Goal: Information Seeking & Learning: Compare options

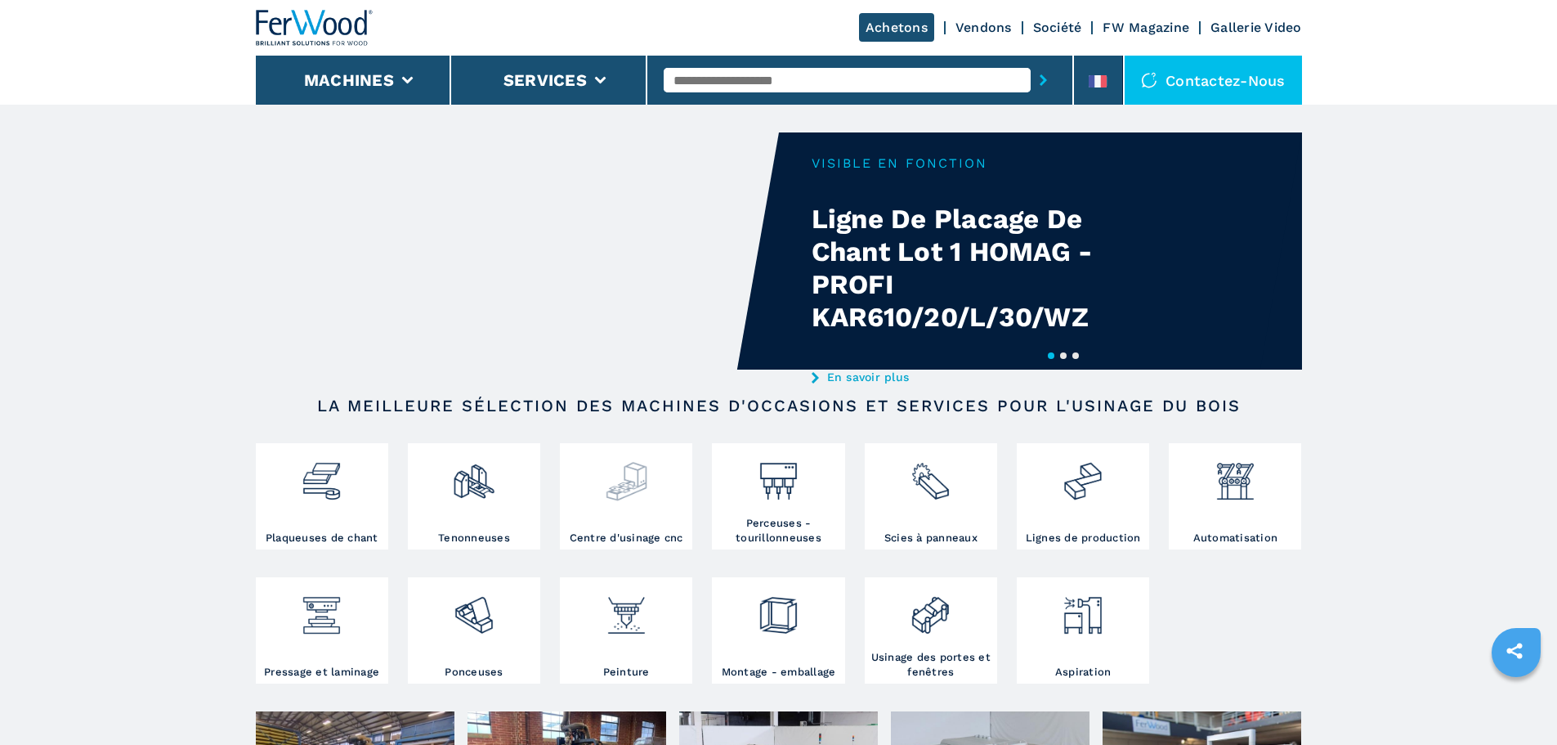
click at [620, 478] on img at bounding box center [626, 475] width 43 height 56
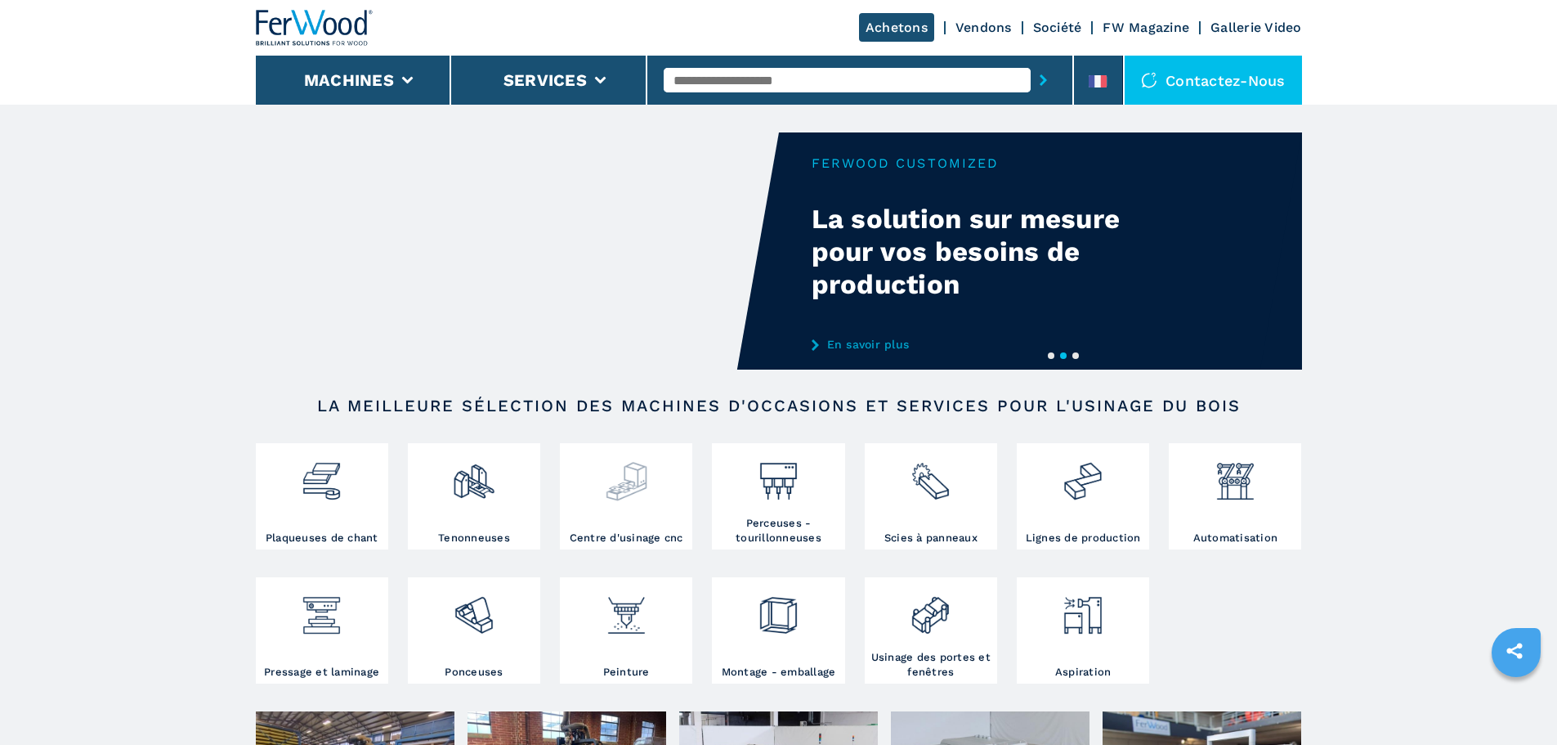
click at [641, 489] on img at bounding box center [626, 475] width 43 height 56
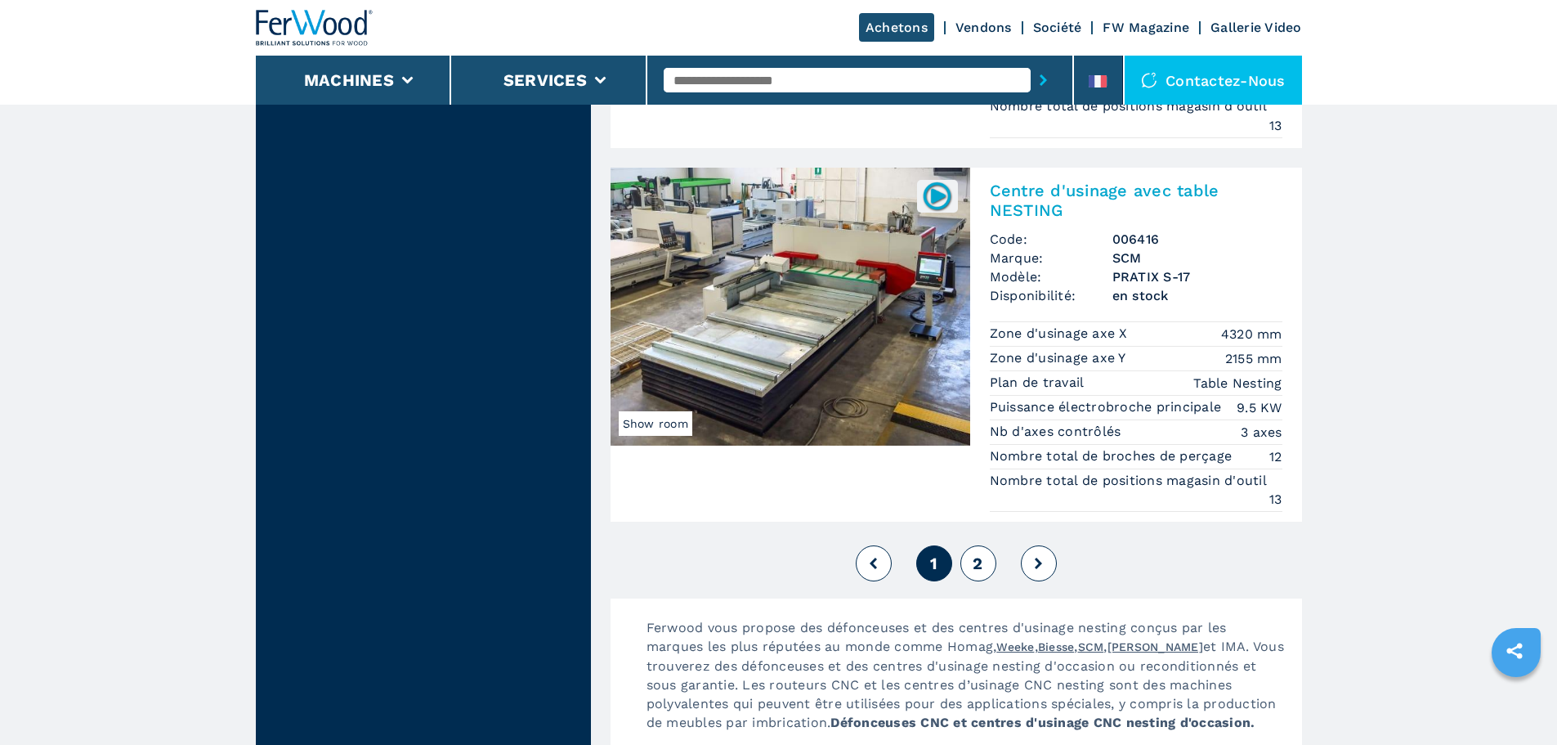
scroll to position [4333, 0]
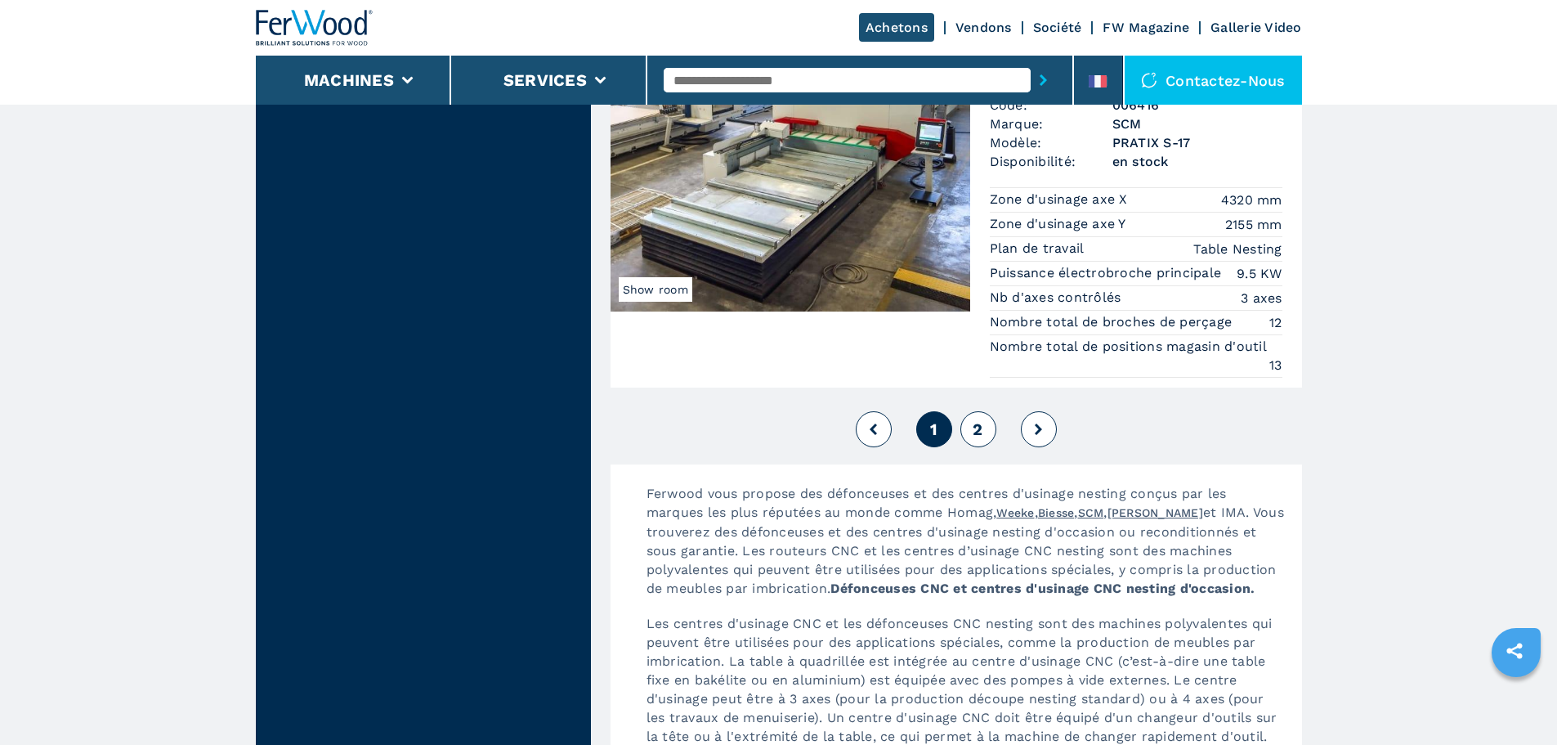
click at [972, 428] on button "2" at bounding box center [979, 429] width 36 height 36
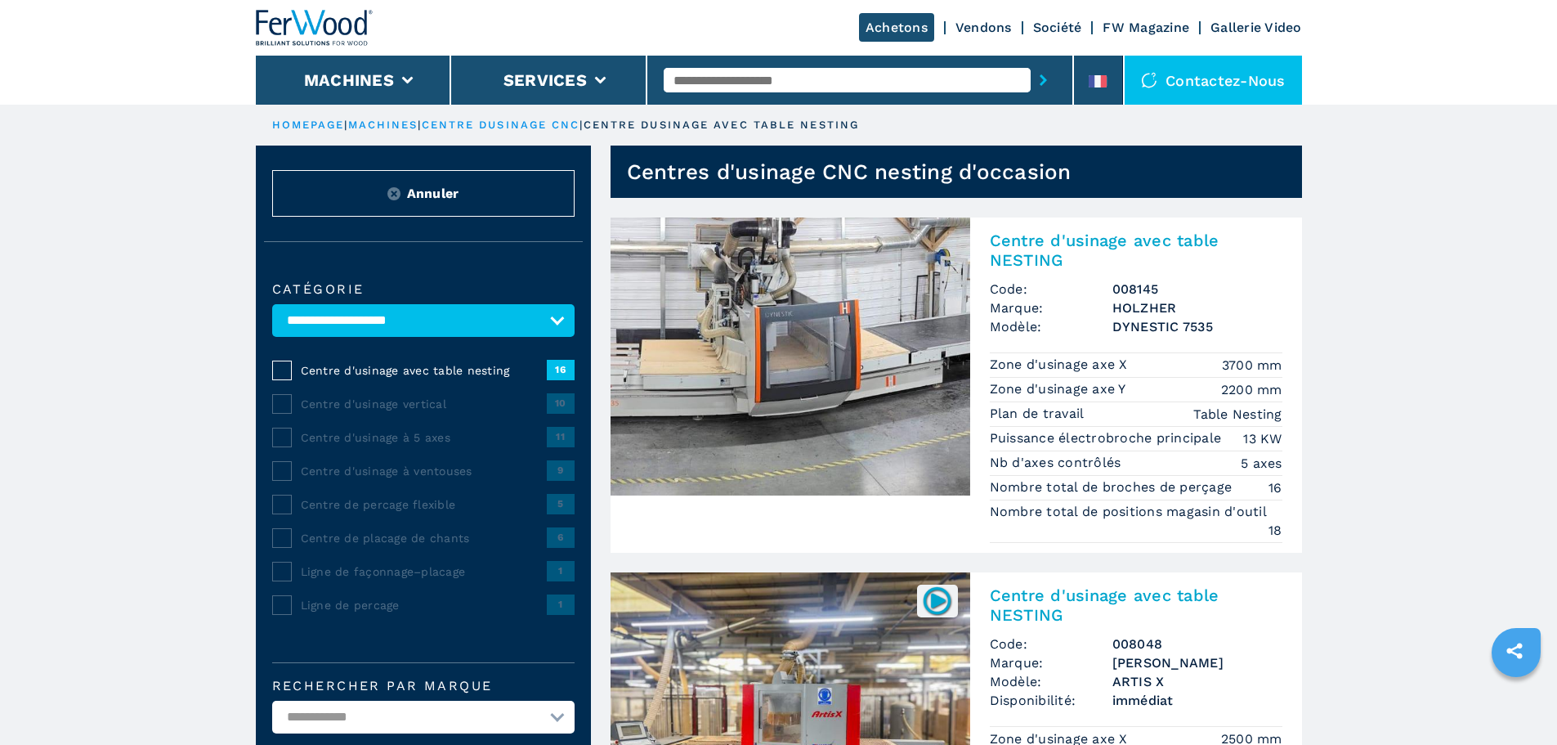
click at [447, 203] on span "Annuler" at bounding box center [433, 193] width 52 height 19
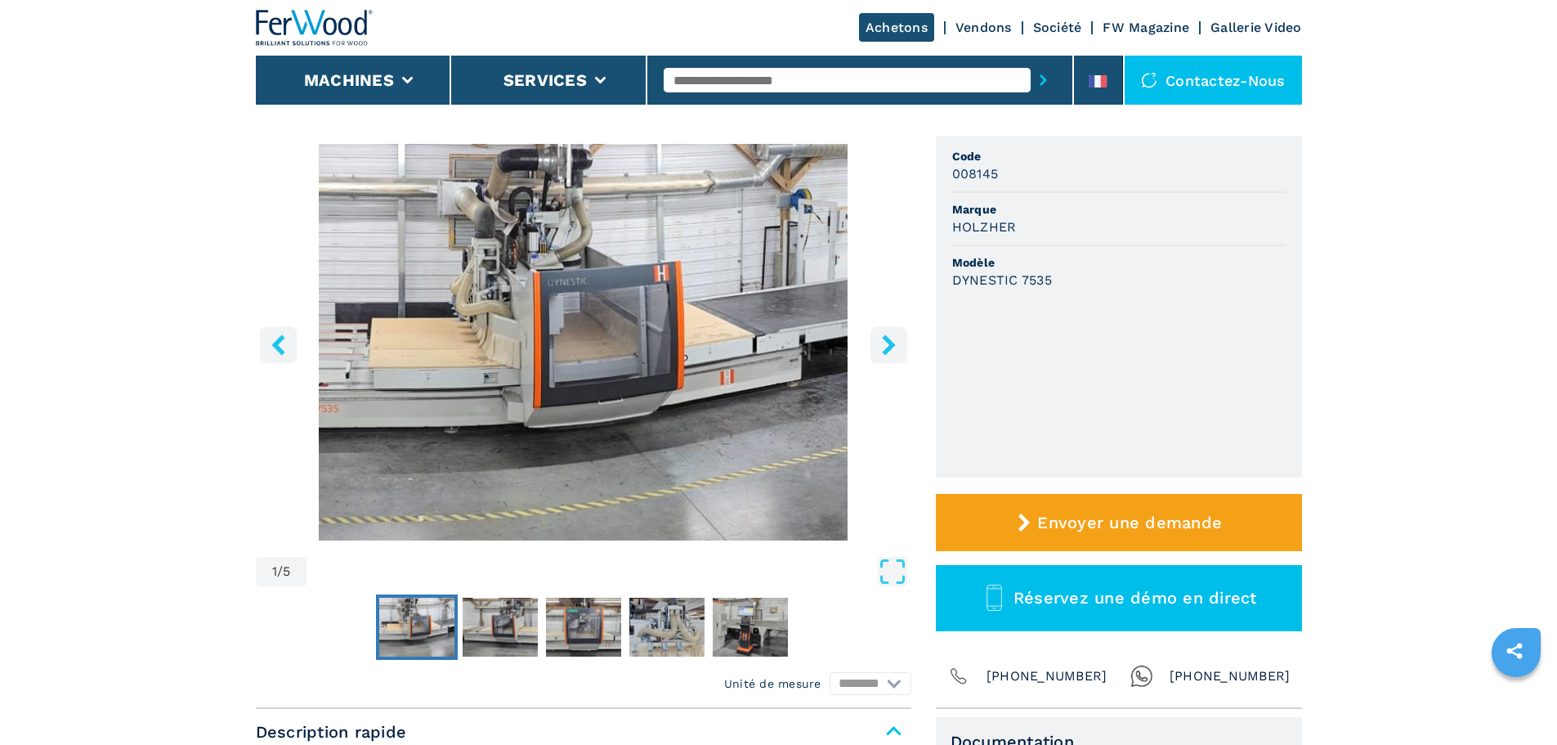
scroll to position [82, 0]
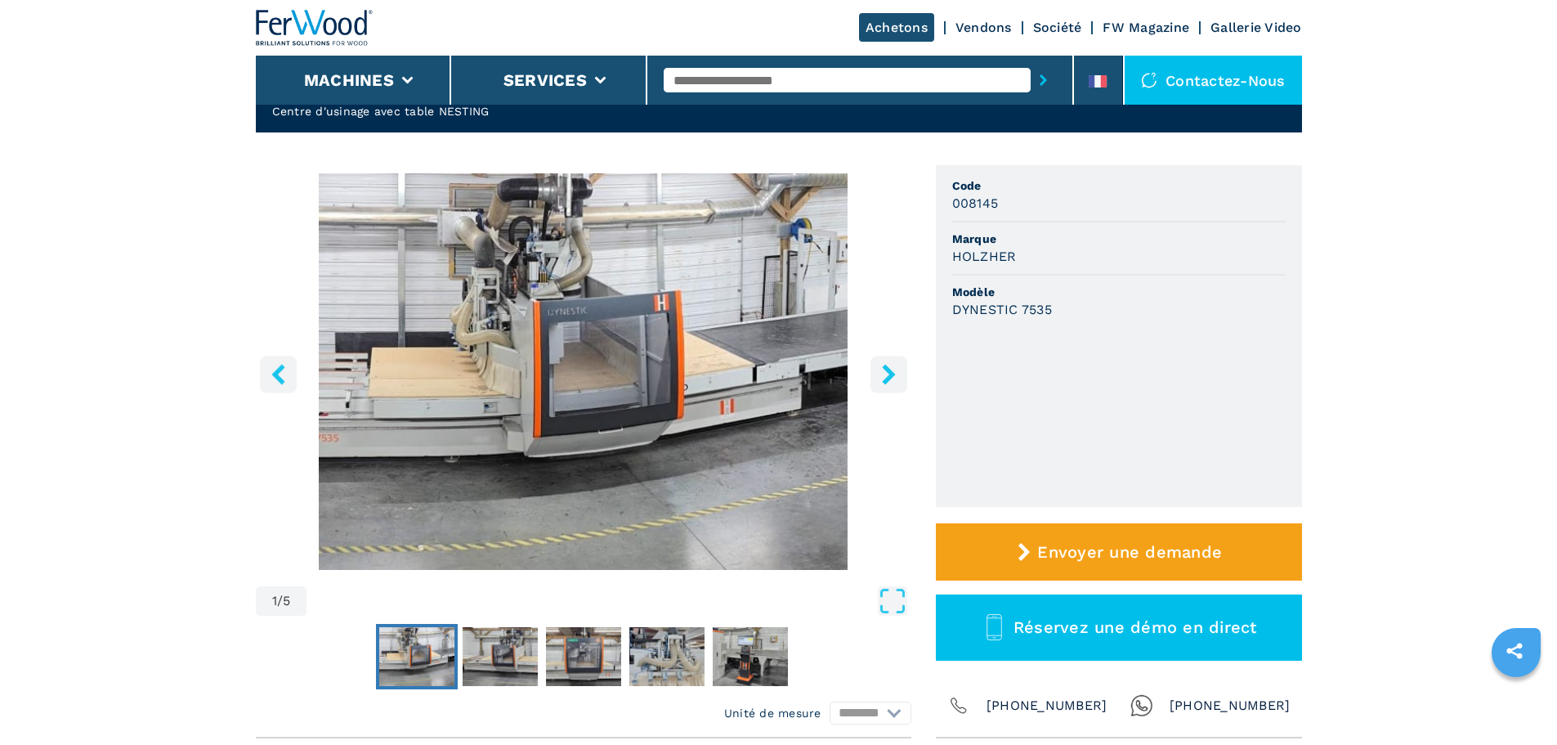
click at [889, 376] on icon "right-button" at bounding box center [888, 374] width 13 height 20
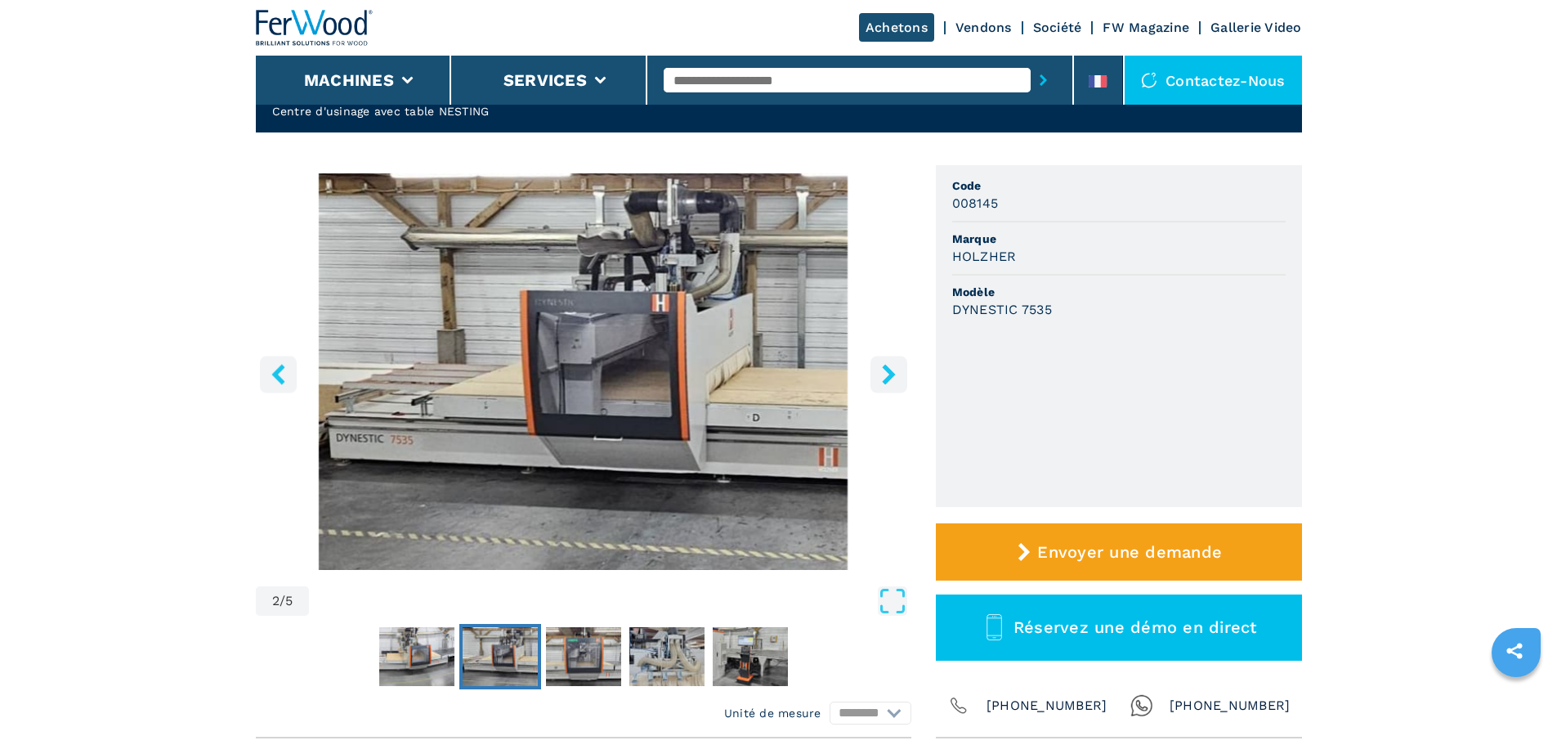
click at [889, 376] on icon "right-button" at bounding box center [888, 374] width 13 height 20
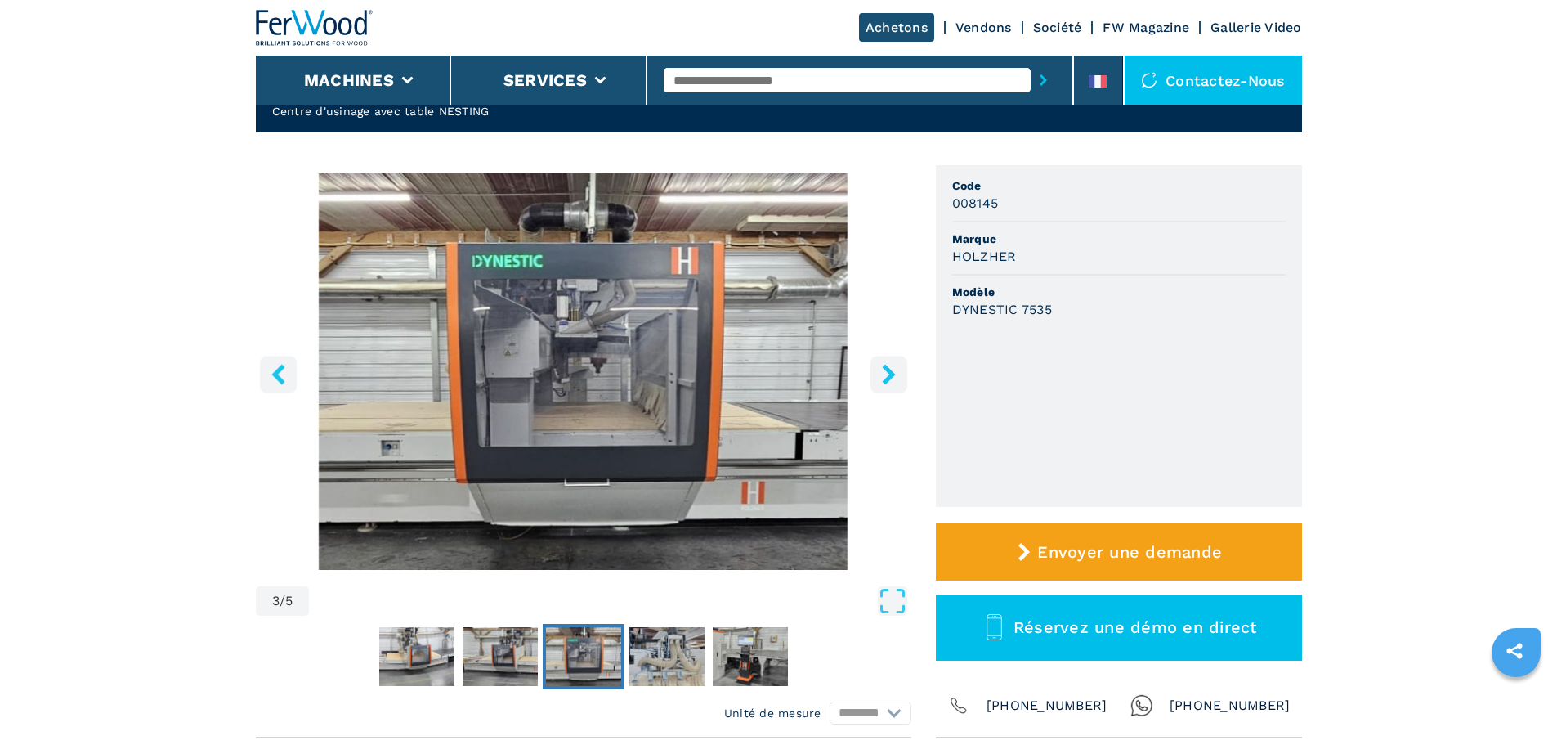
click at [889, 376] on icon "right-button" at bounding box center [888, 374] width 13 height 20
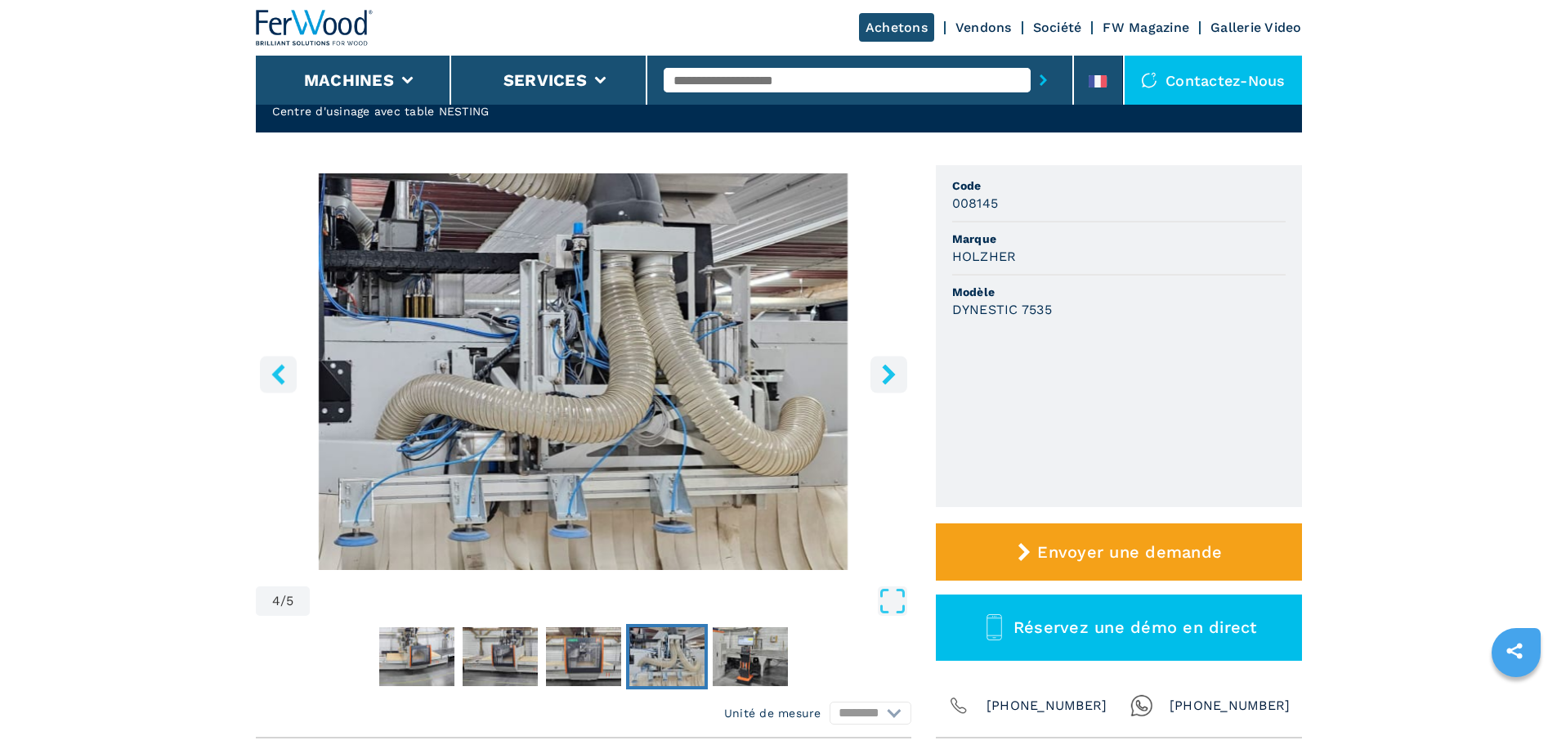
click at [889, 376] on icon "right-button" at bounding box center [888, 374] width 13 height 20
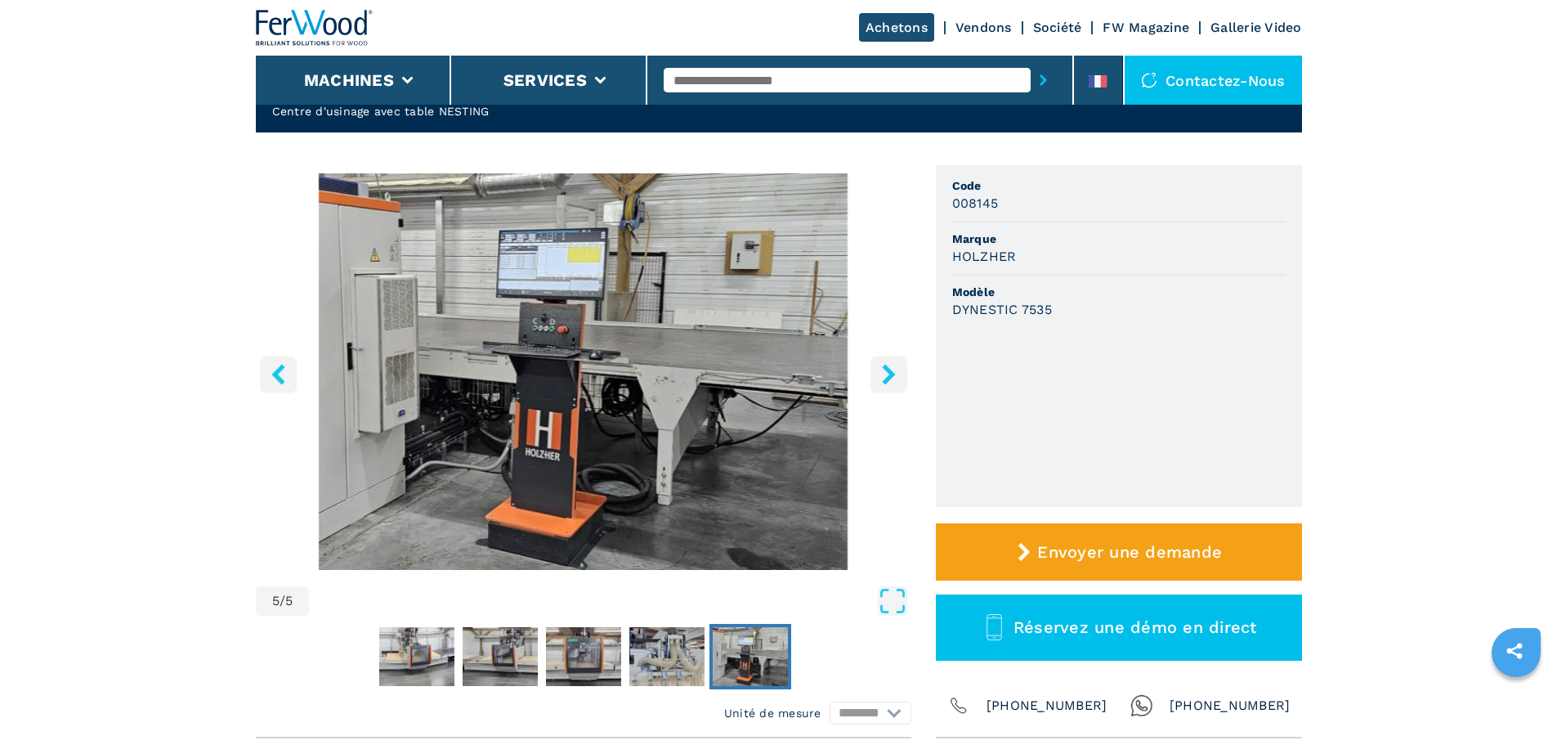
click at [889, 376] on icon "right-button" at bounding box center [888, 374] width 13 height 20
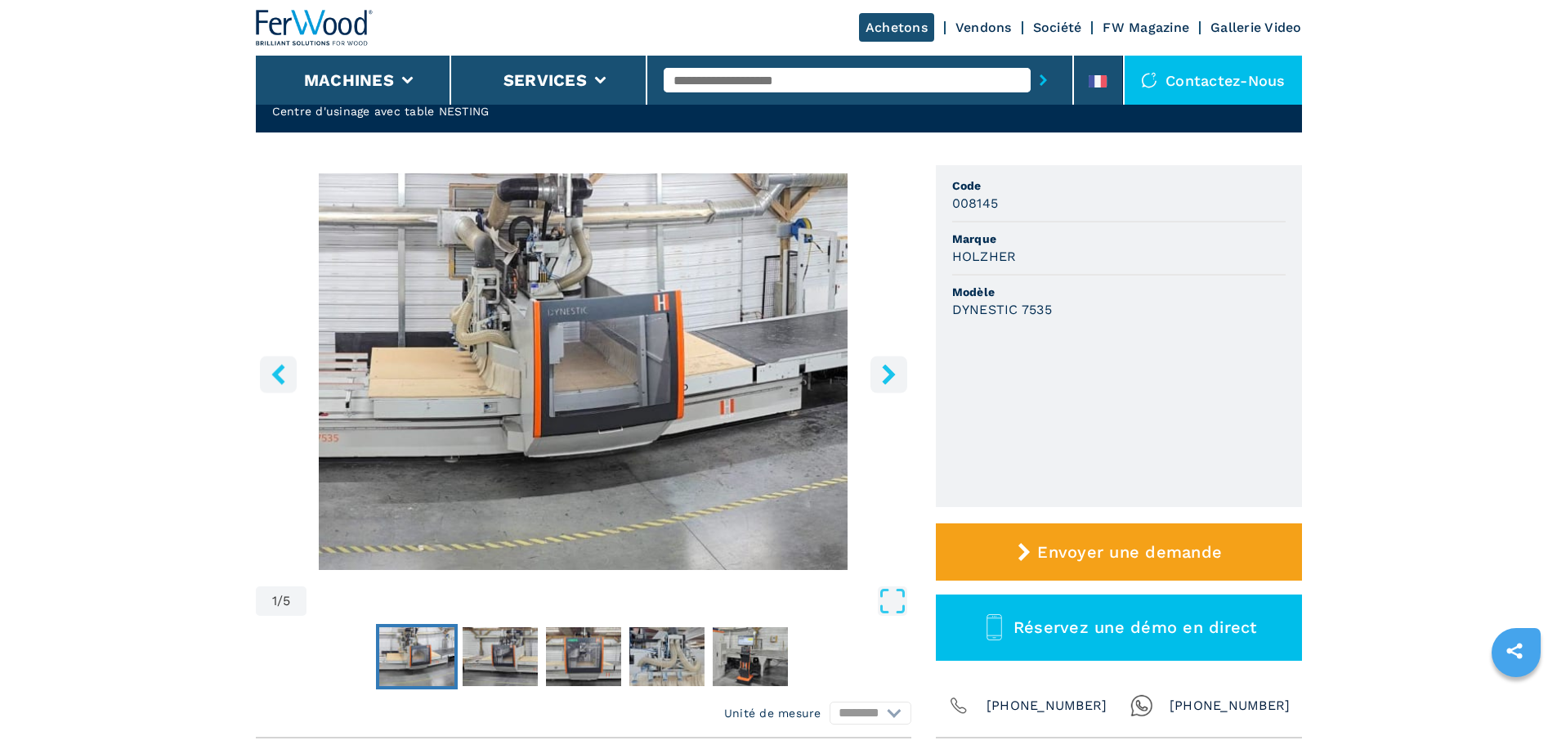
click at [889, 376] on icon "right-button" at bounding box center [888, 374] width 13 height 20
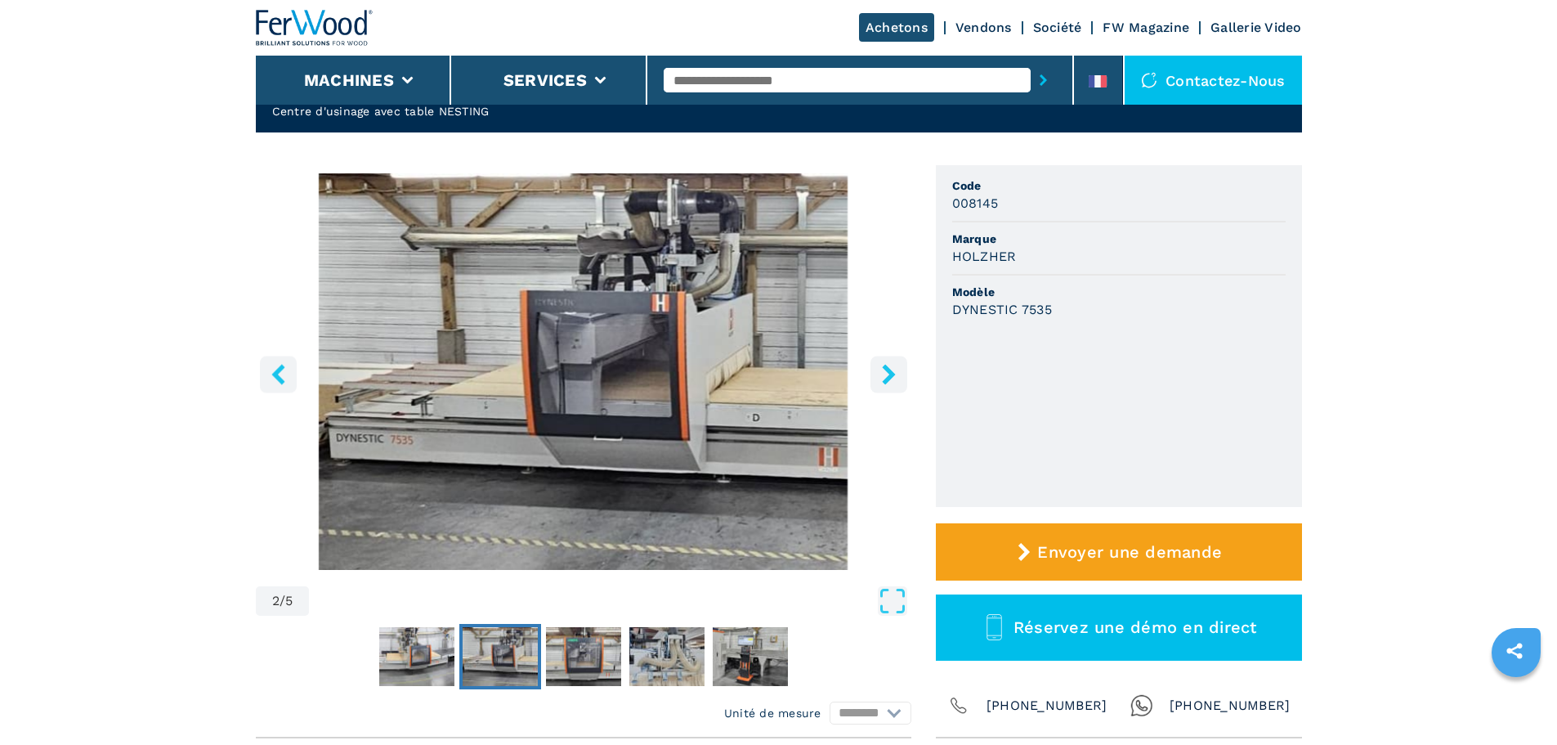
click at [889, 376] on icon "right-button" at bounding box center [888, 374] width 13 height 20
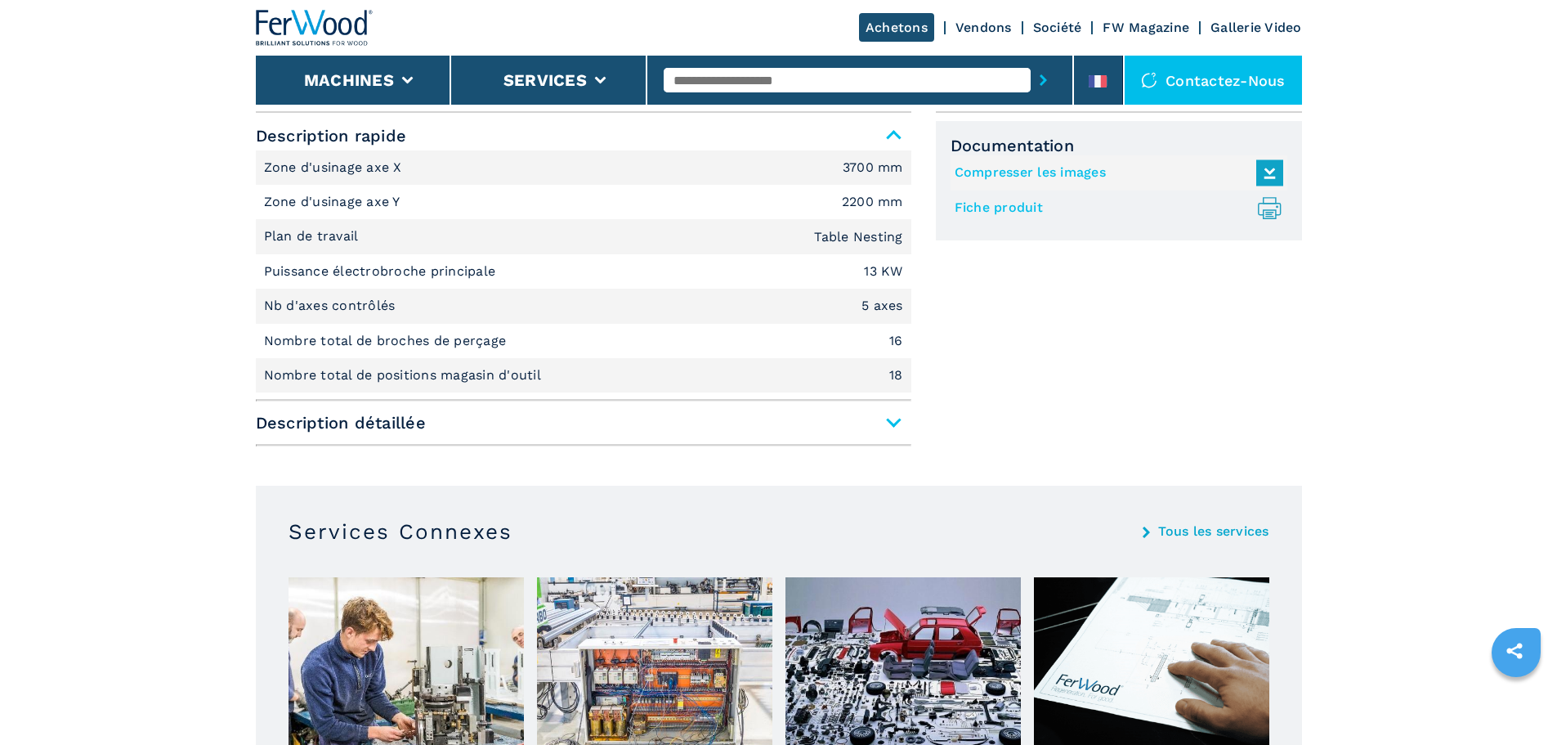
scroll to position [736, 0]
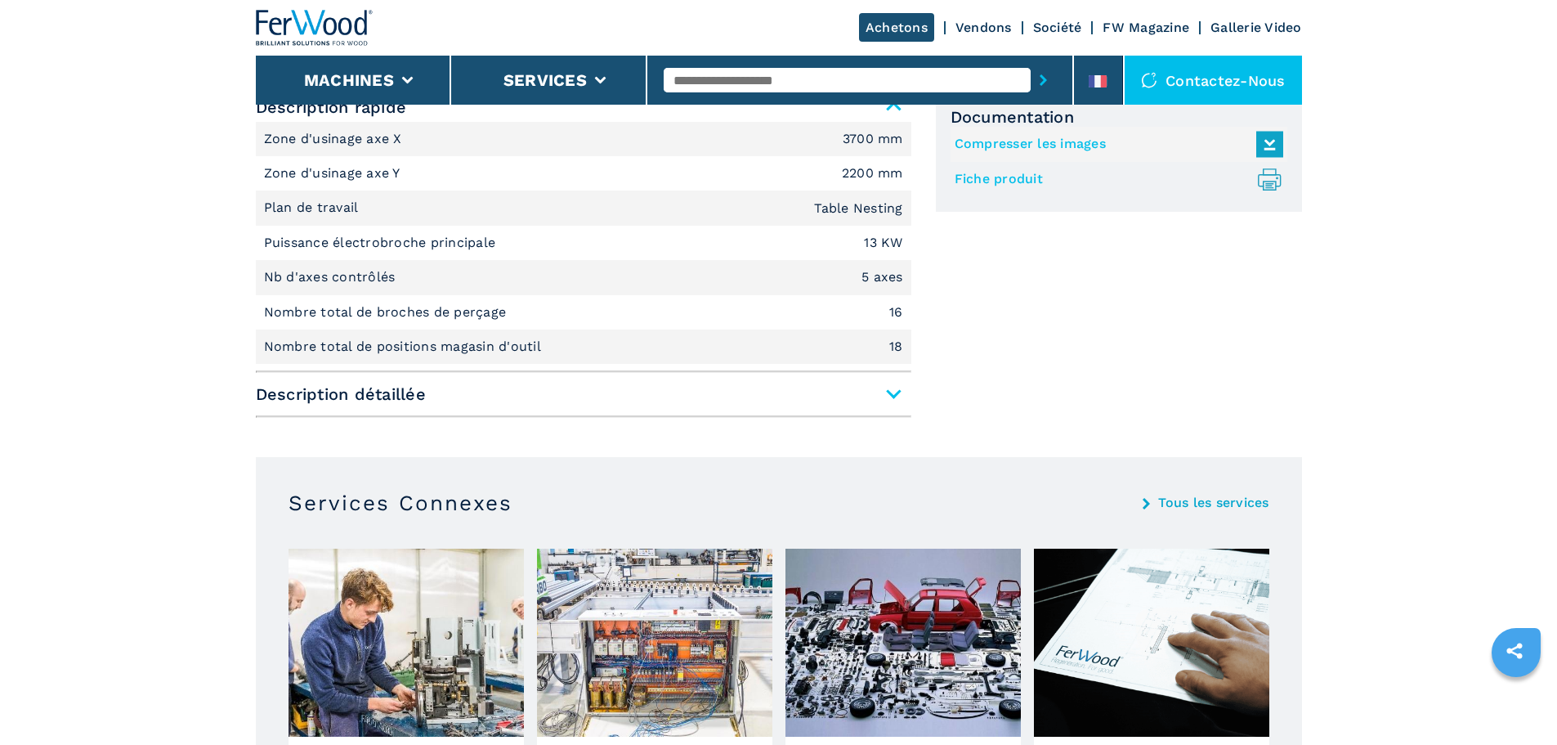
click at [892, 397] on span "Description détaillée" at bounding box center [584, 393] width 656 height 29
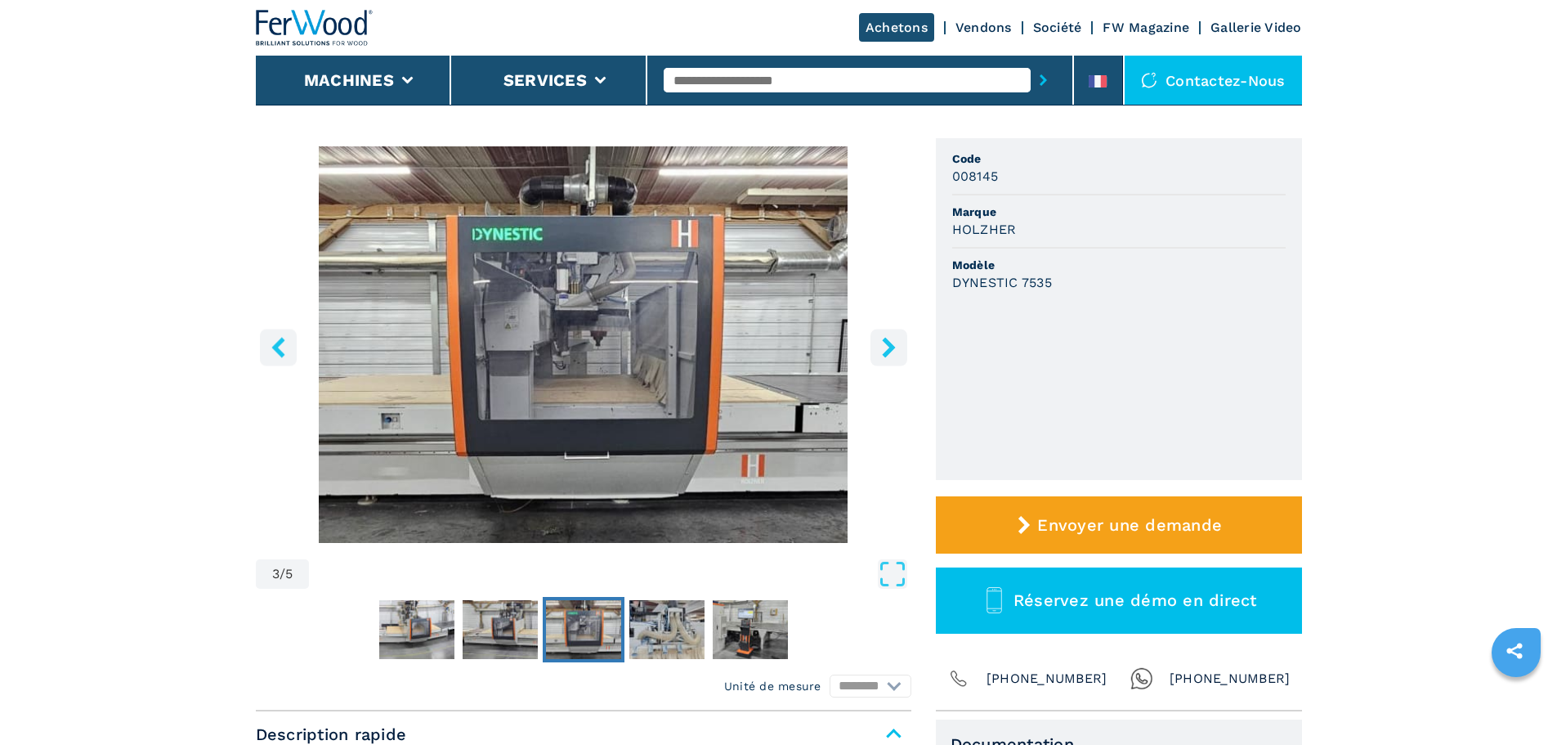
scroll to position [82, 0]
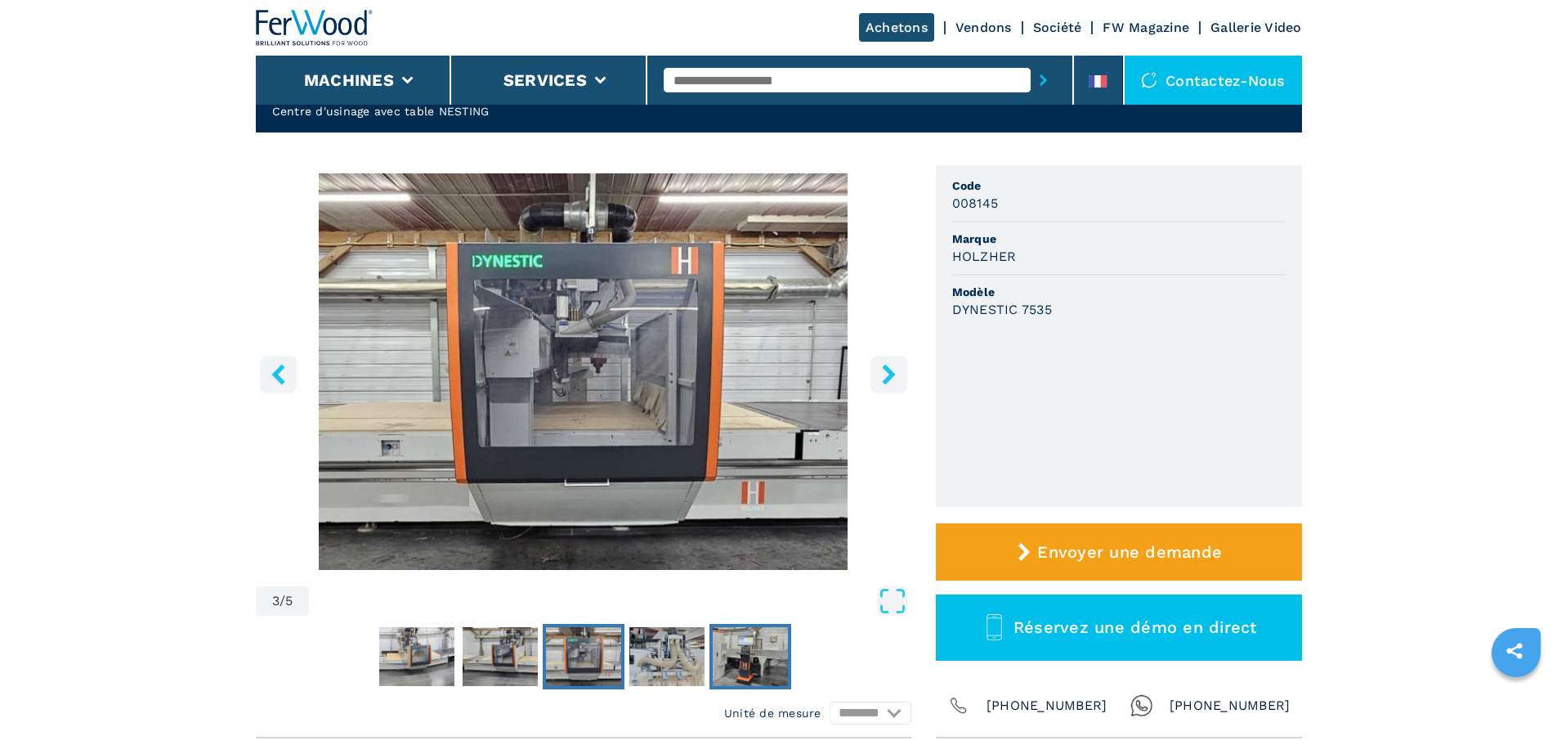
click at [741, 656] on img "Go to Slide 5" at bounding box center [750, 656] width 75 height 59
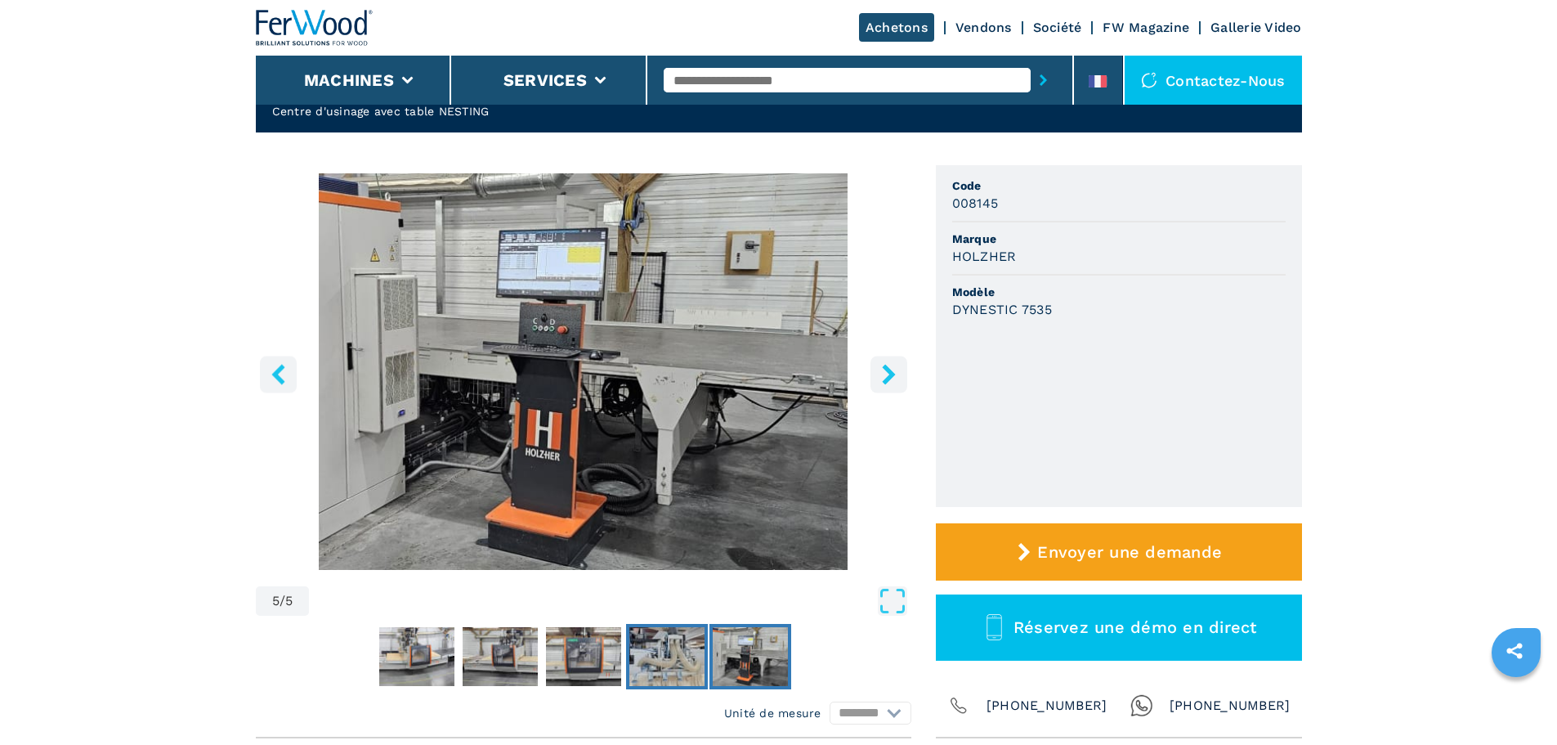
click at [668, 656] on img "Go to Slide 4" at bounding box center [666, 656] width 75 height 59
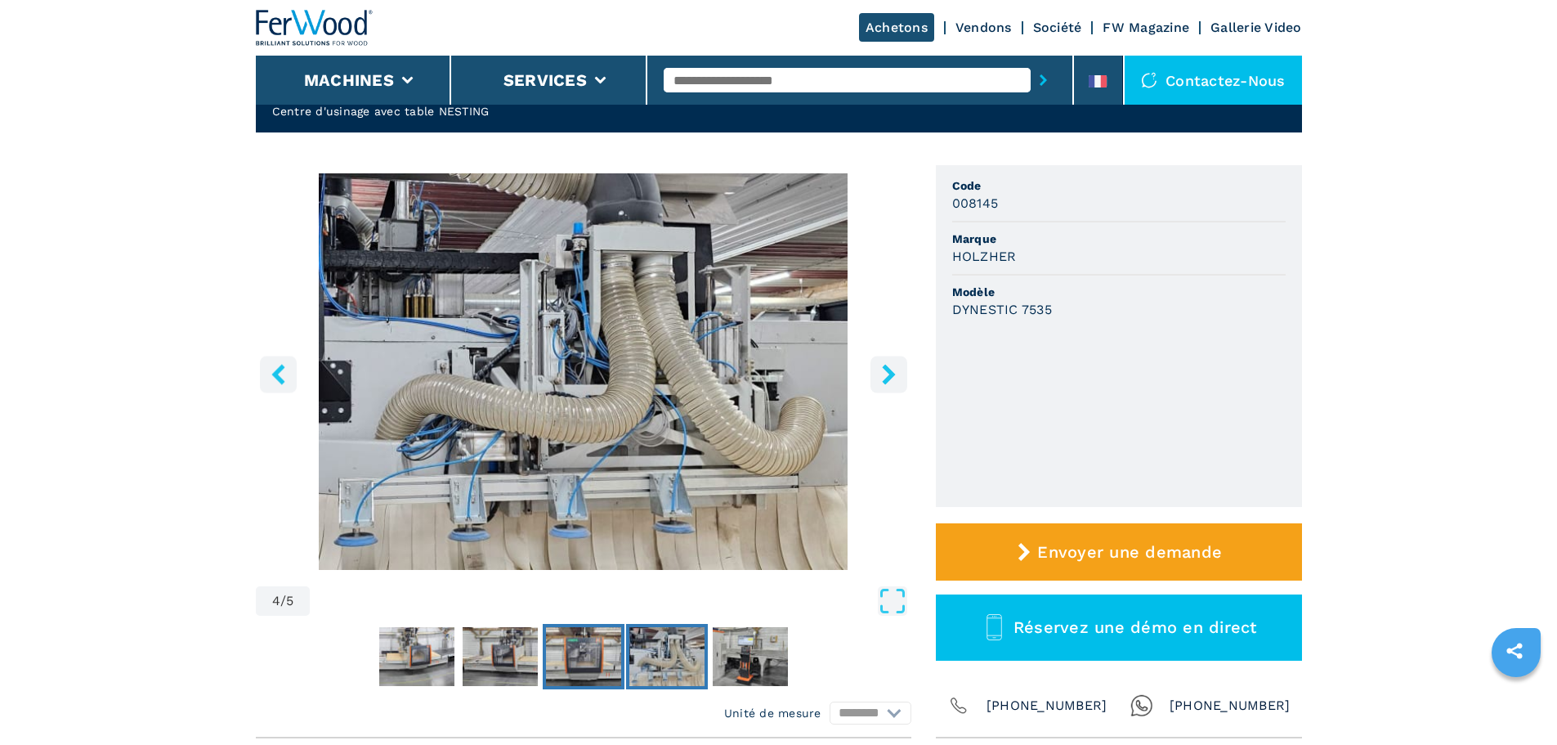
click at [587, 655] on img "Go to Slide 3" at bounding box center [583, 656] width 75 height 59
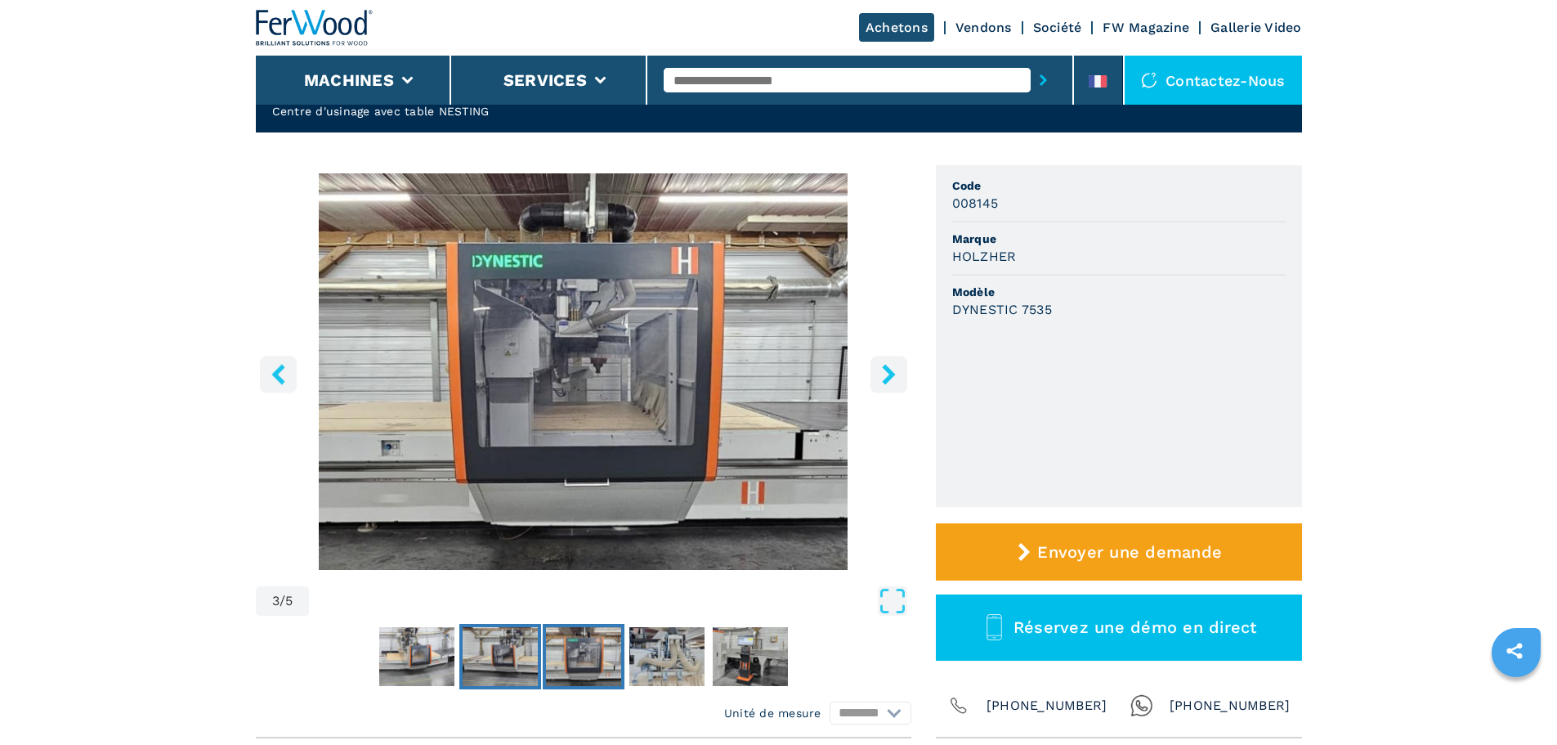
click at [486, 652] on img "Go to Slide 2" at bounding box center [500, 656] width 75 height 59
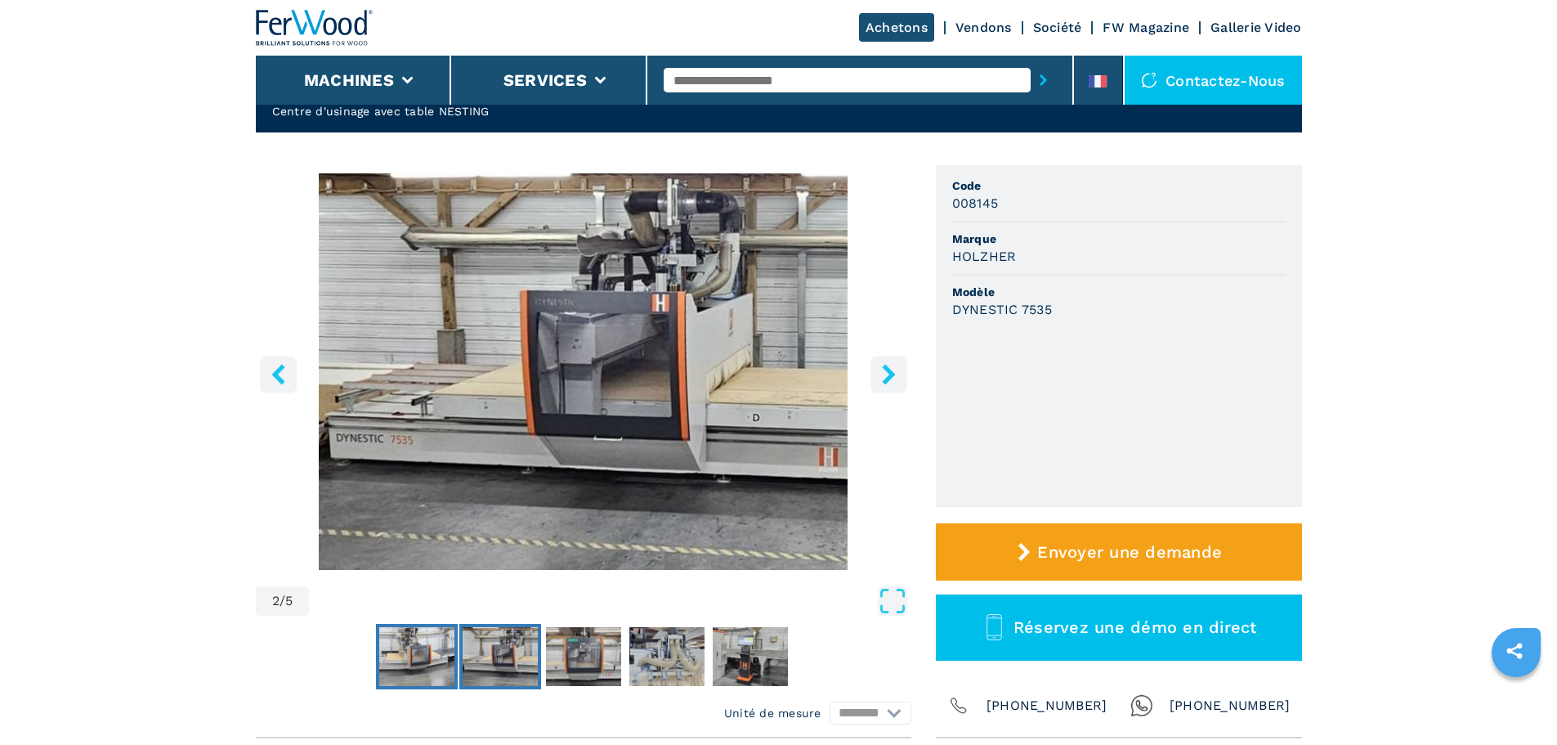
click at [379, 654] on img "Go to Slide 1" at bounding box center [416, 656] width 75 height 59
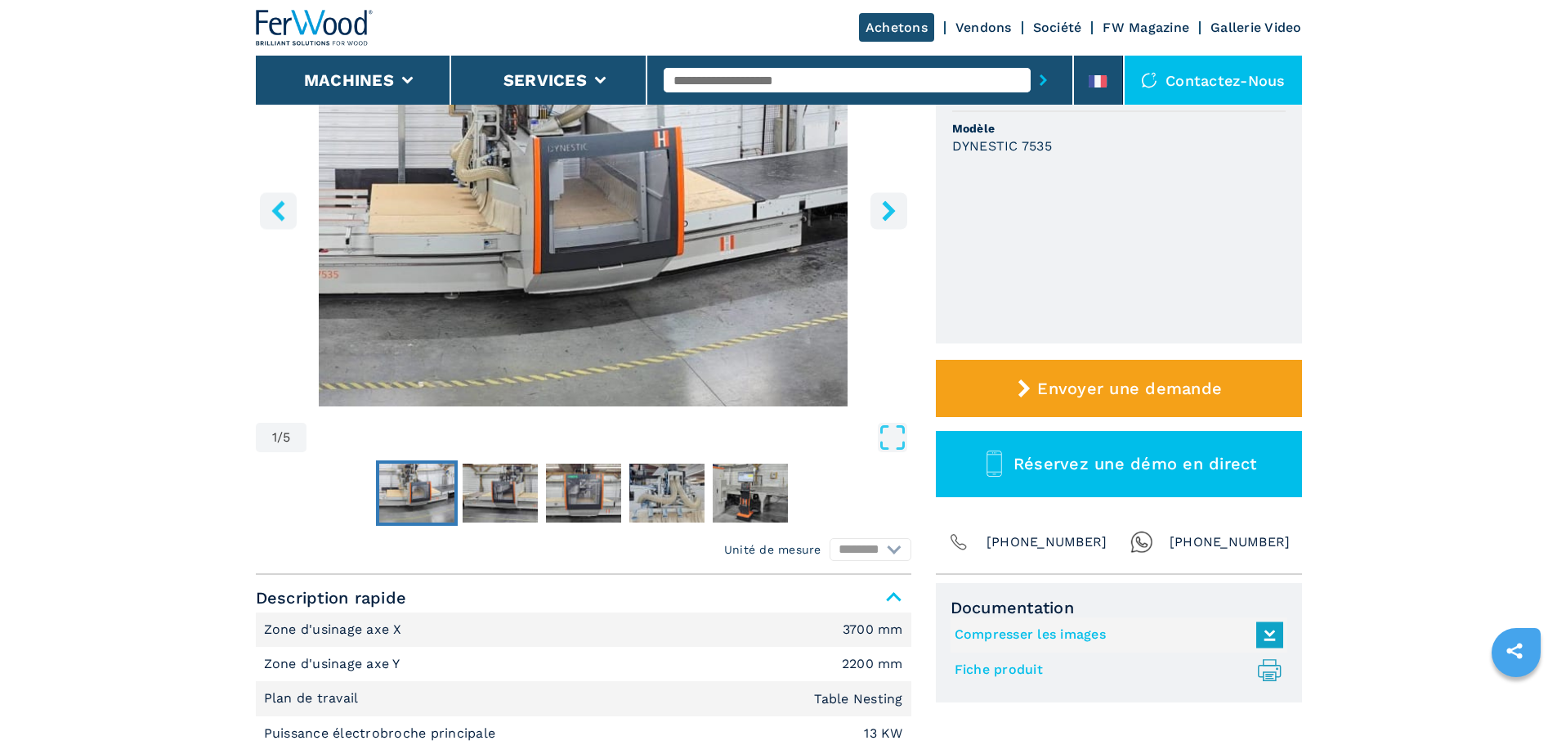
scroll to position [0, 0]
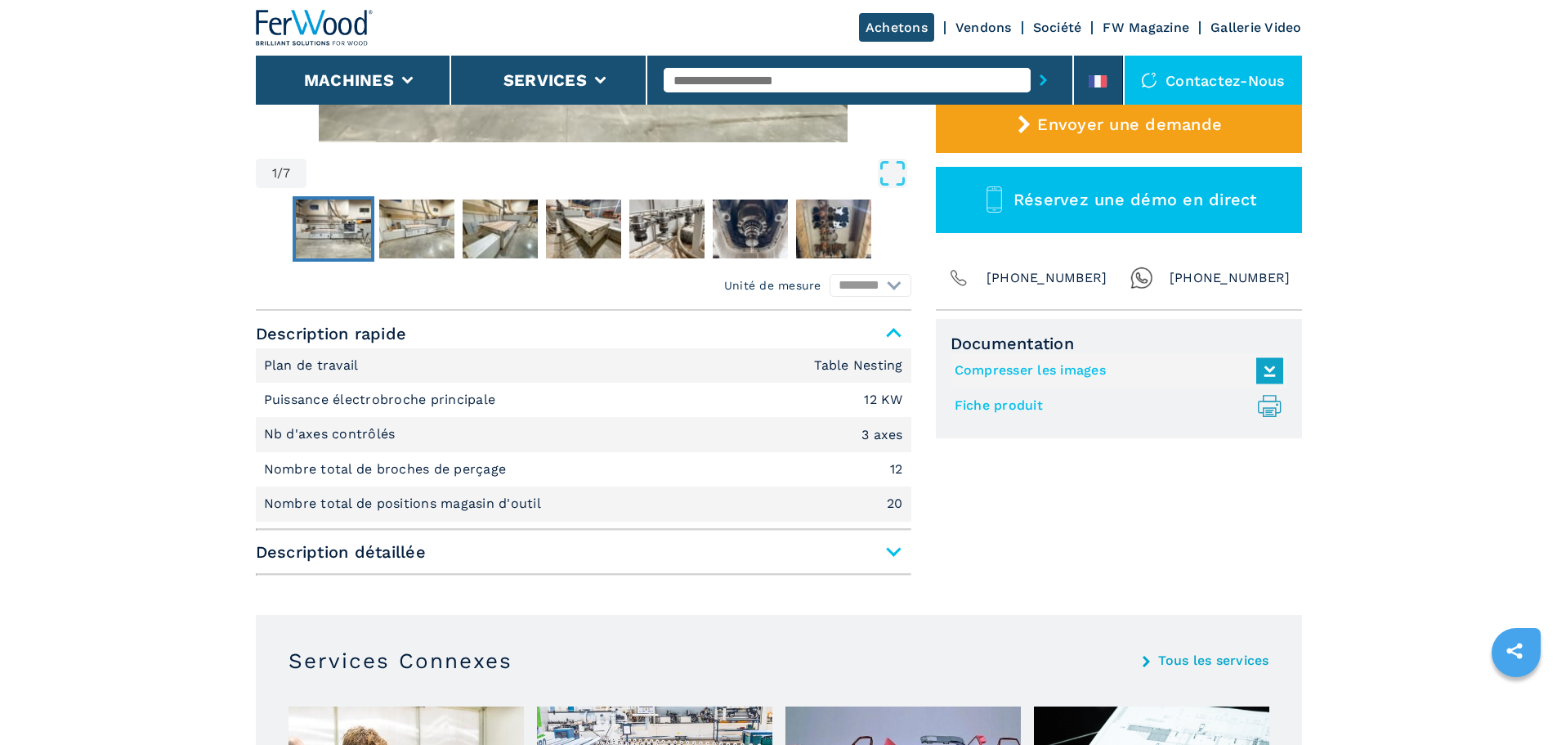
scroll to position [572, 0]
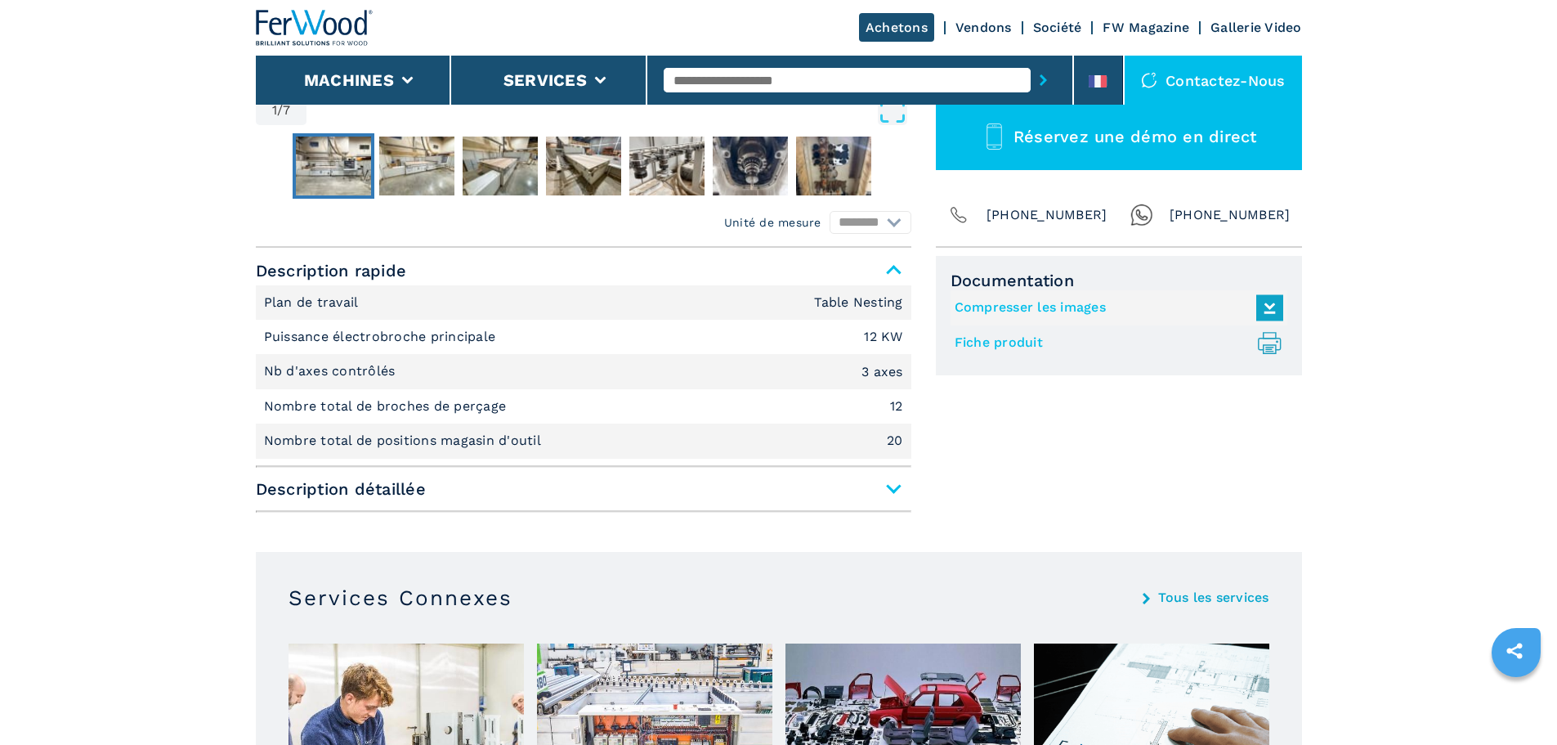
click at [898, 490] on span "Description détaillée" at bounding box center [584, 488] width 656 height 29
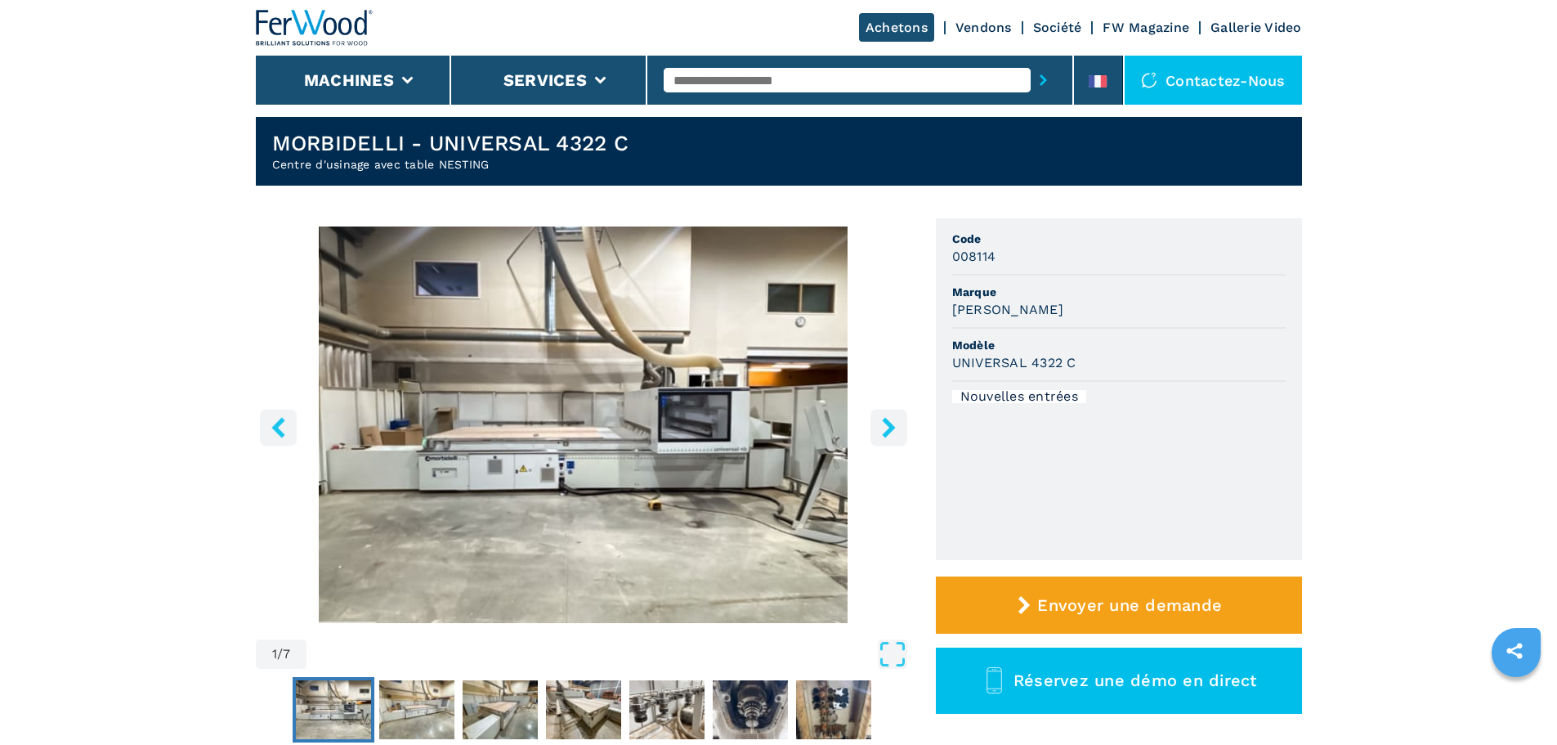
scroll to position [0, 0]
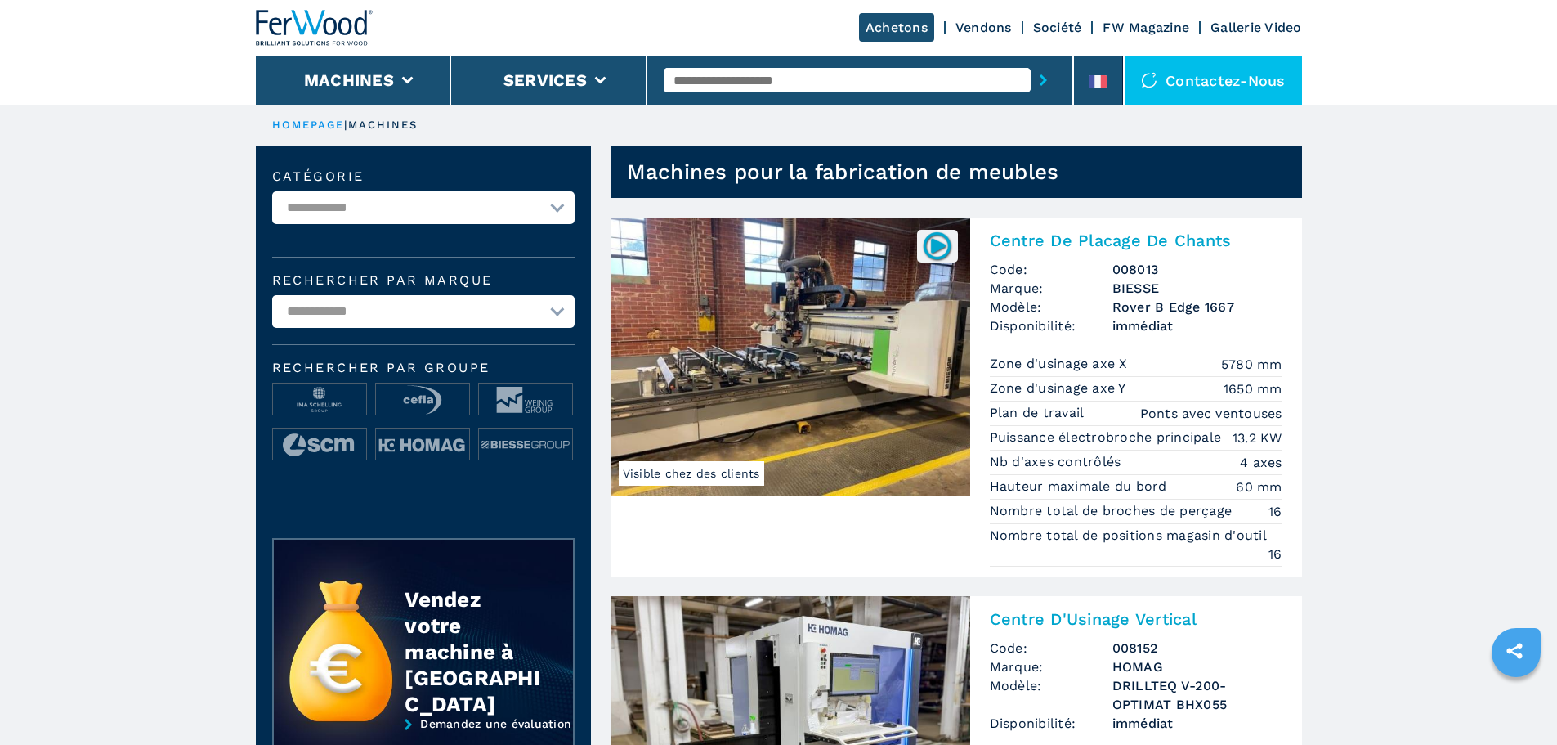
click at [320, 124] on link "HOMEPAGE" at bounding box center [308, 125] width 73 height 12
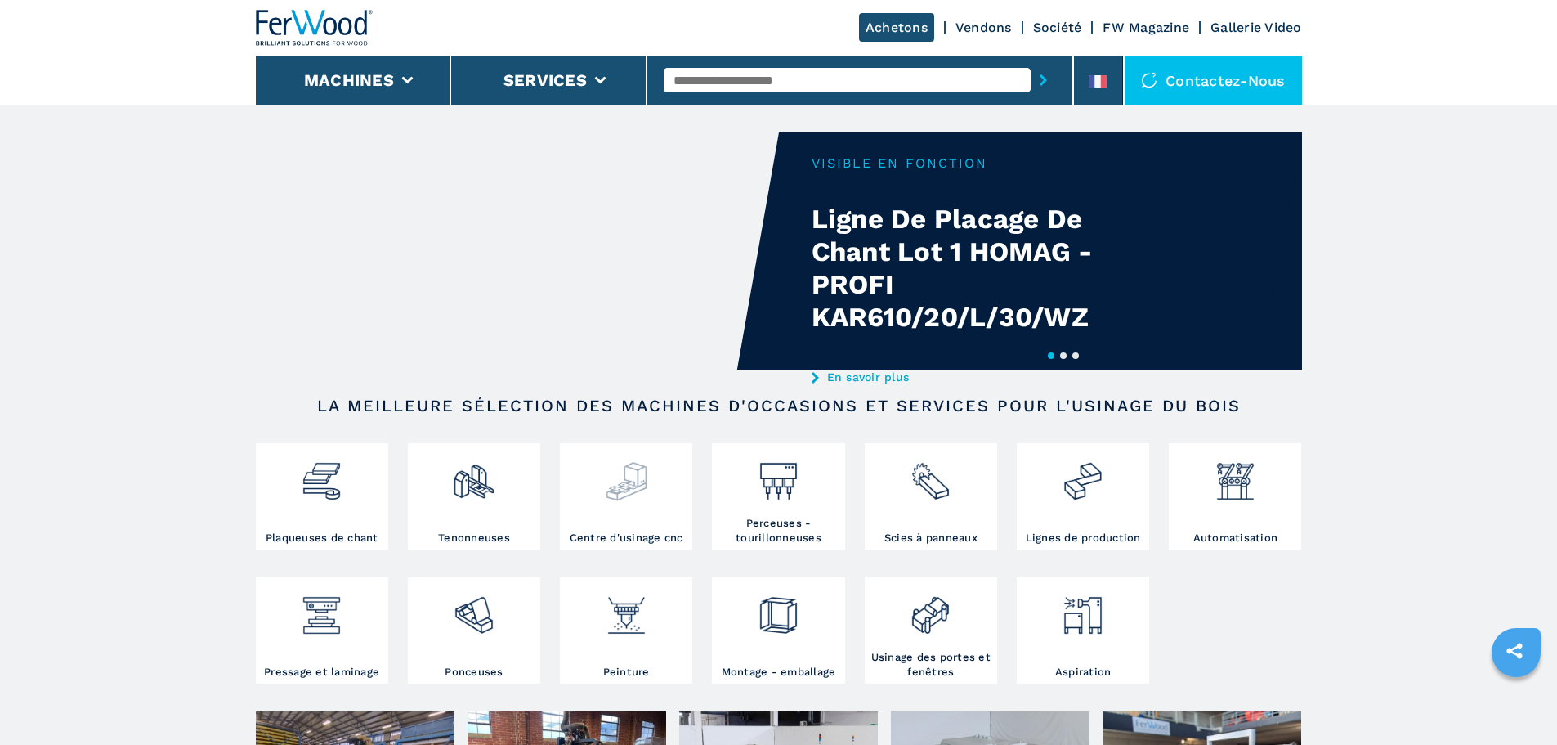
click at [633, 482] on img at bounding box center [626, 475] width 43 height 56
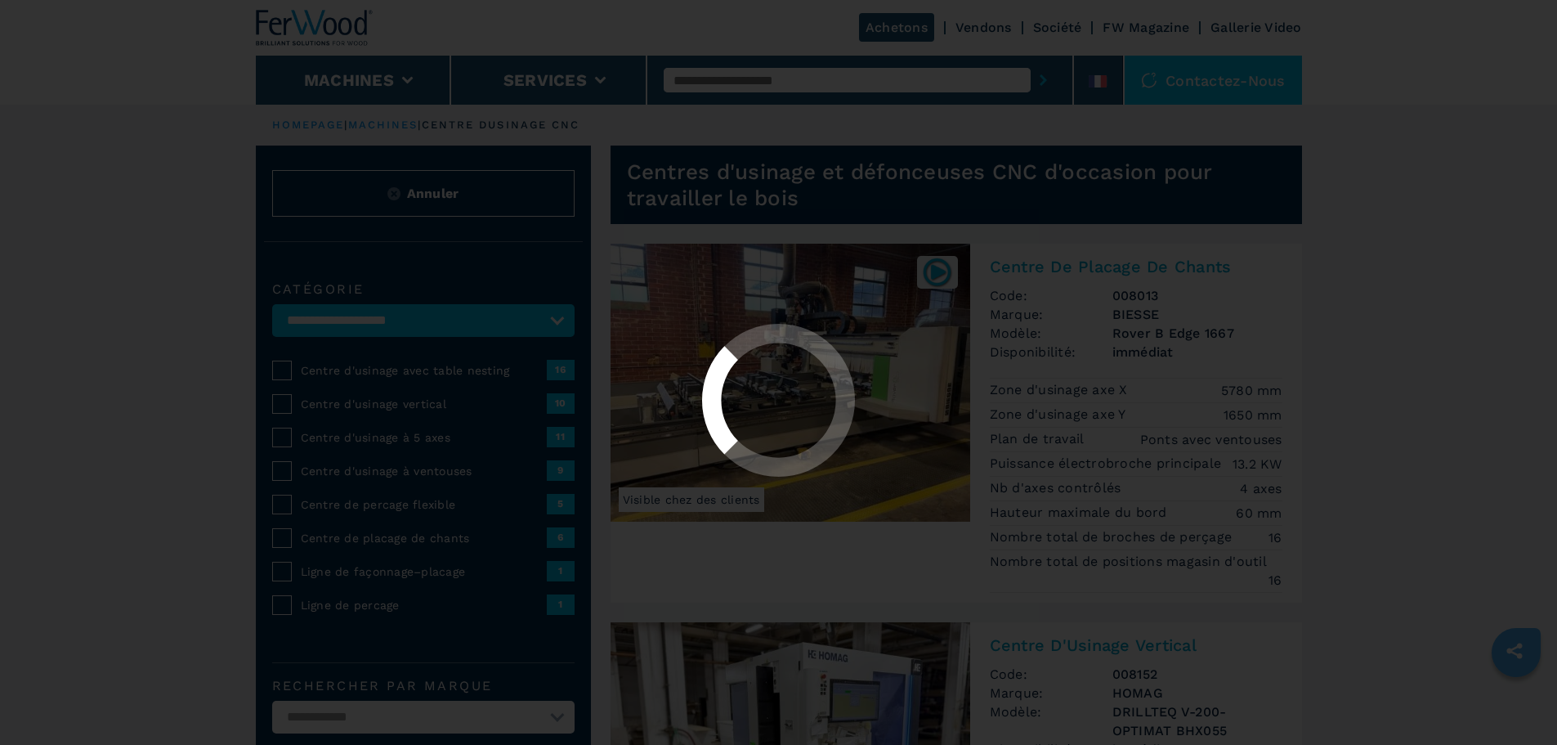
select select "**********"
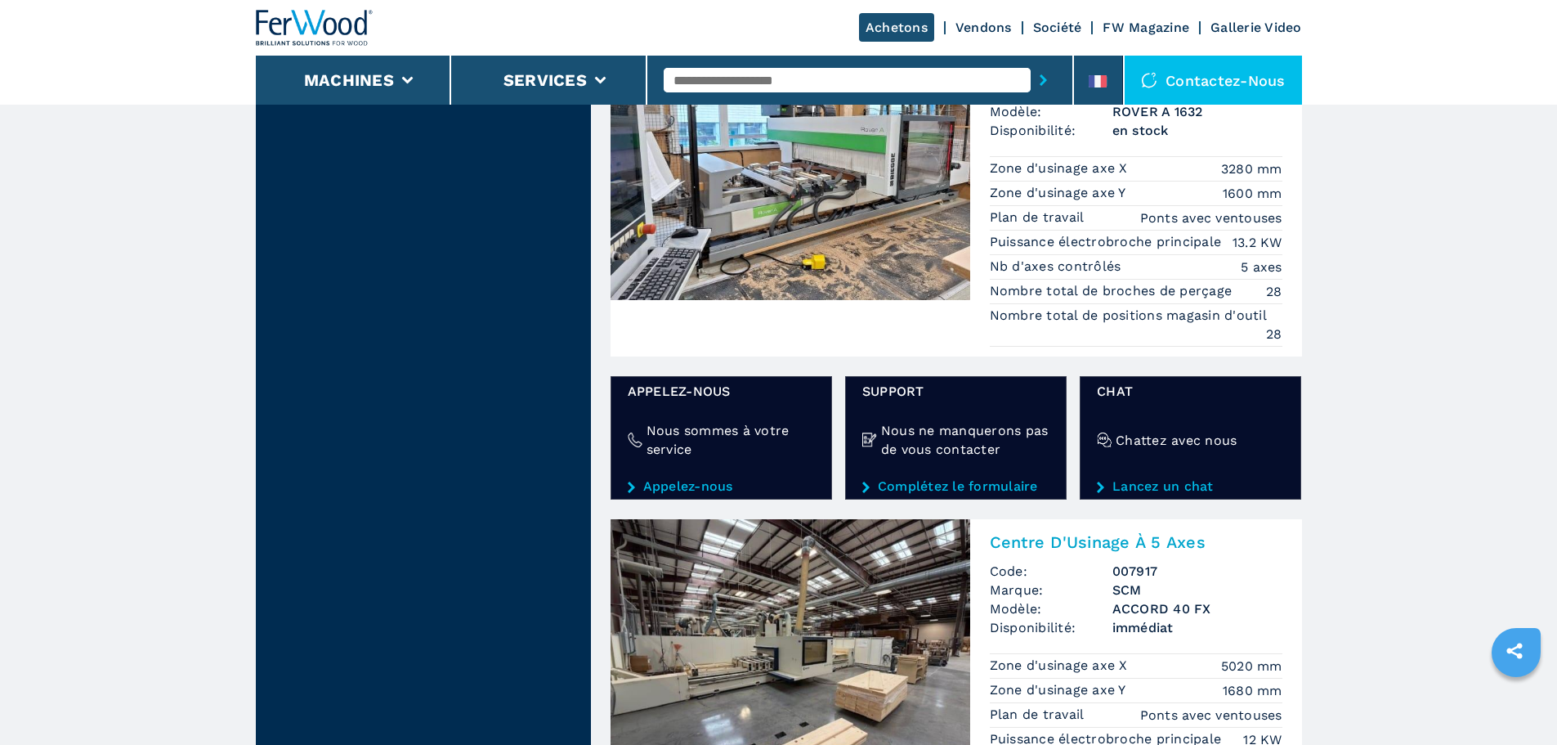
scroll to position [2616, 0]
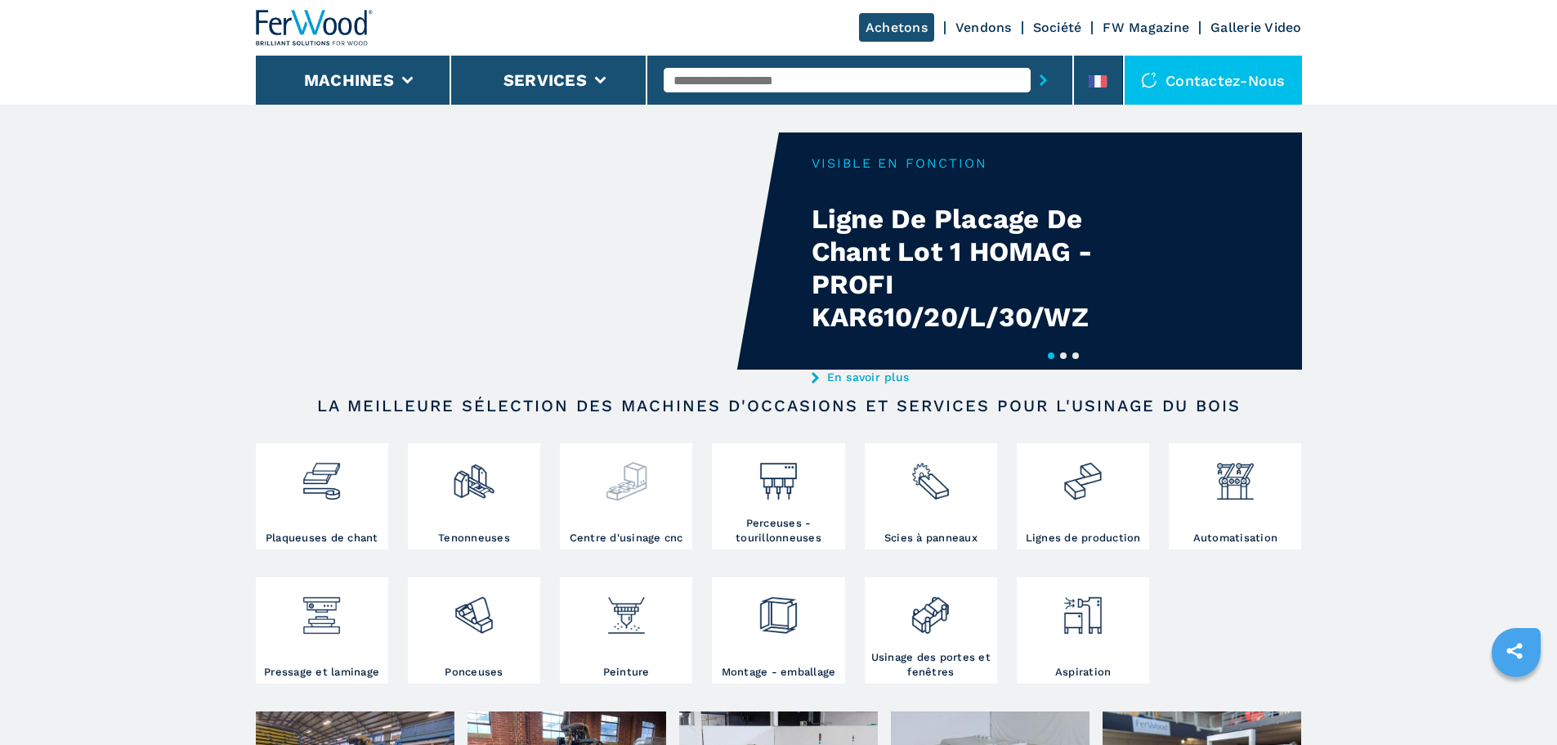
click at [643, 482] on img at bounding box center [626, 475] width 43 height 56
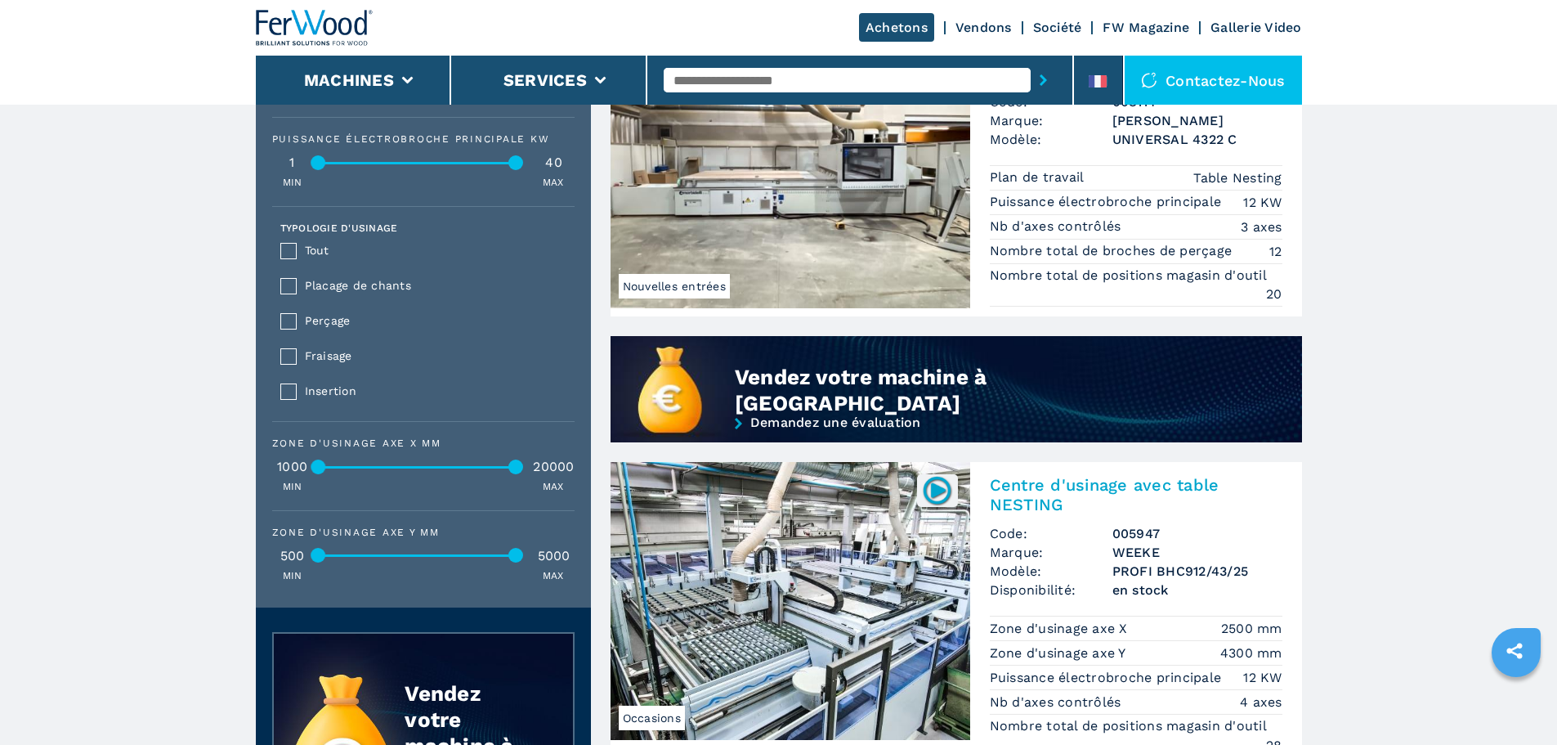
scroll to position [1308, 0]
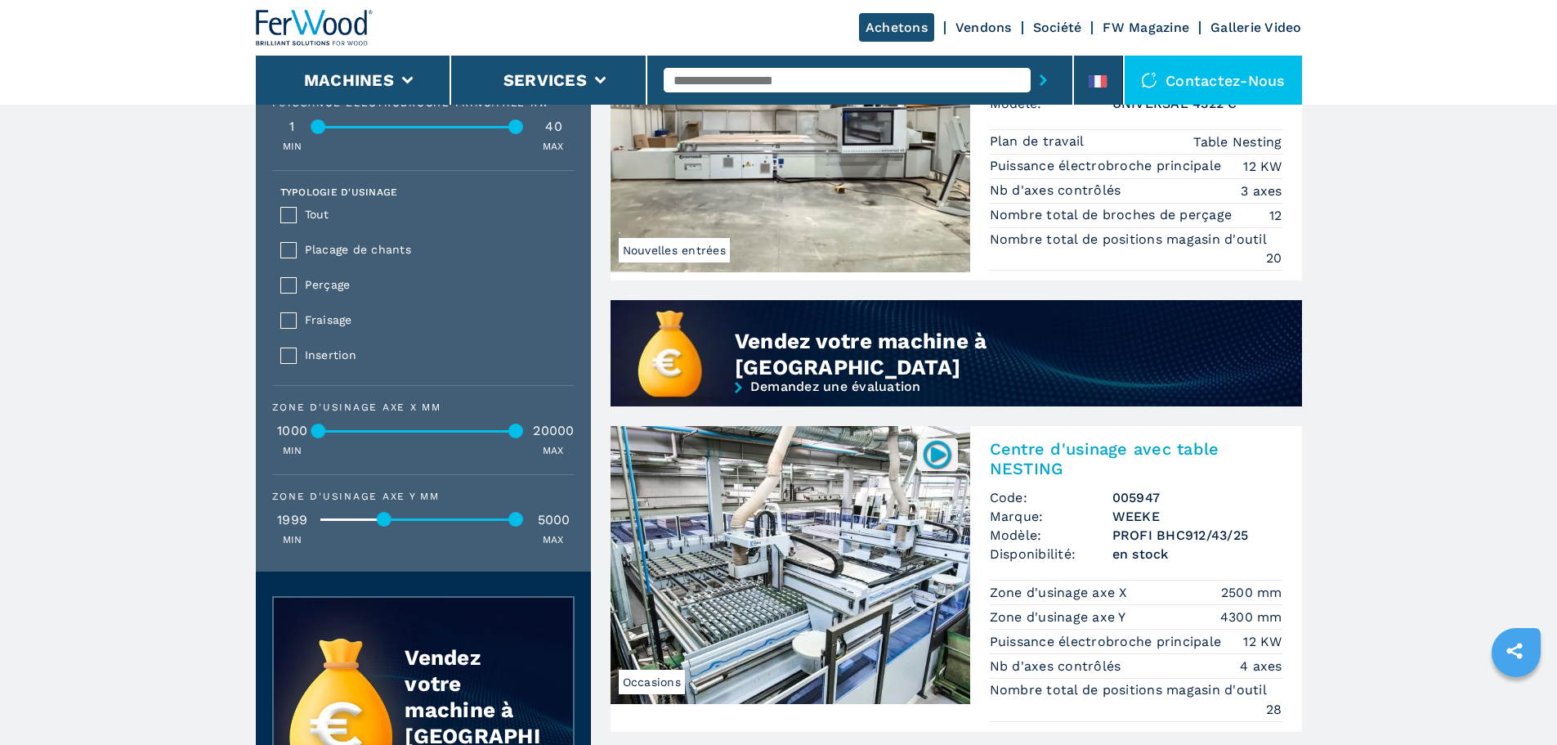
drag, startPoint x: 317, startPoint y: 528, endPoint x: 383, endPoint y: 531, distance: 66.3
click at [383, 526] on div at bounding box center [384, 519] width 15 height 15
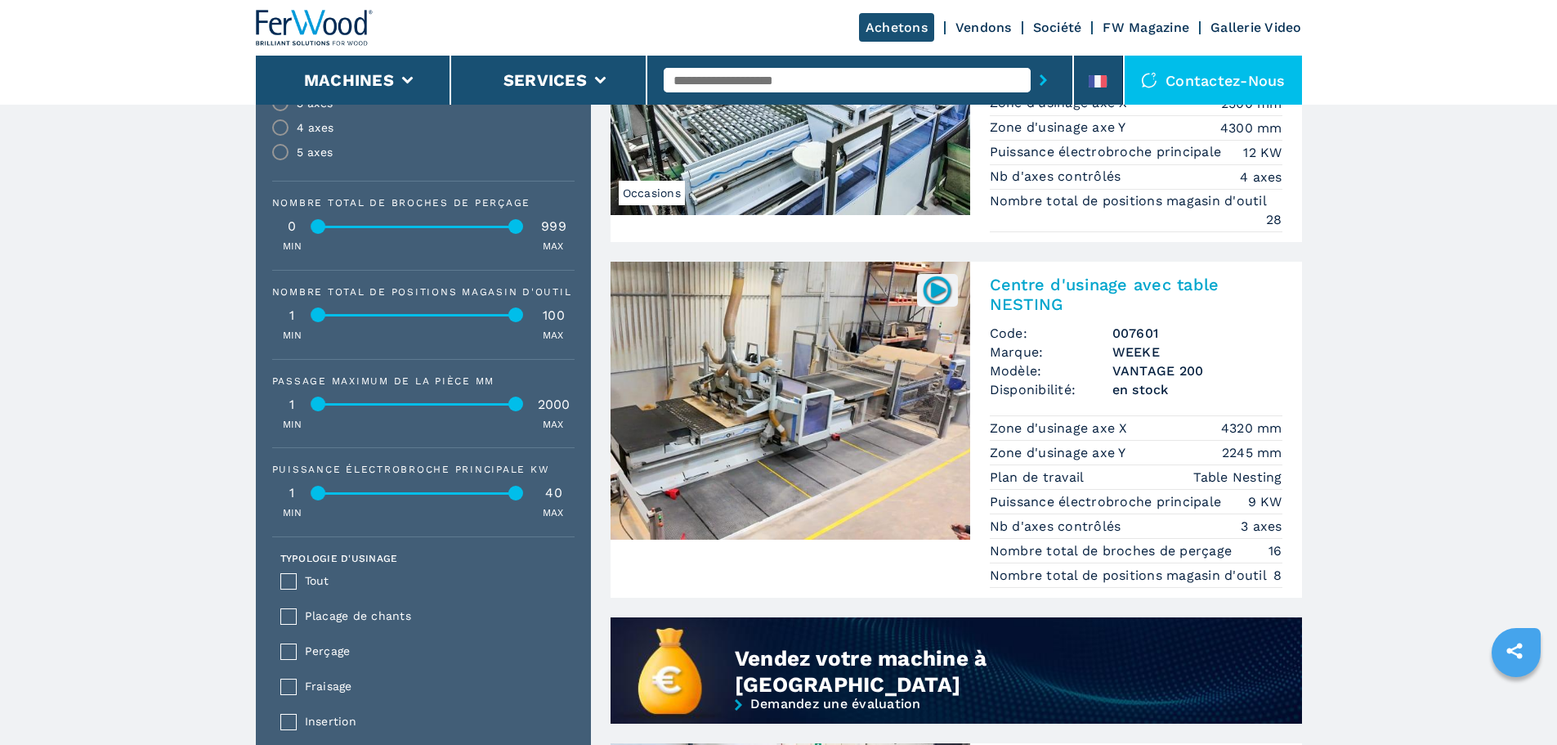
scroll to position [981, 0]
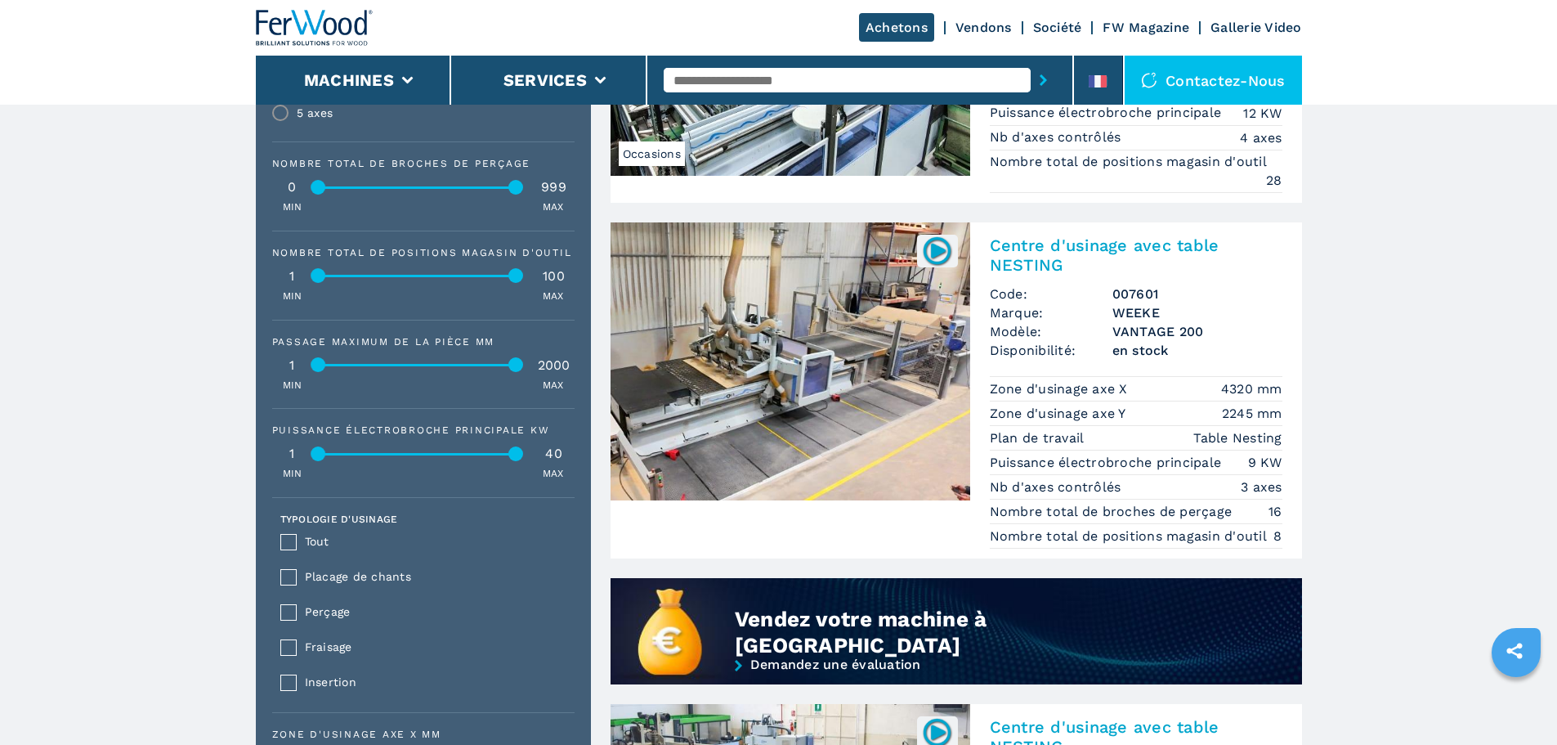
drag, startPoint x: 1014, startPoint y: 262, endPoint x: 1510, endPoint y: 277, distance: 496.4
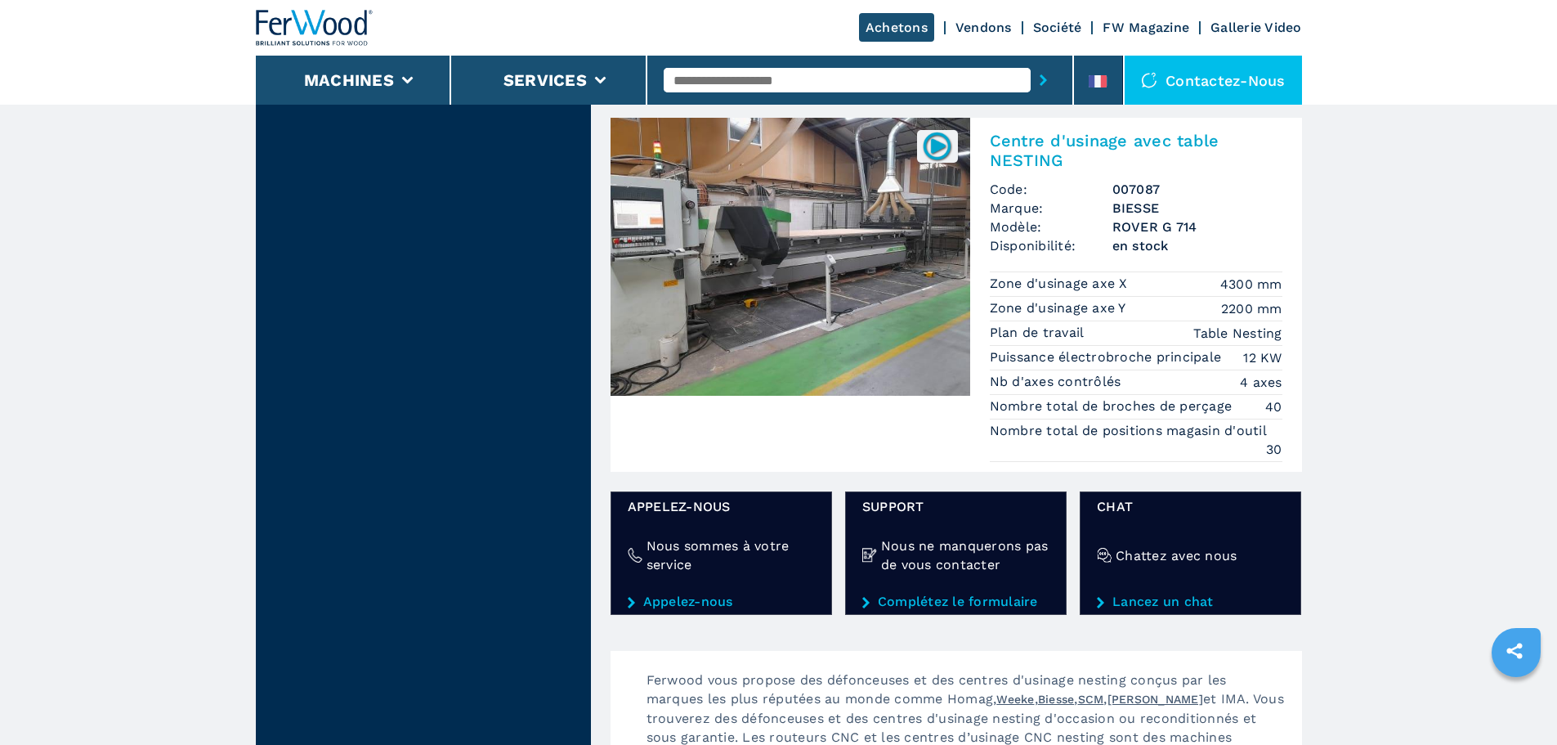
scroll to position [2289, 0]
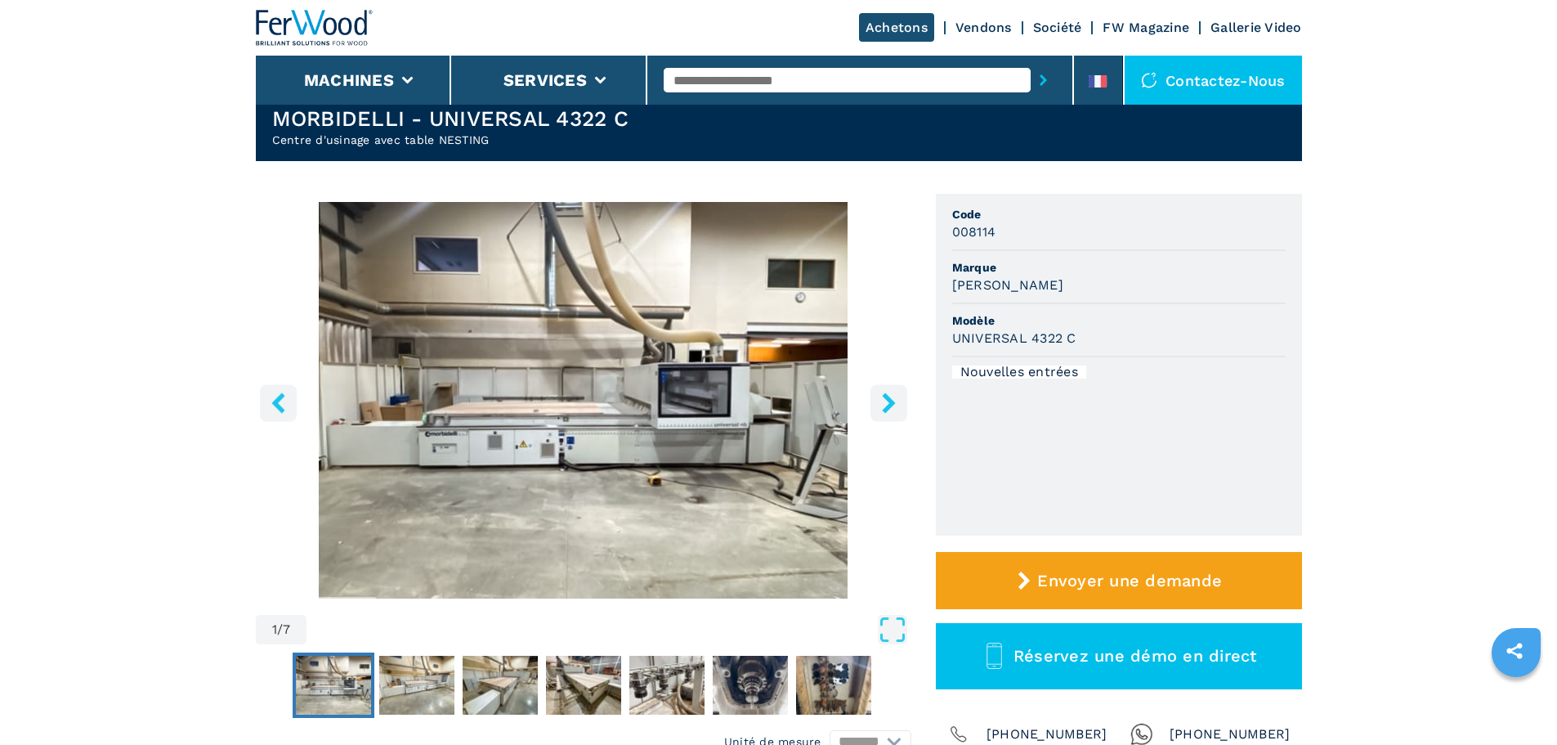
scroll to position [82, 0]
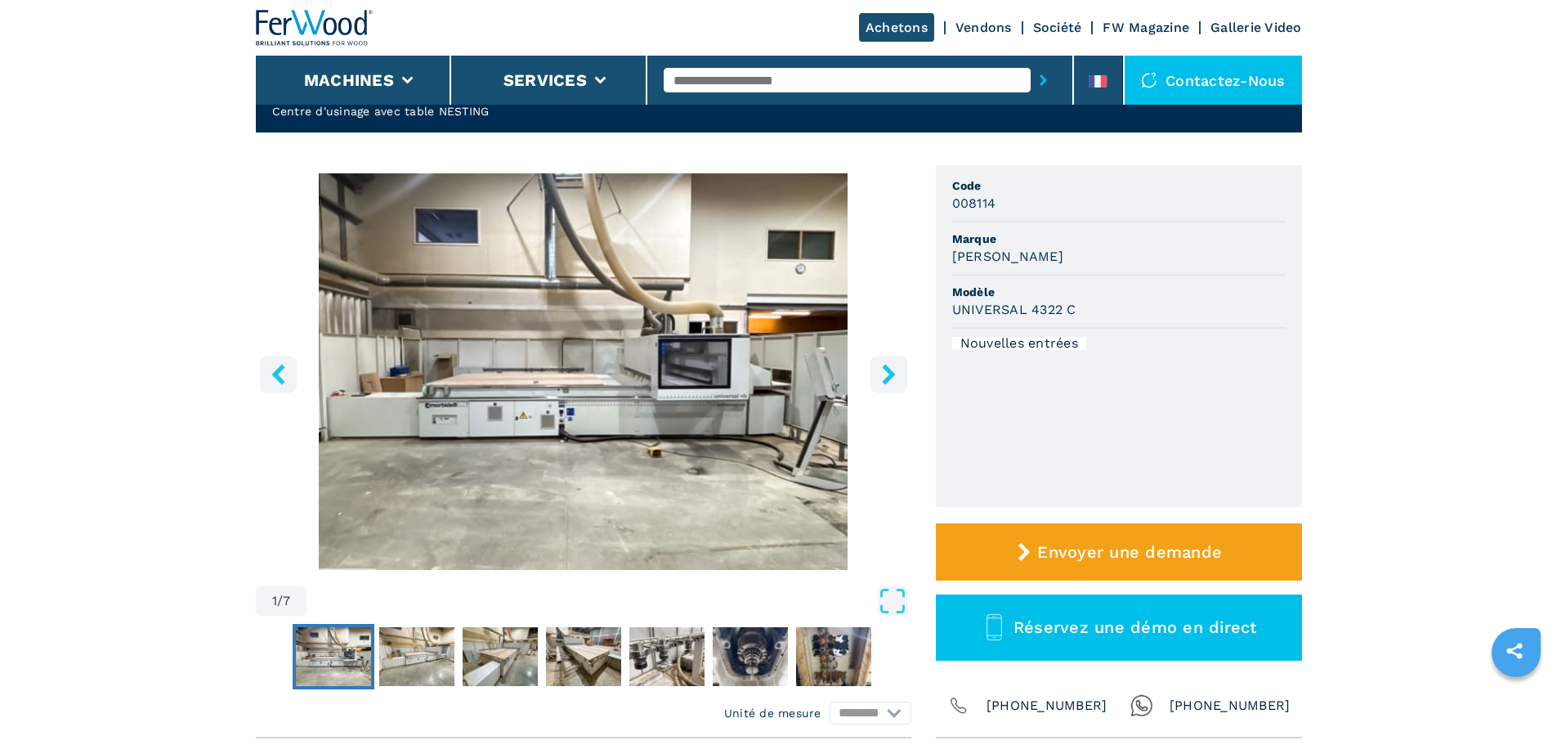
click at [891, 369] on icon "right-button" at bounding box center [889, 374] width 20 height 20
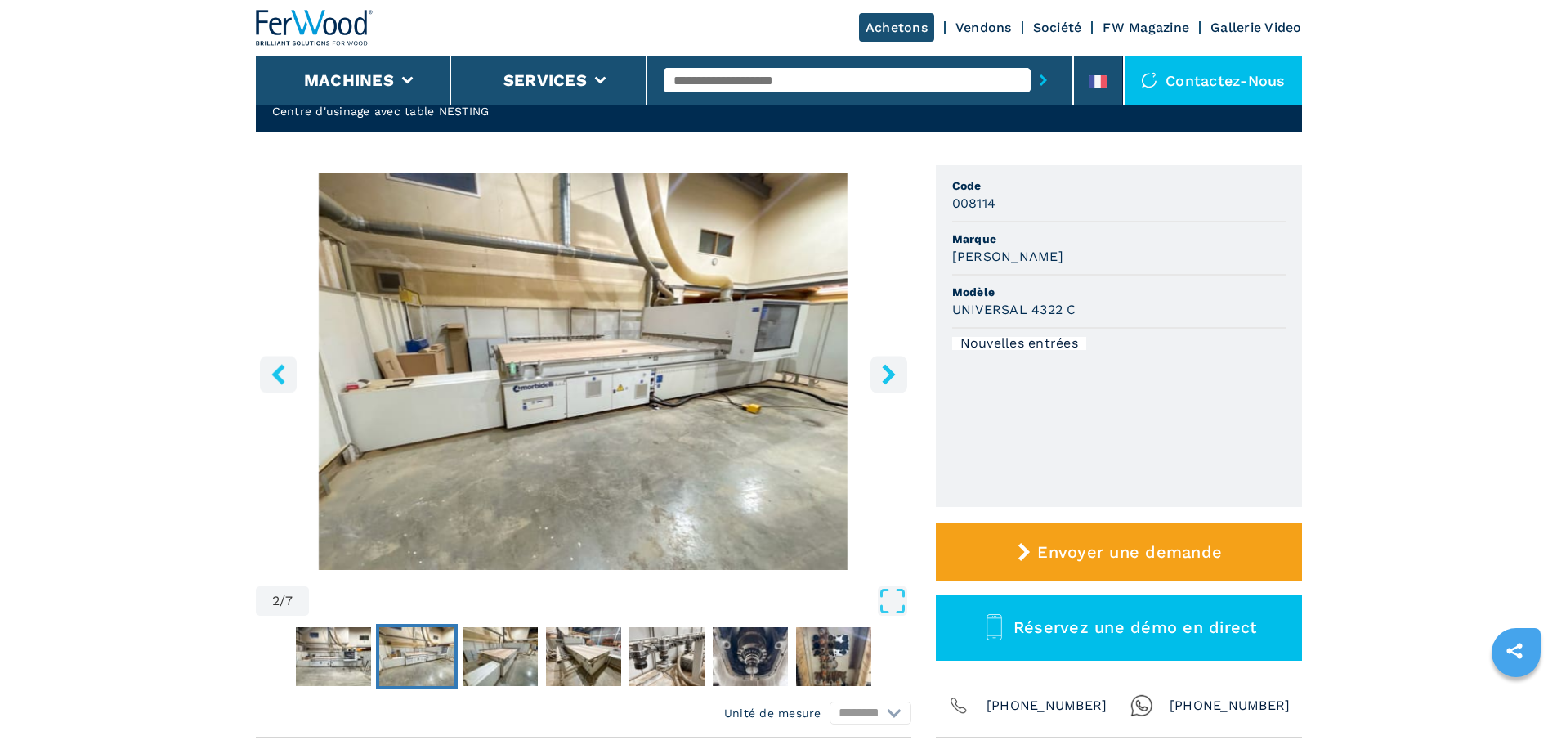
click at [891, 369] on icon "right-button" at bounding box center [889, 374] width 20 height 20
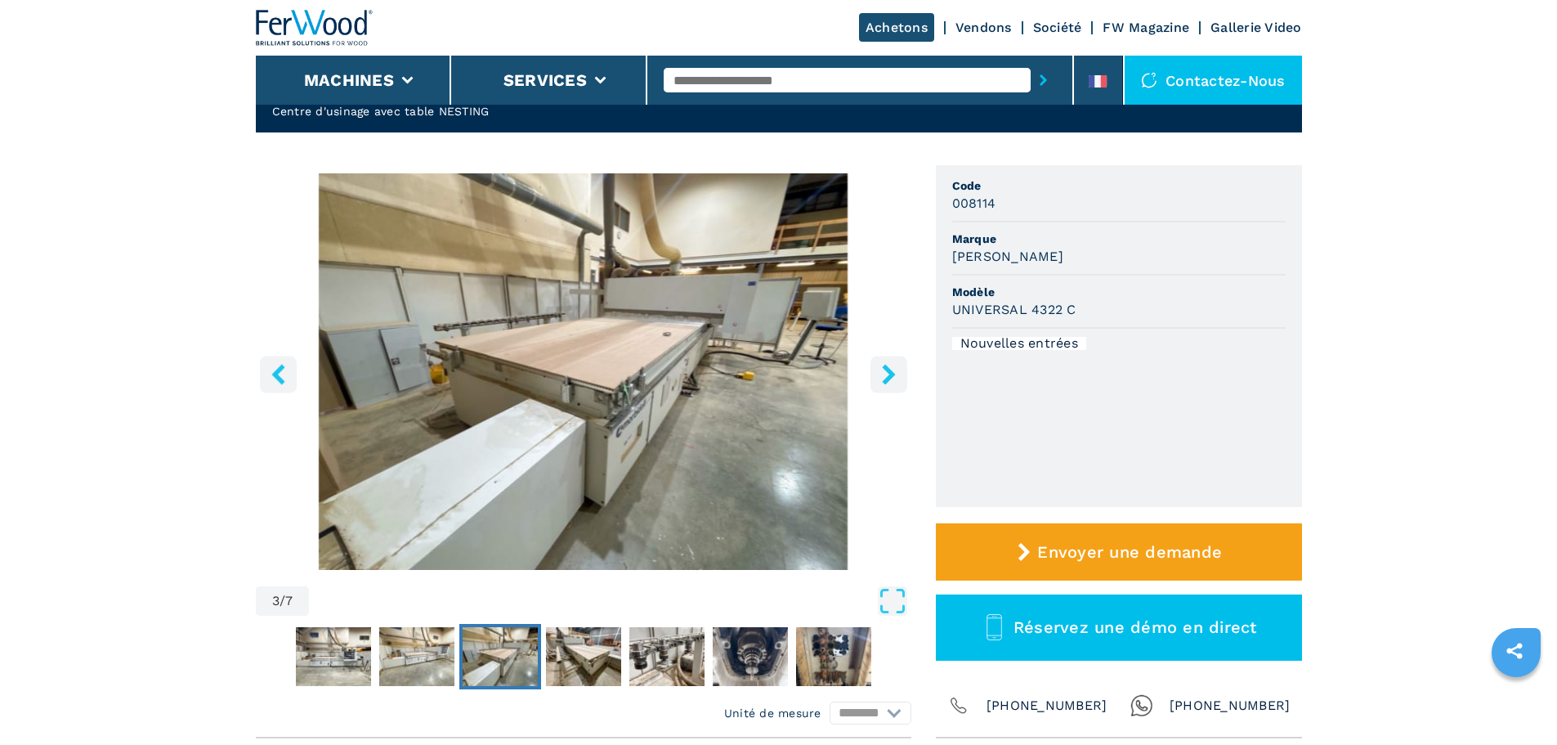
click at [894, 375] on icon "right-button" at bounding box center [889, 374] width 20 height 20
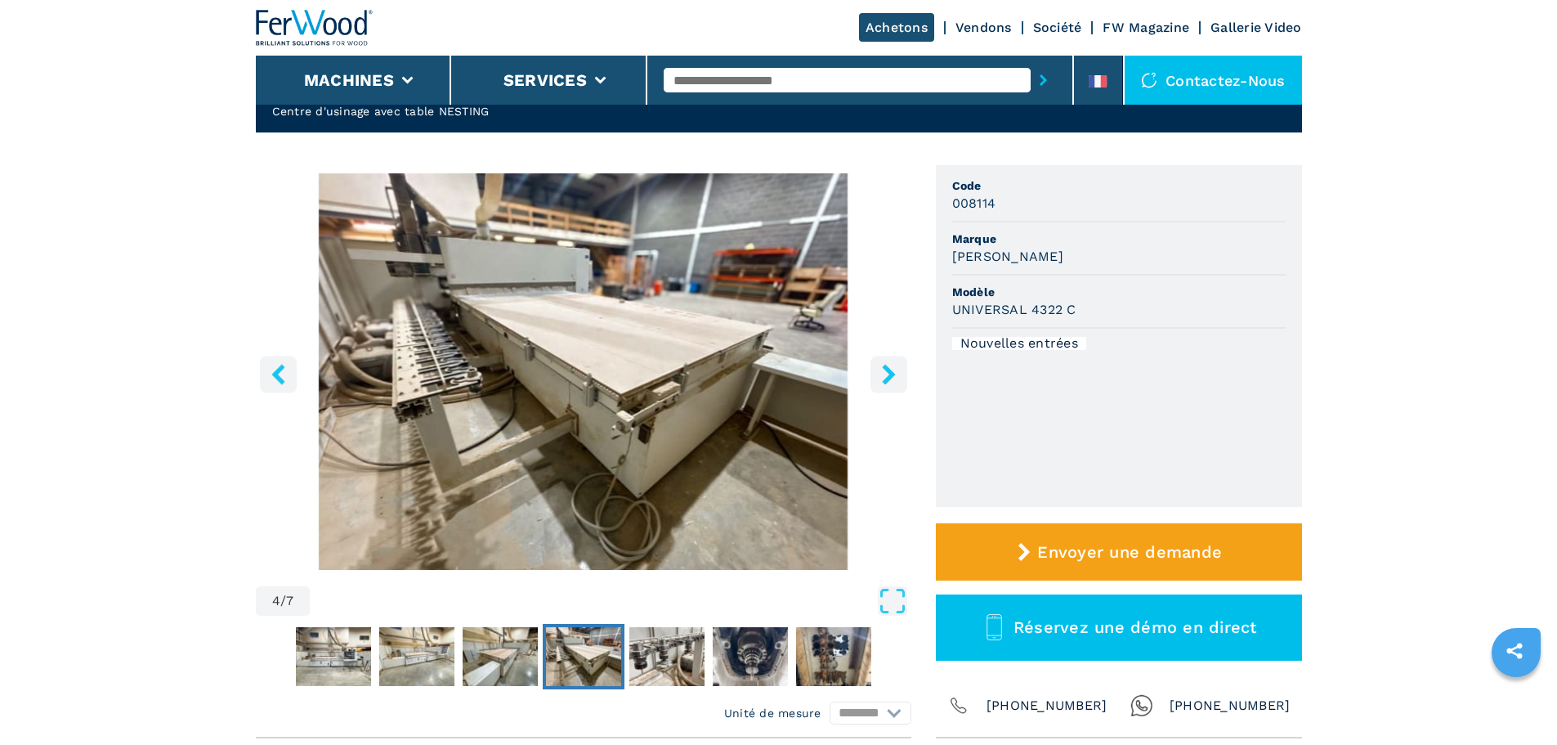
click at [892, 375] on icon "right-button" at bounding box center [888, 374] width 13 height 20
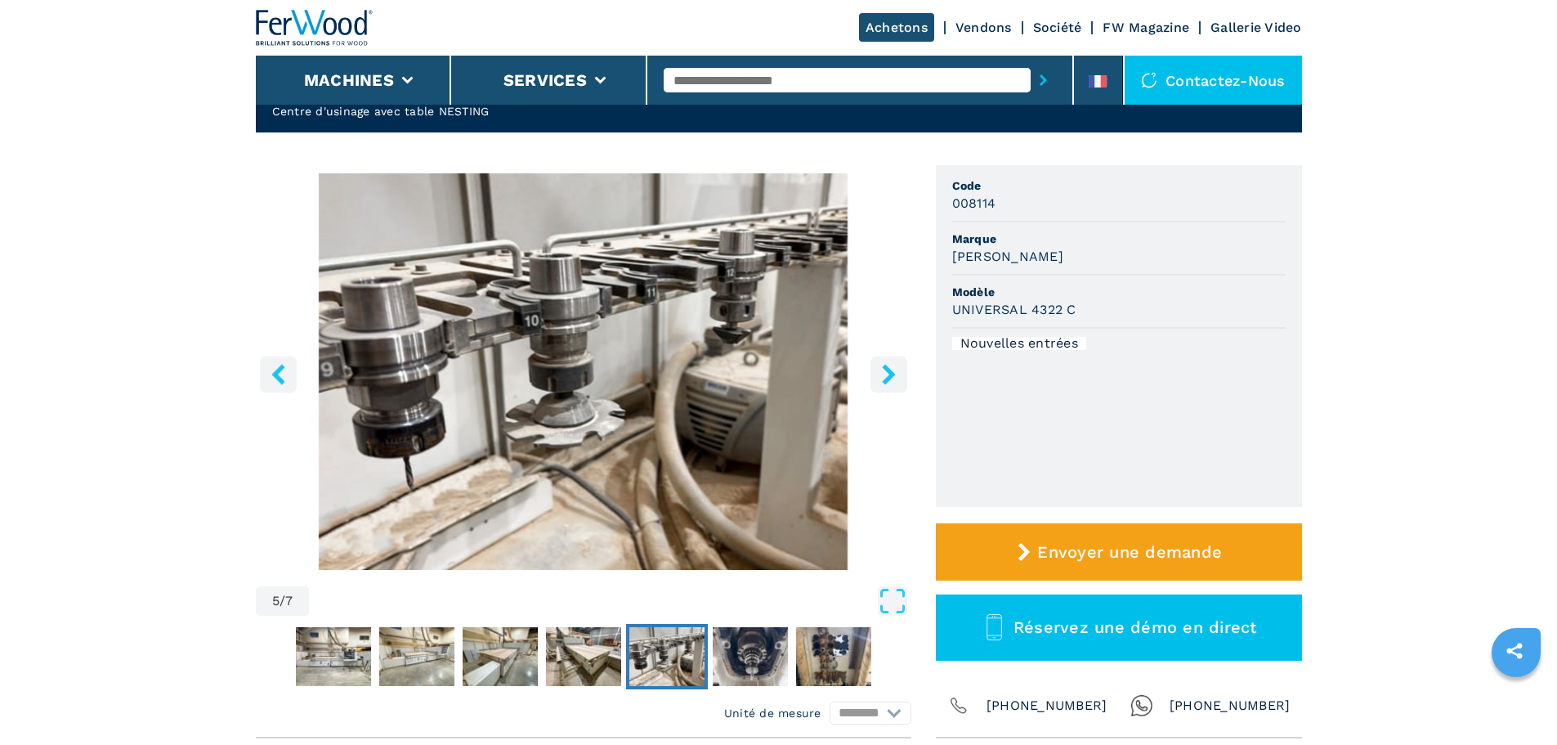
click at [887, 379] on icon "right-button" at bounding box center [888, 374] width 13 height 20
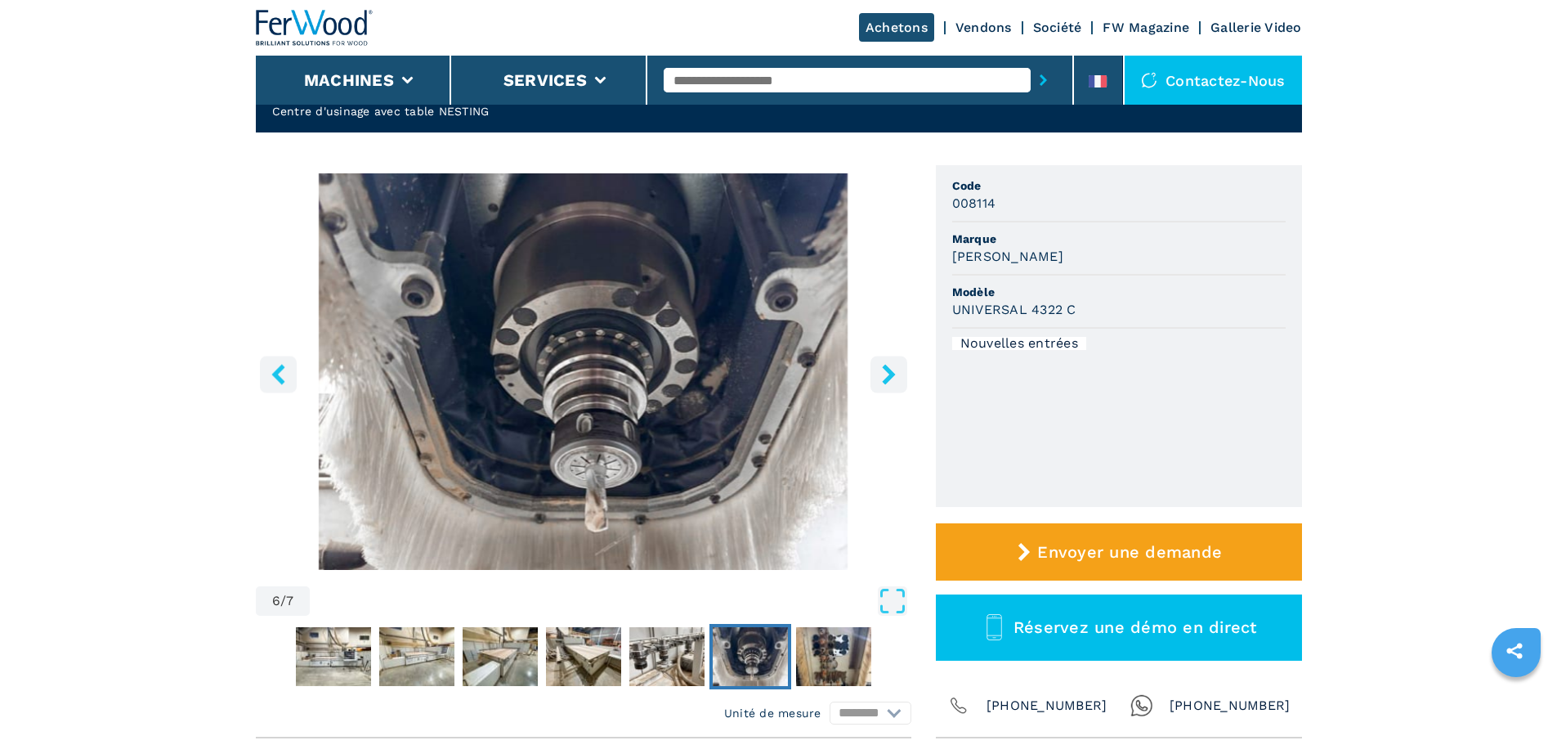
click at [887, 380] on icon "right-button" at bounding box center [888, 374] width 13 height 20
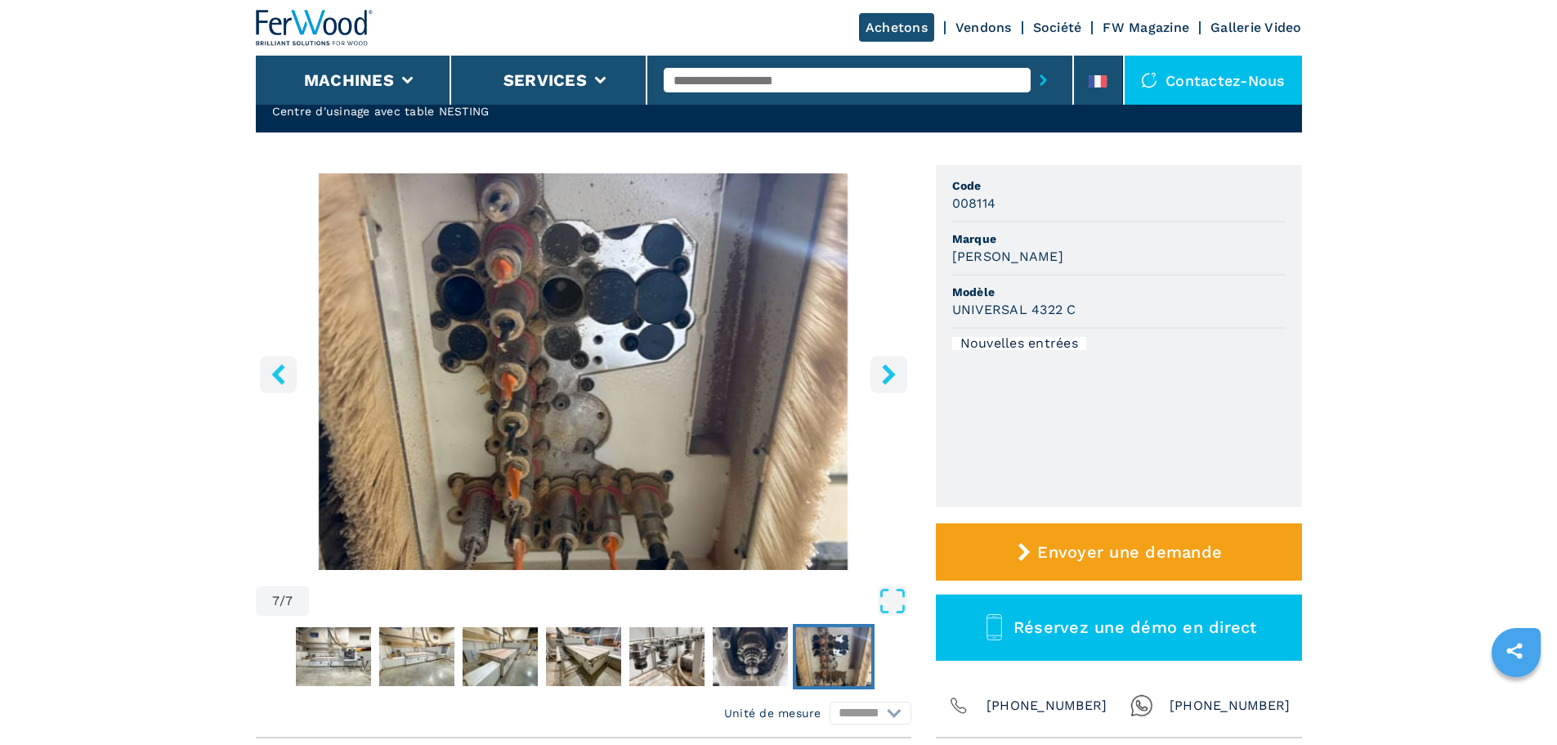
click at [889, 379] on icon "right-button" at bounding box center [888, 374] width 13 height 20
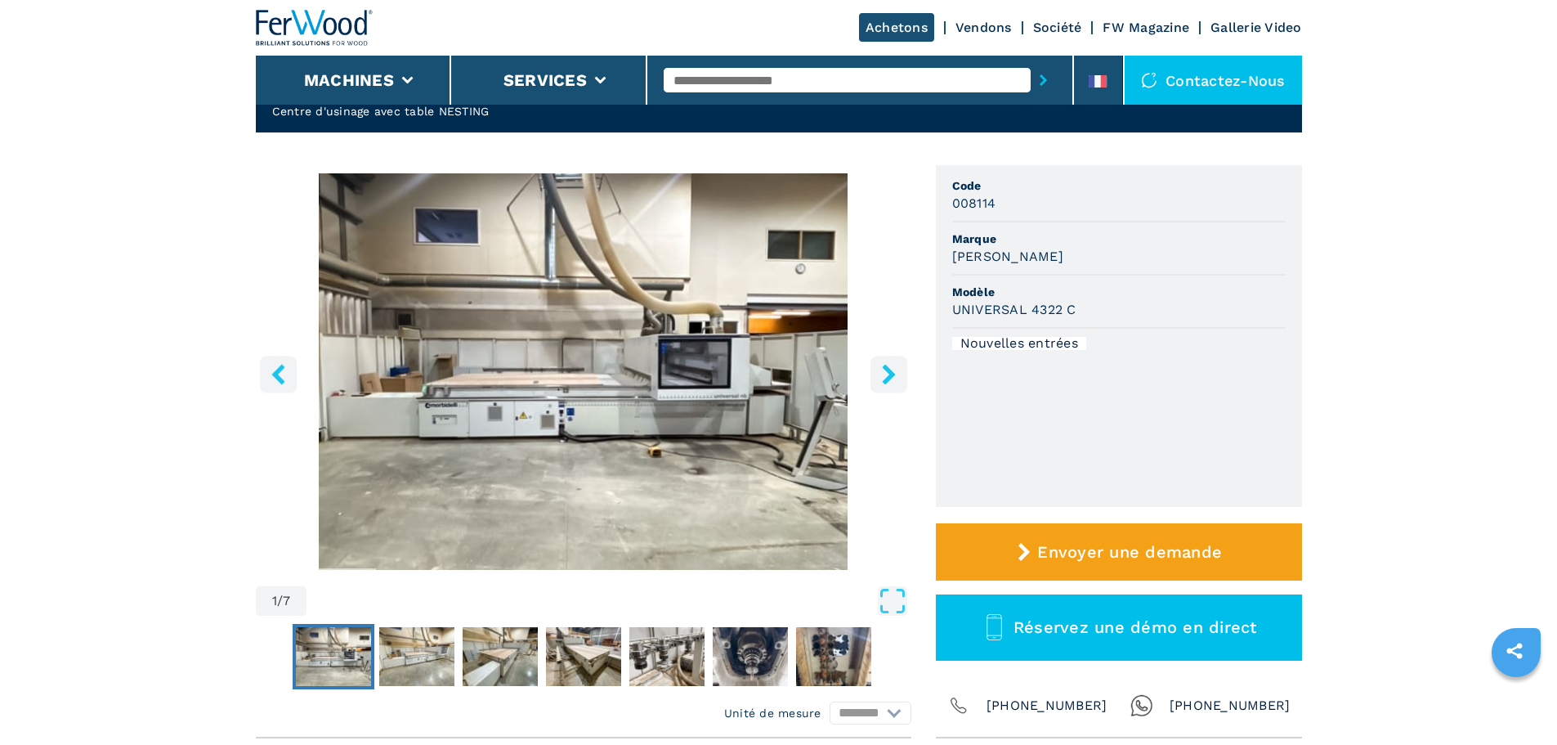
click at [889, 379] on icon "right-button" at bounding box center [888, 374] width 13 height 20
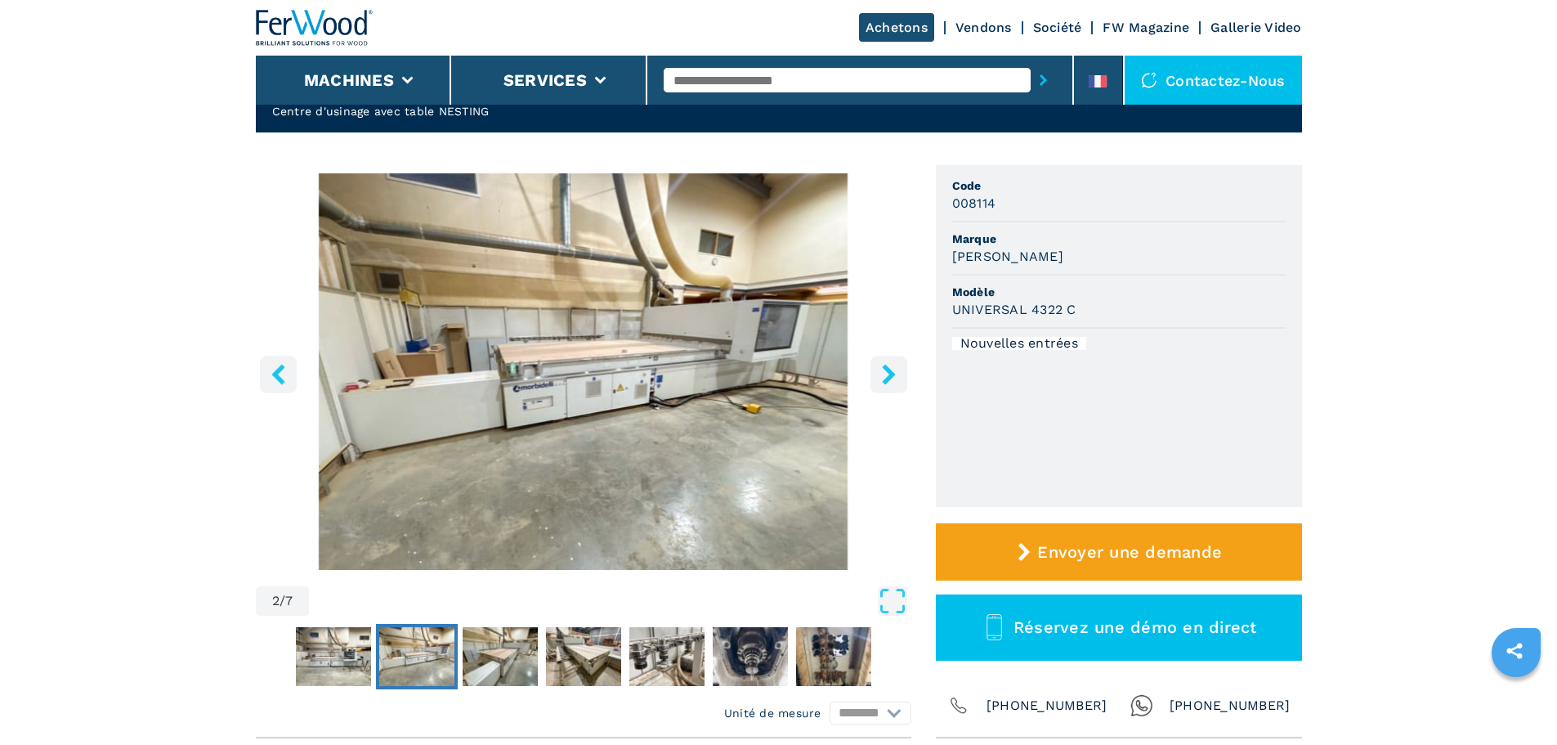
click at [889, 379] on icon "right-button" at bounding box center [888, 374] width 13 height 20
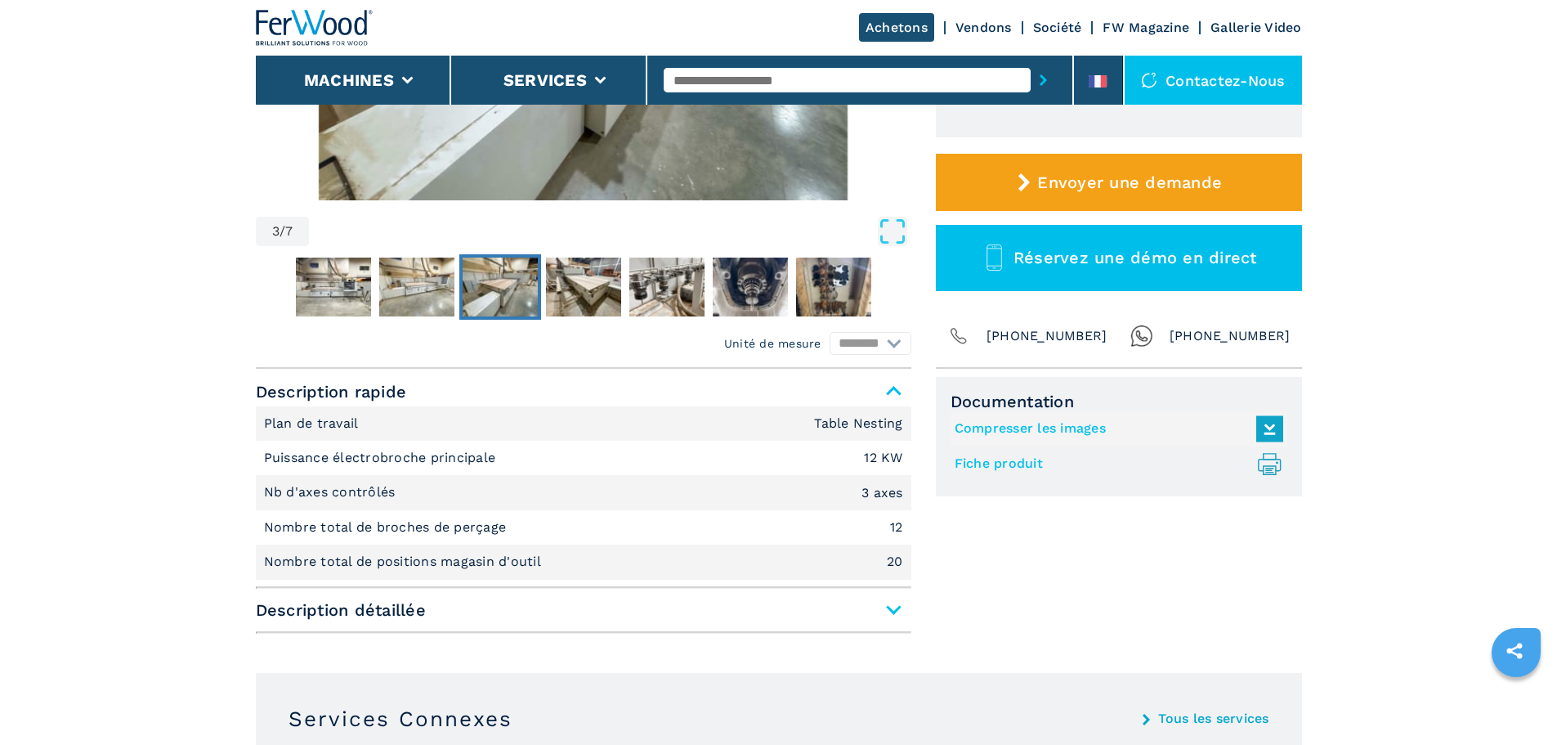
scroll to position [491, 0]
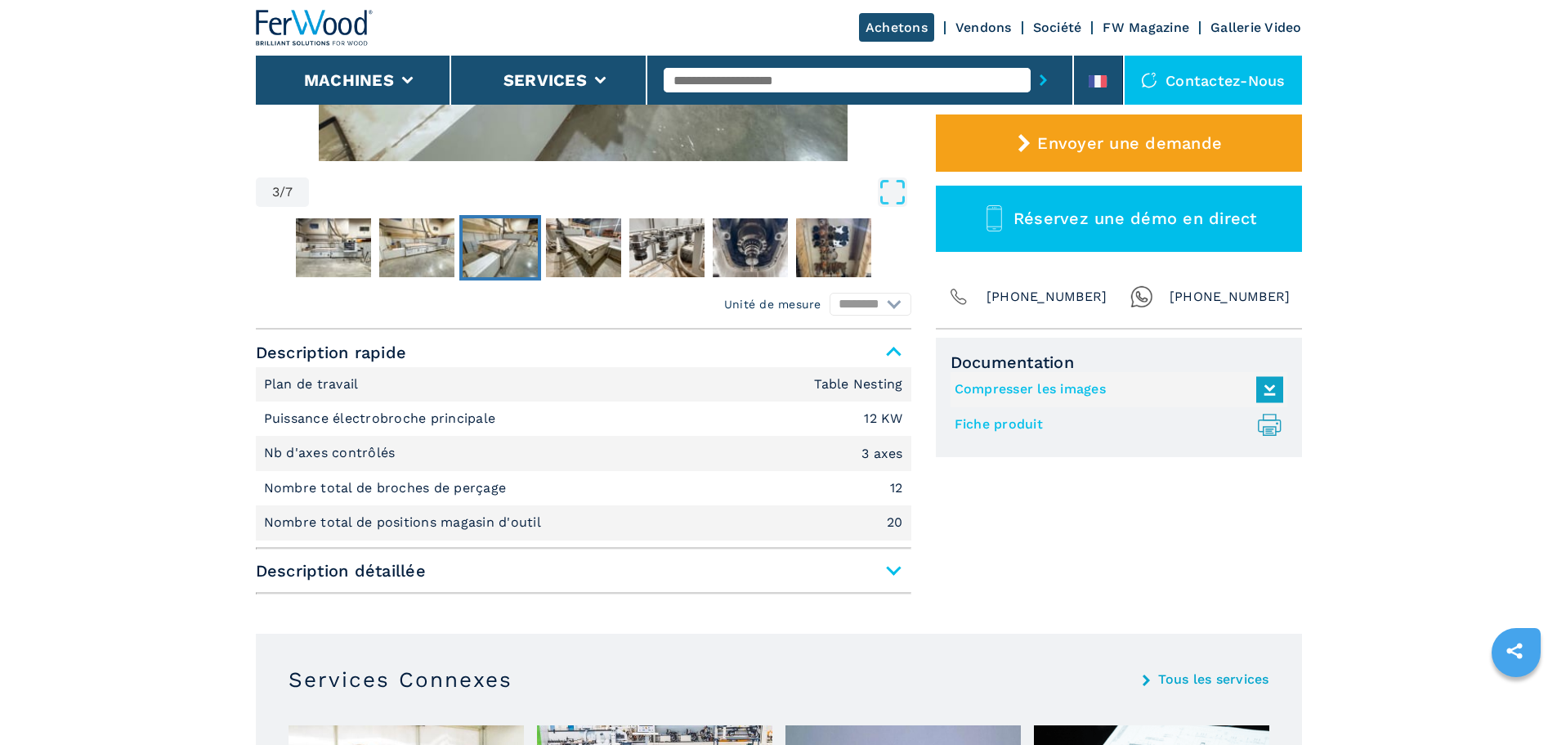
click at [894, 577] on span "Description détaillée" at bounding box center [584, 570] width 656 height 29
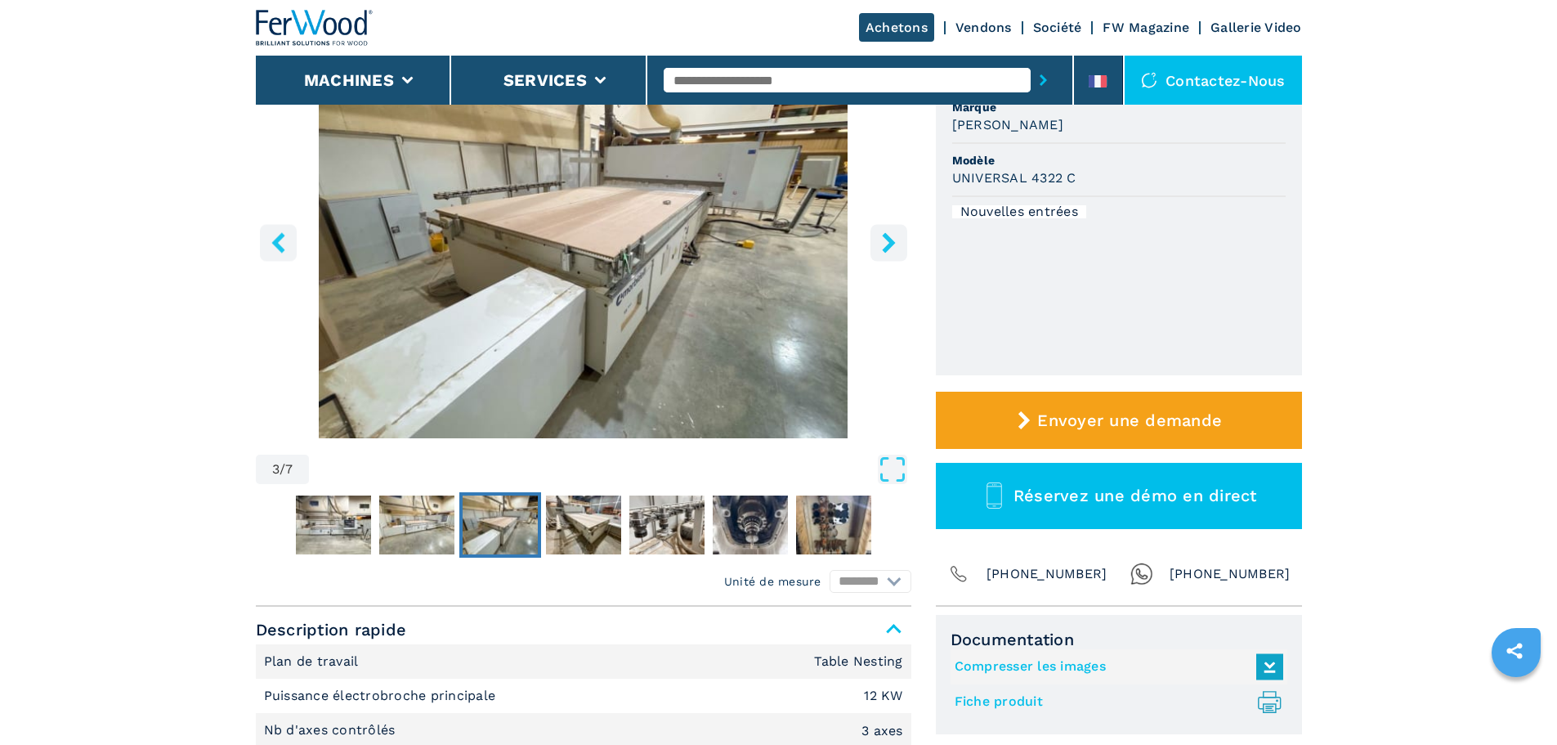
scroll to position [245, 0]
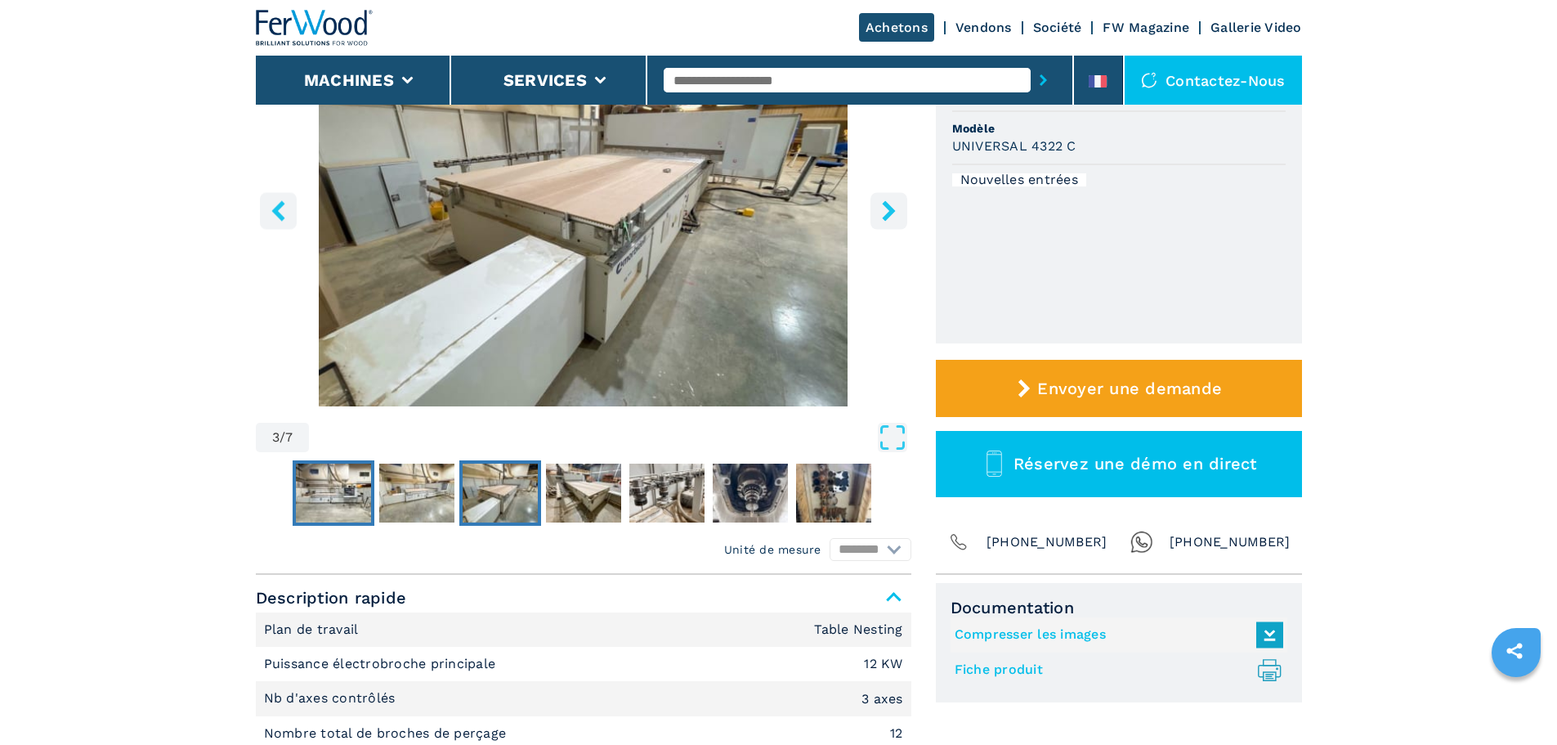
click at [297, 500] on img "Go to Slide 1" at bounding box center [333, 493] width 75 height 59
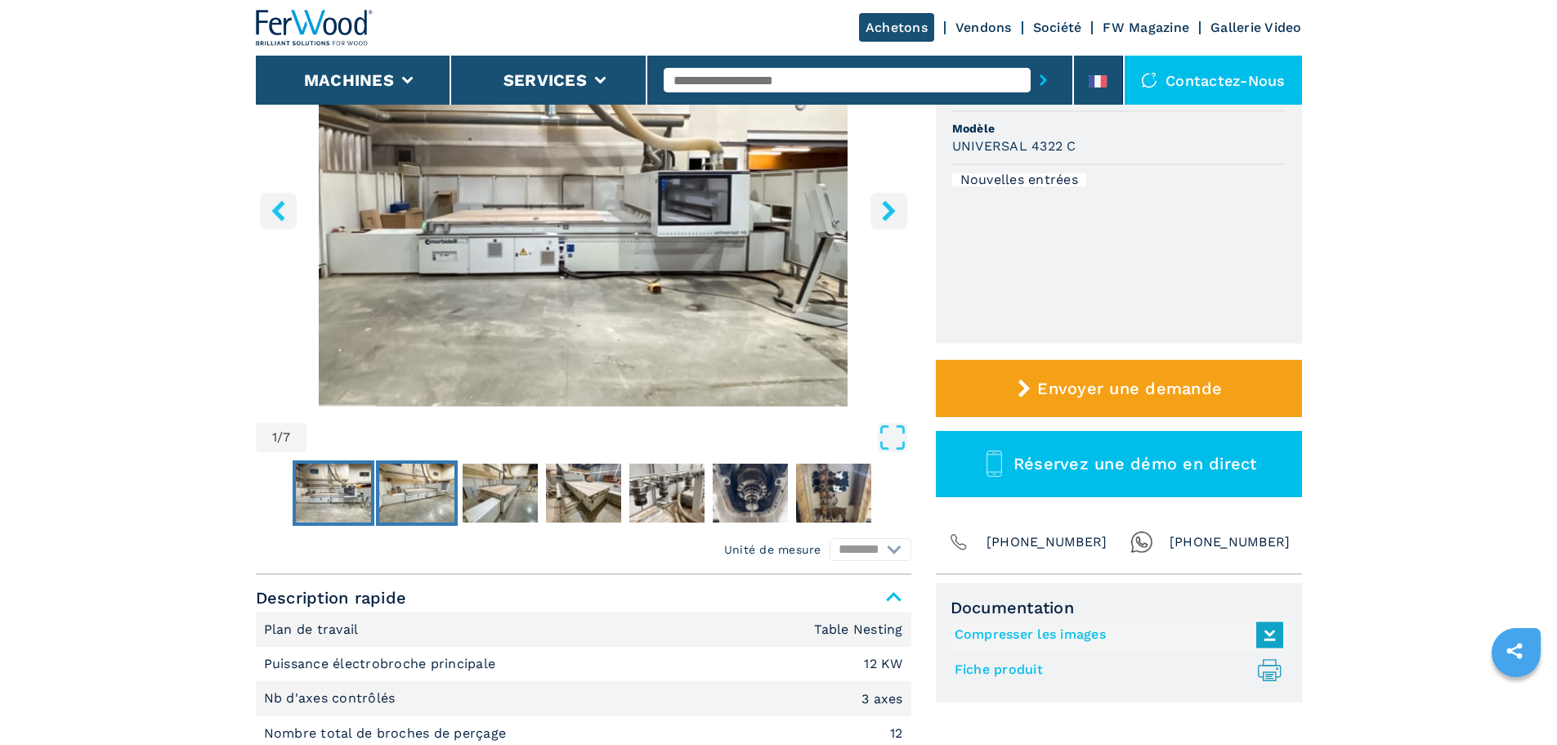
click at [386, 502] on img "Go to Slide 2" at bounding box center [416, 493] width 75 height 59
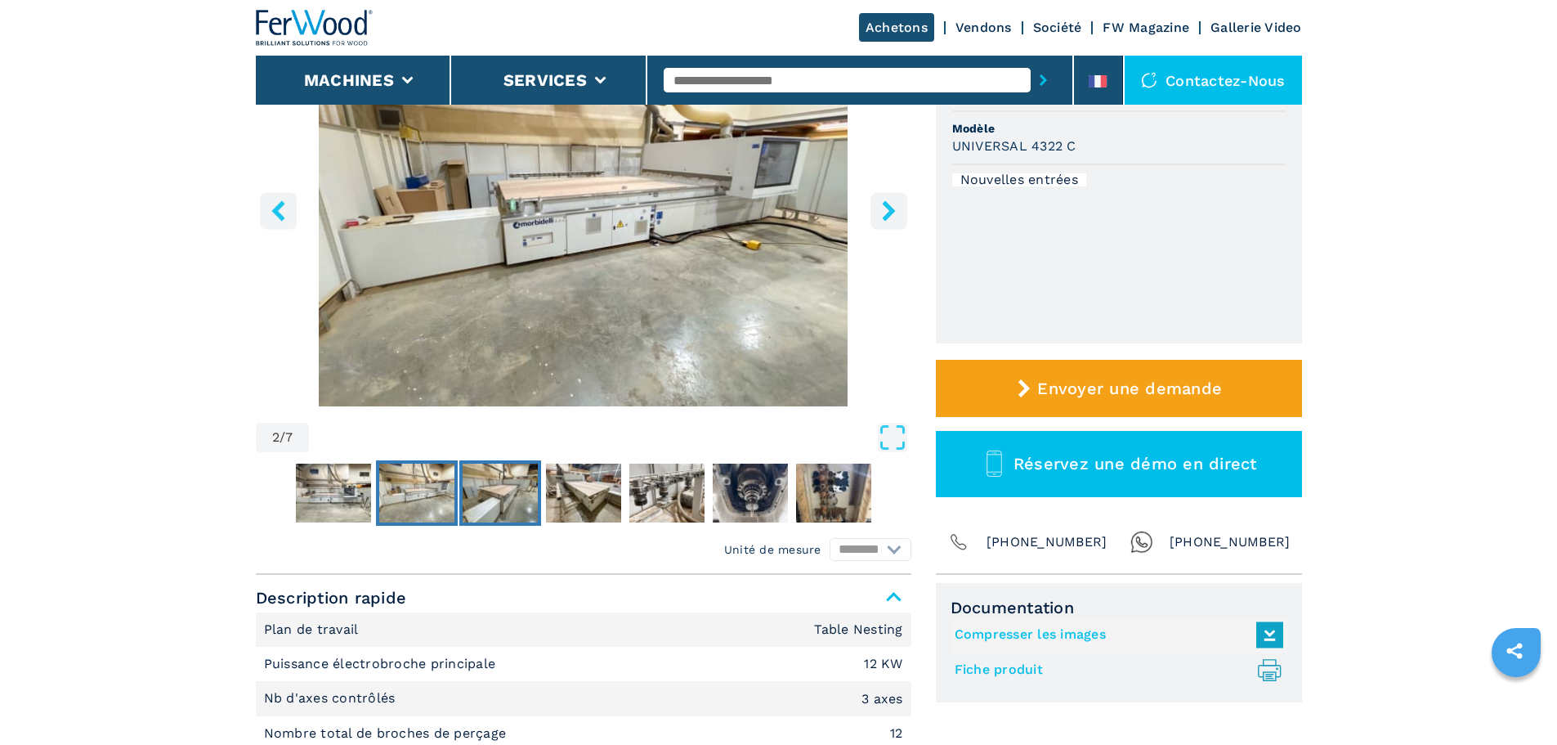
click at [491, 515] on img "Go to Slide 3" at bounding box center [500, 493] width 75 height 59
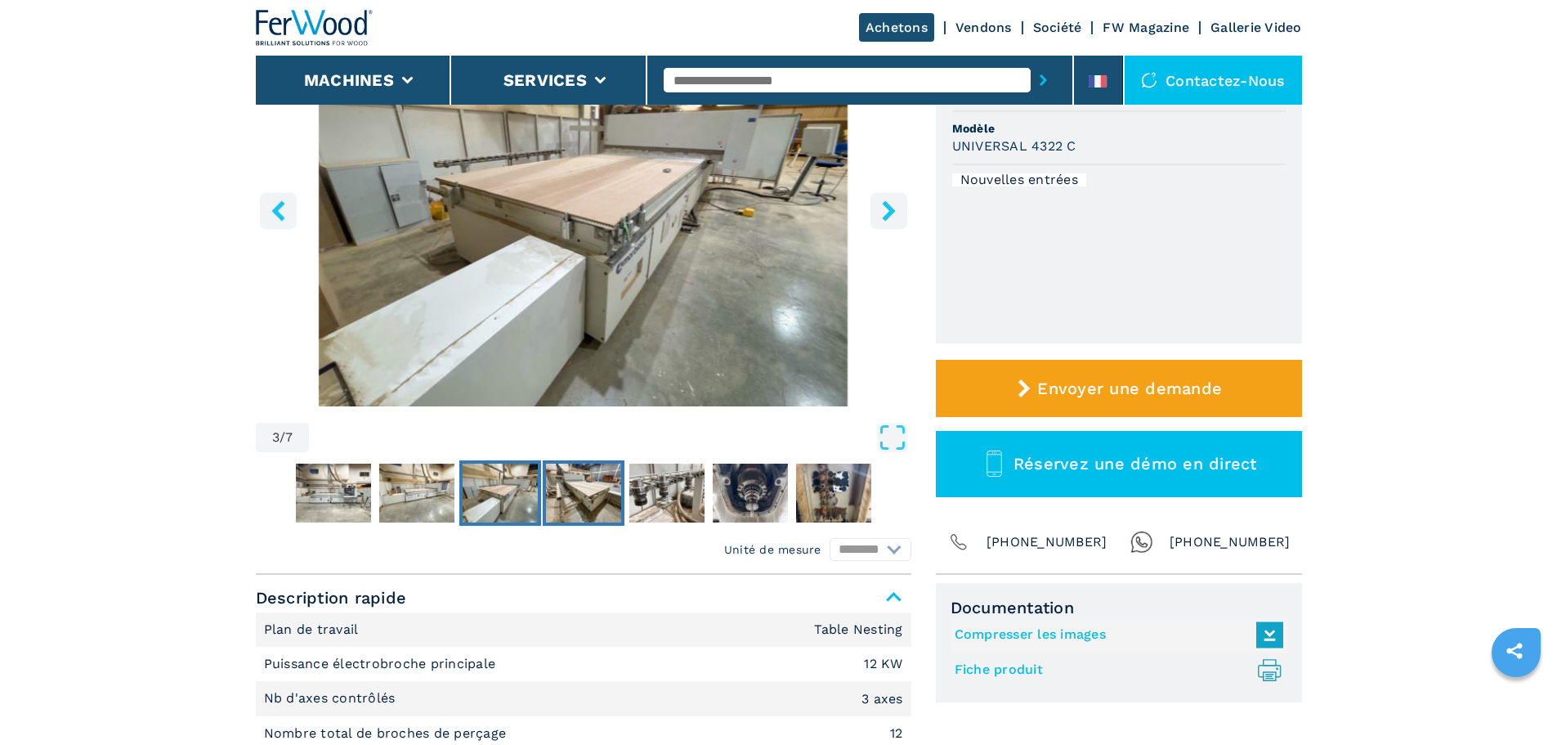
click at [586, 499] on img "Go to Slide 4" at bounding box center [583, 493] width 75 height 59
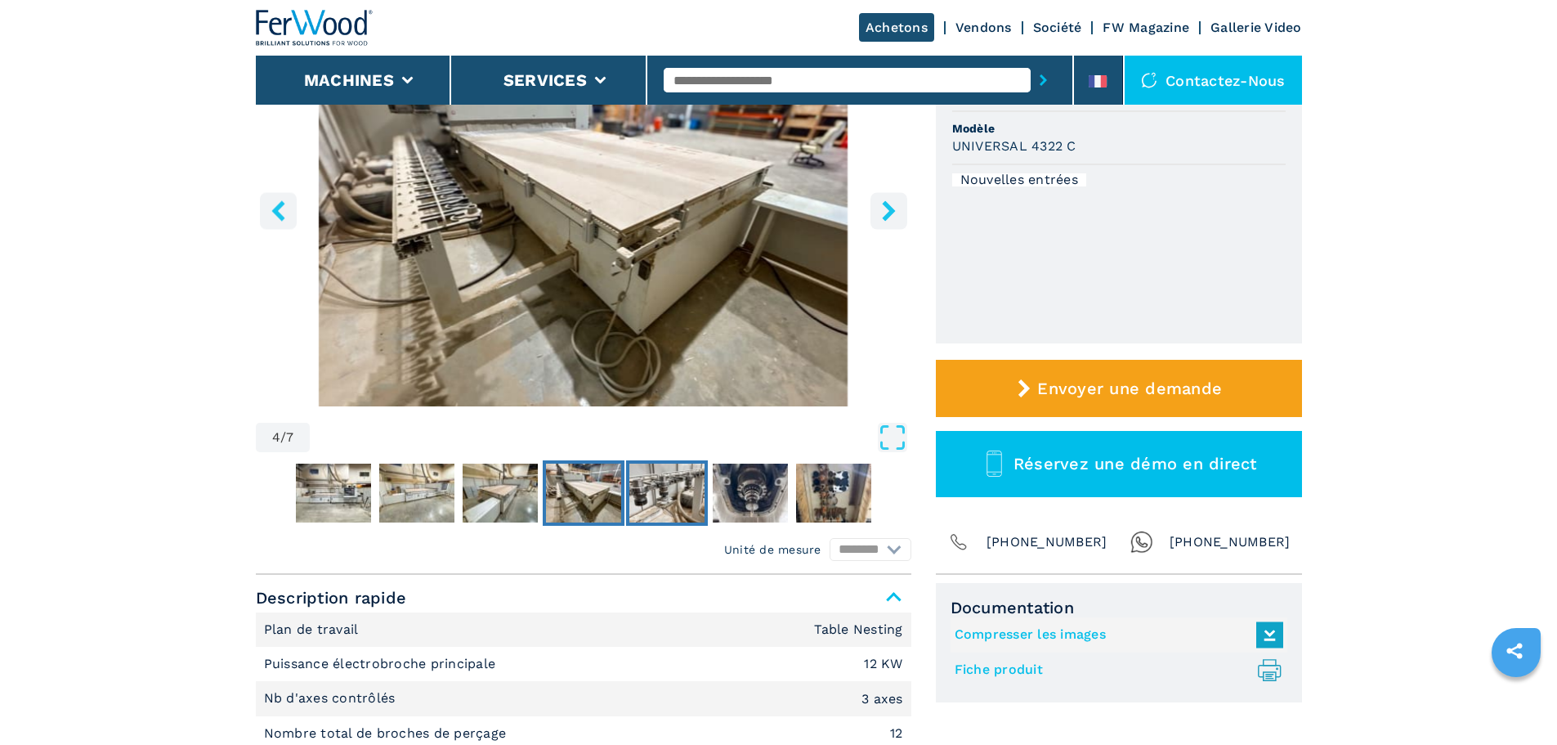
click at [658, 482] on img "Go to Slide 5" at bounding box center [666, 493] width 75 height 59
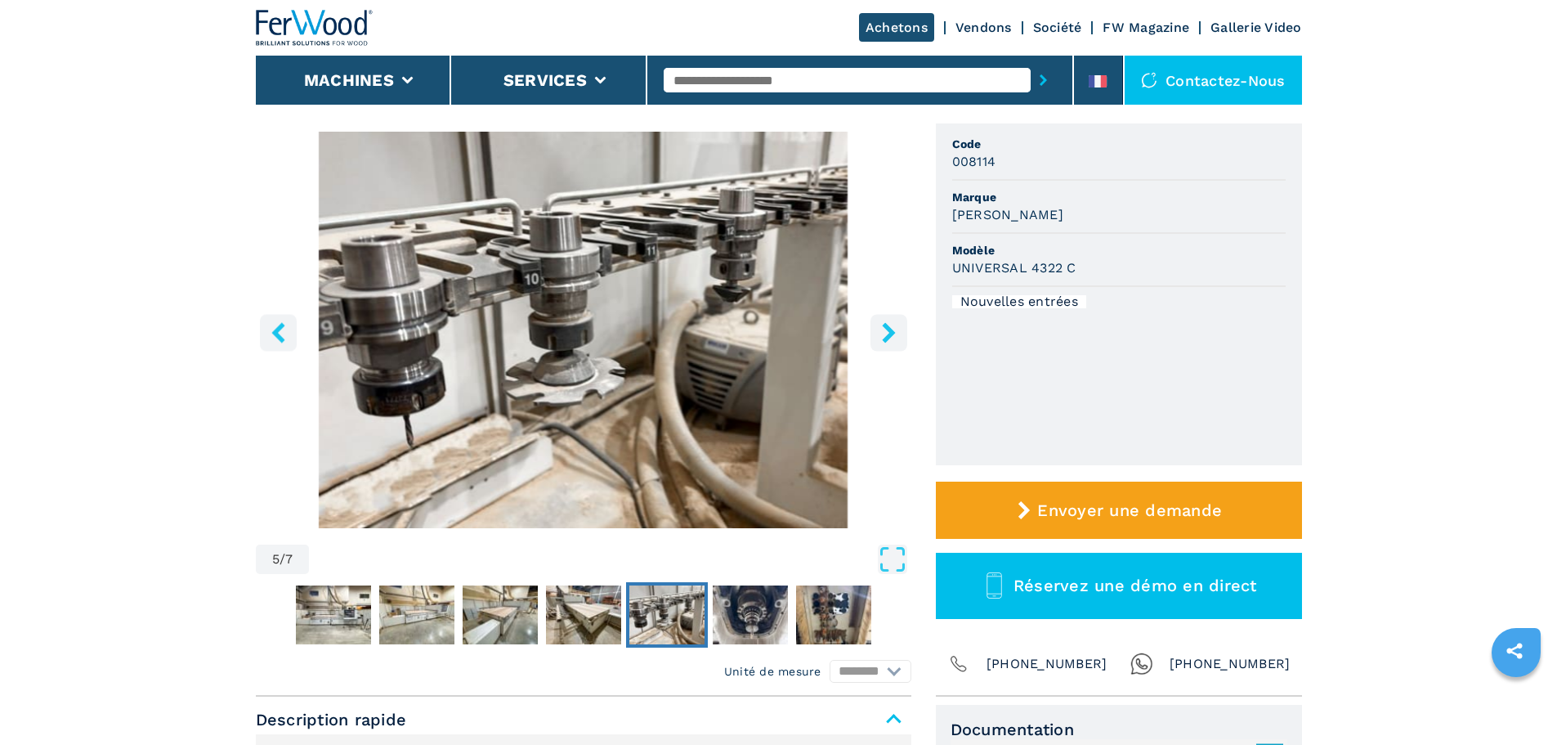
scroll to position [164, 0]
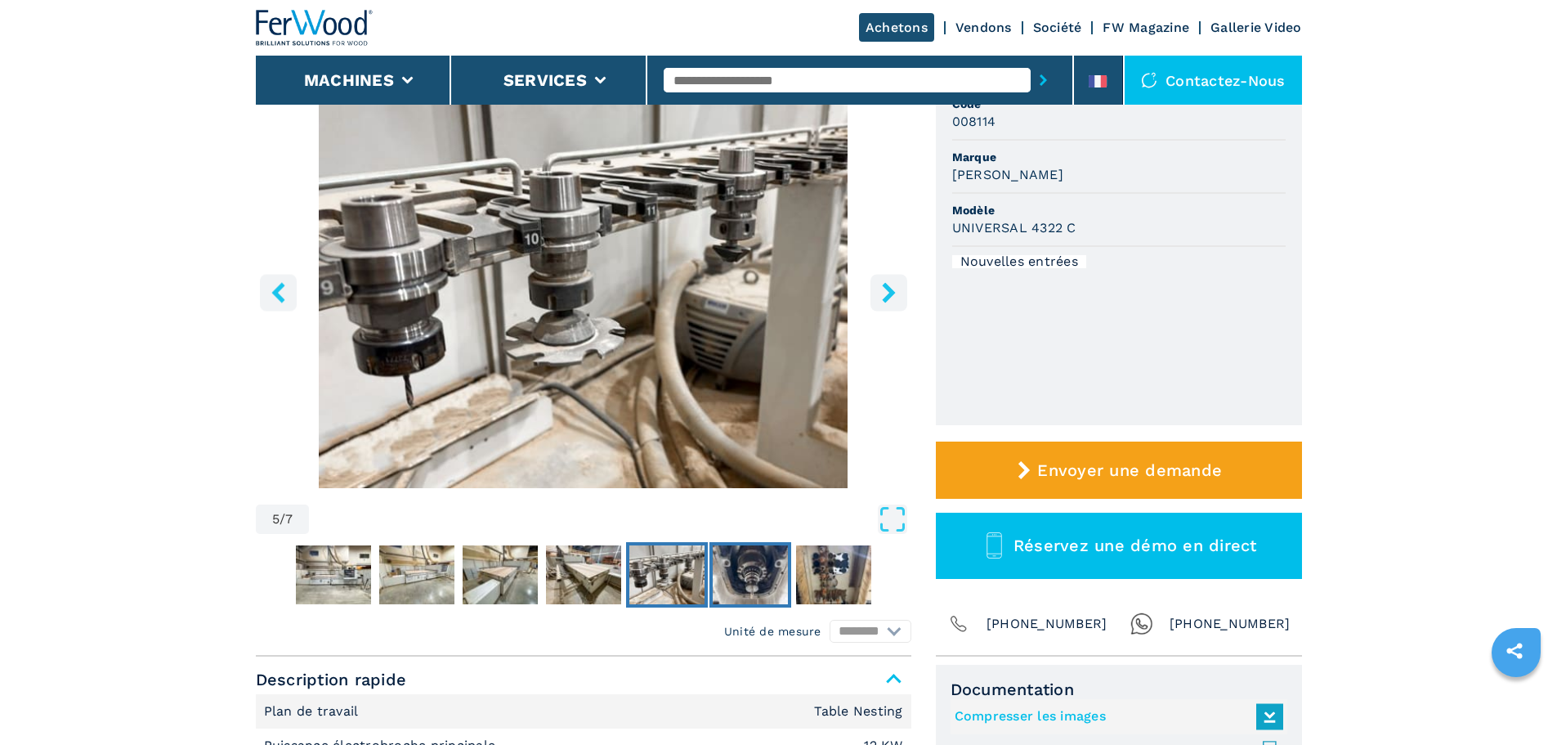
click at [737, 577] on img "Go to Slide 6" at bounding box center [750, 574] width 75 height 59
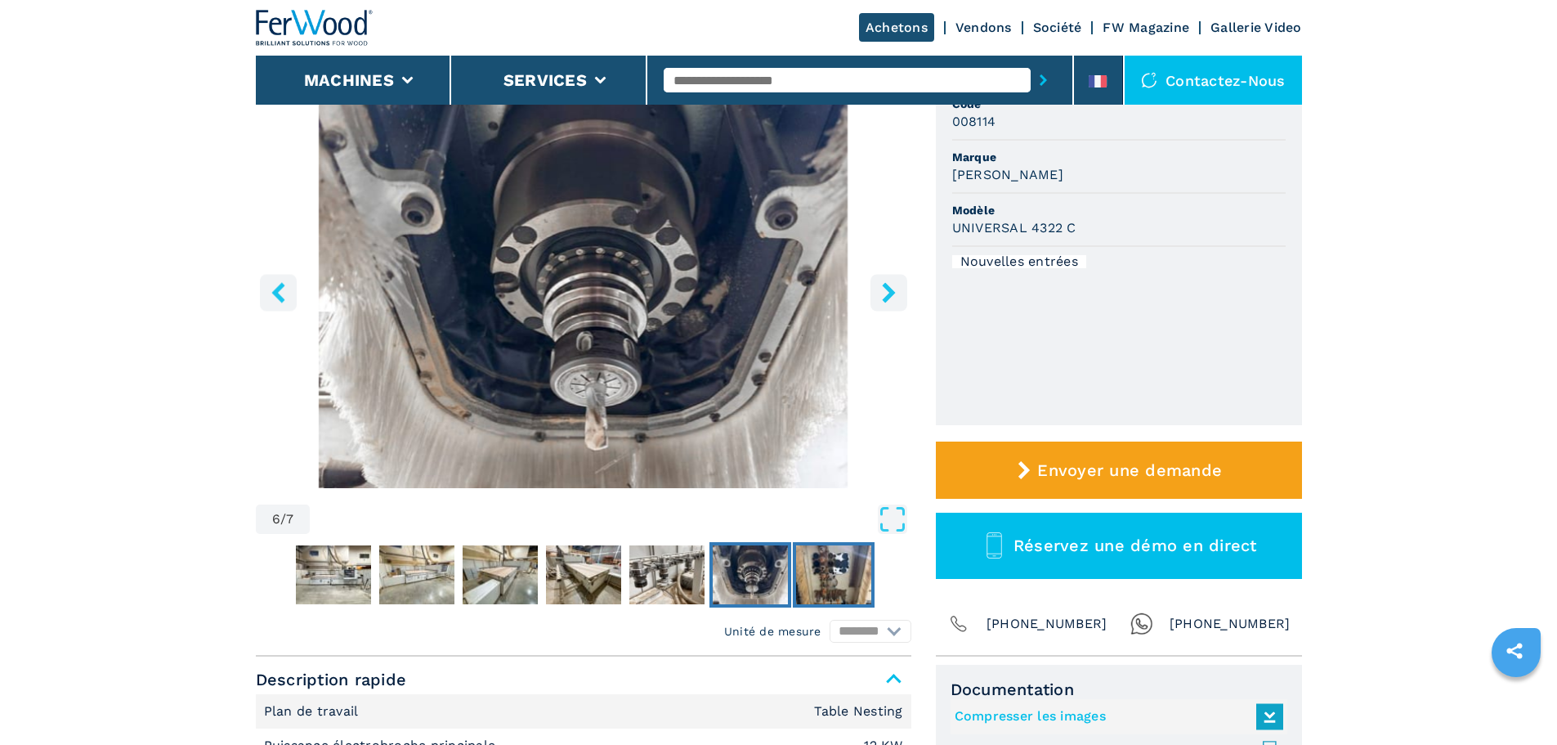
click at [813, 584] on img "Go to Slide 7" at bounding box center [833, 574] width 75 height 59
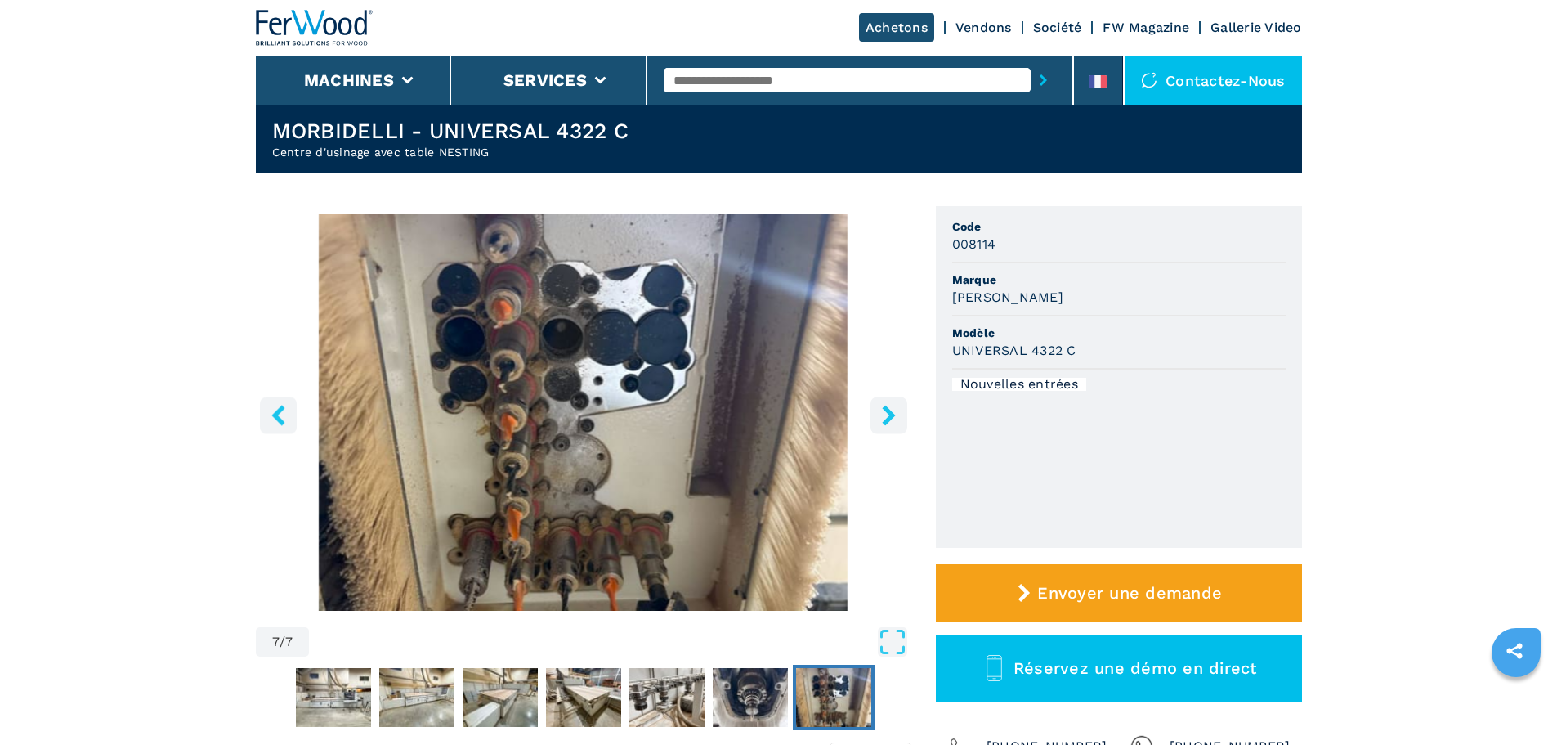
scroll to position [0, 0]
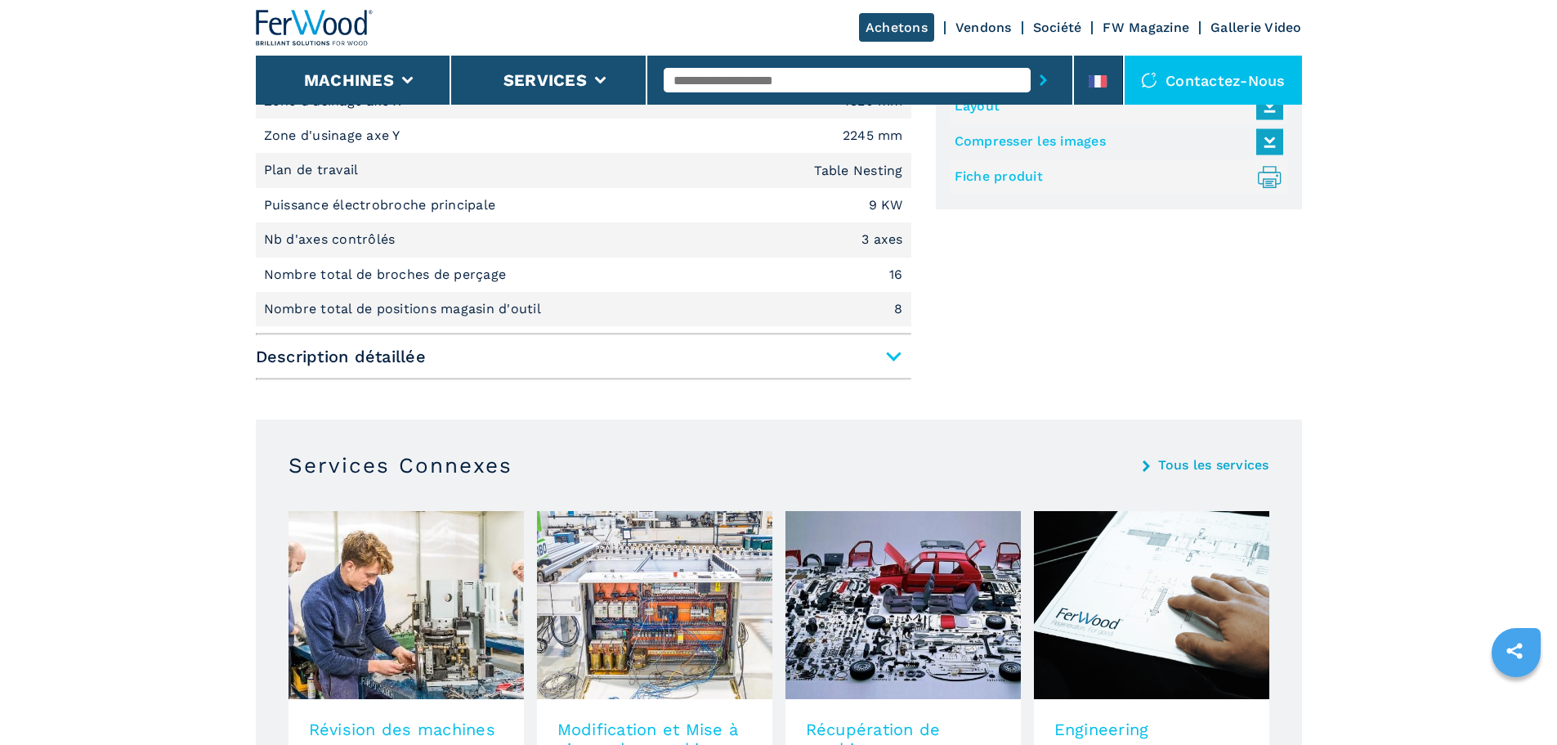
scroll to position [818, 0]
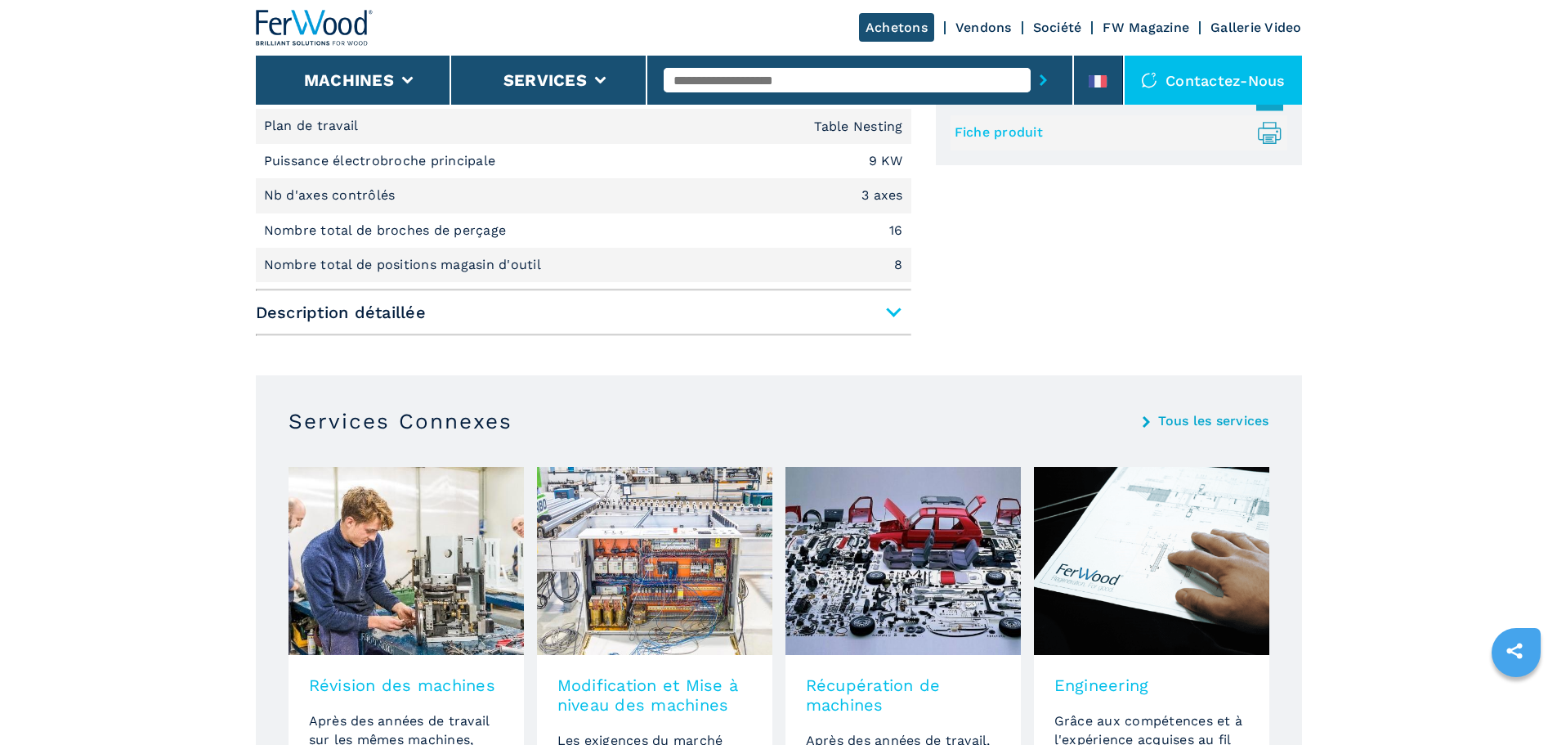
click at [896, 304] on span "Description détaillée" at bounding box center [584, 312] width 656 height 29
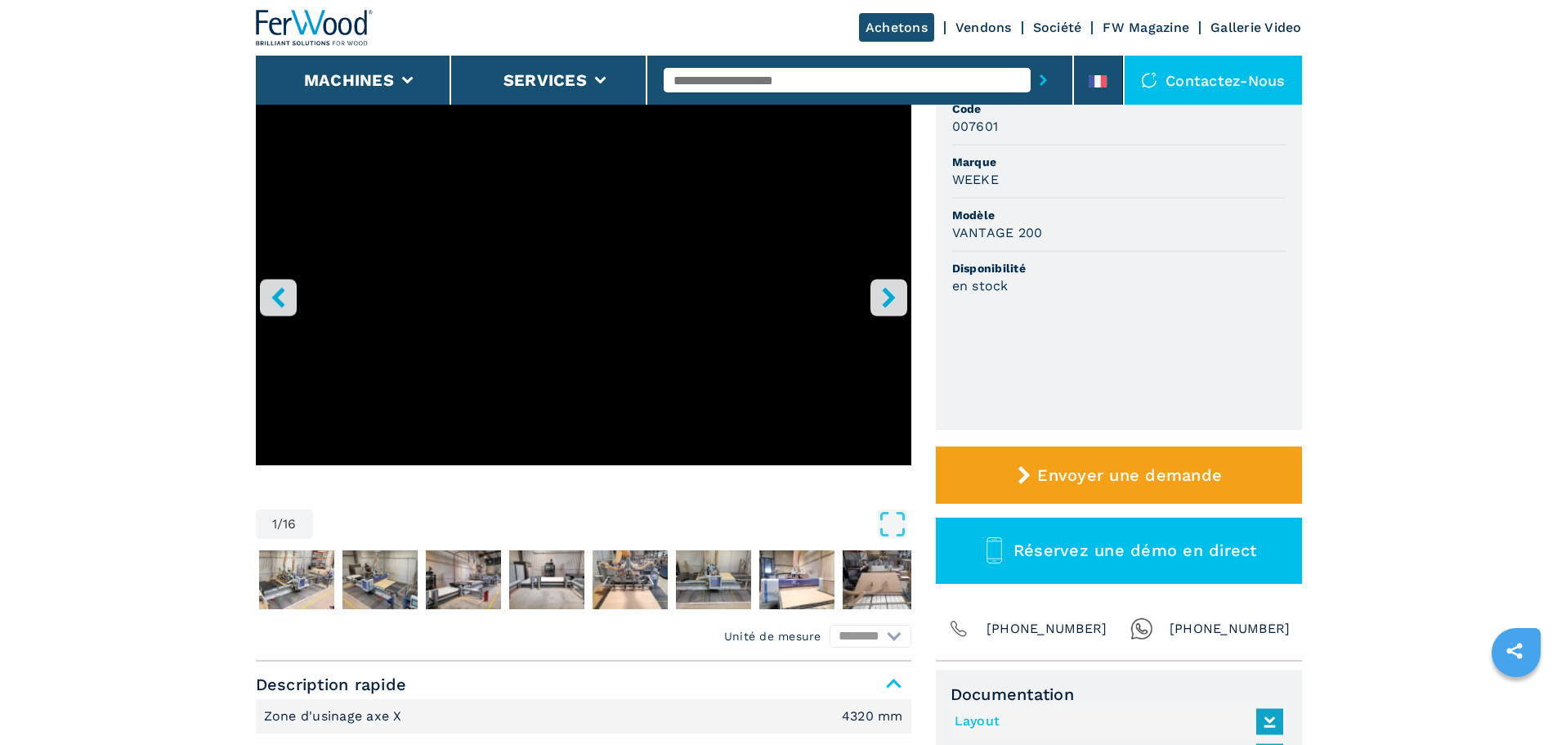
scroll to position [0, 0]
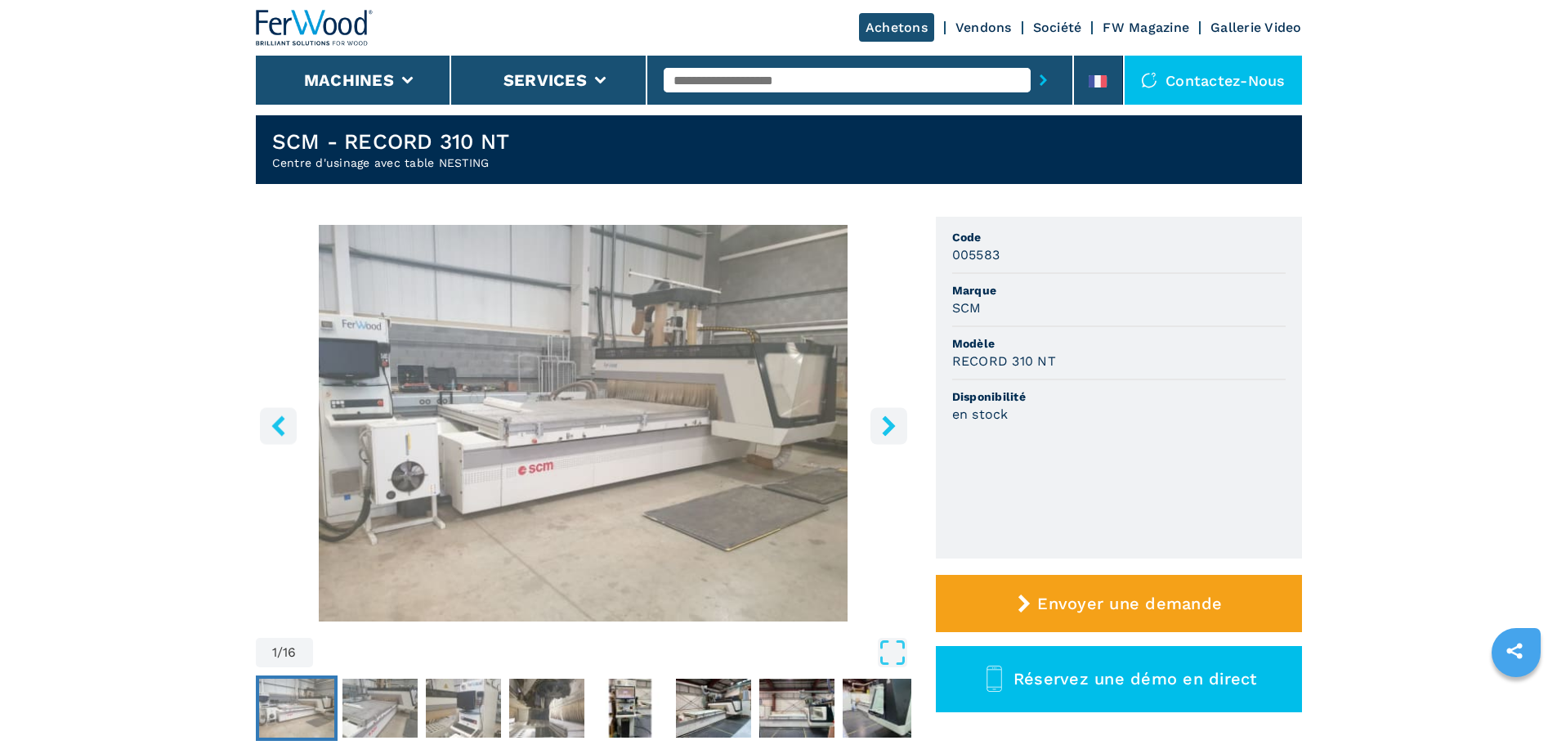
scroll to position [82, 0]
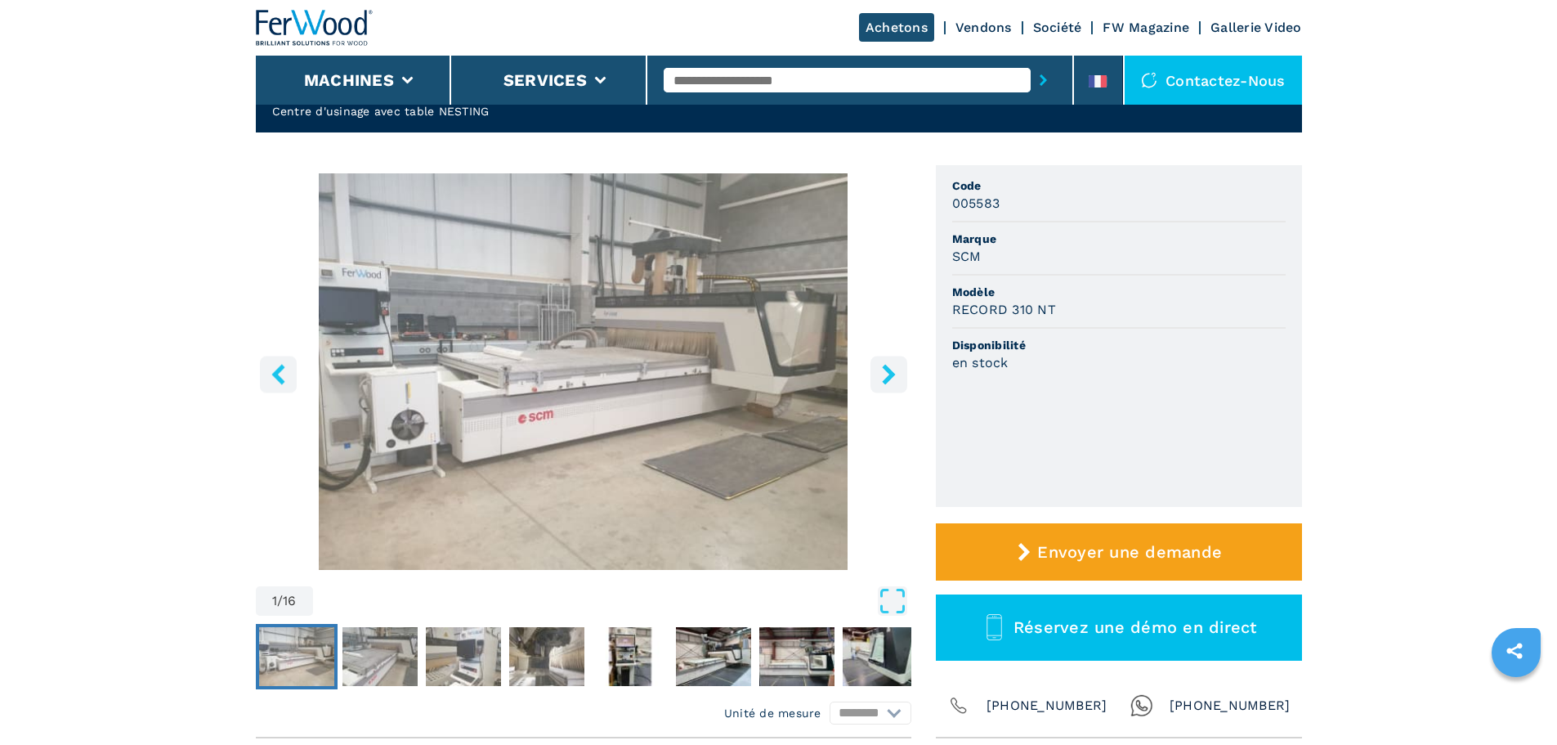
click at [896, 371] on icon "right-button" at bounding box center [889, 374] width 20 height 20
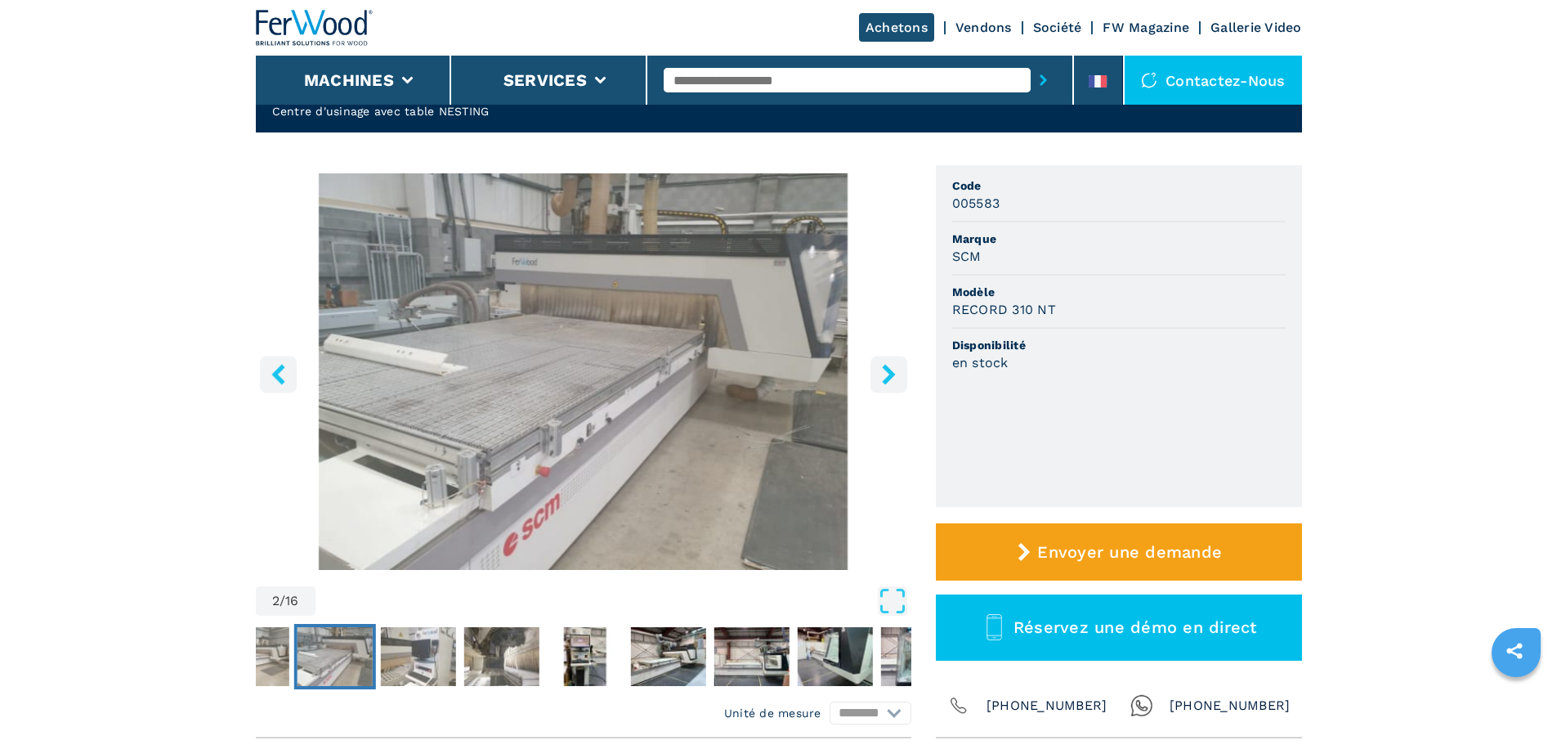
click at [896, 371] on icon "right-button" at bounding box center [889, 374] width 20 height 20
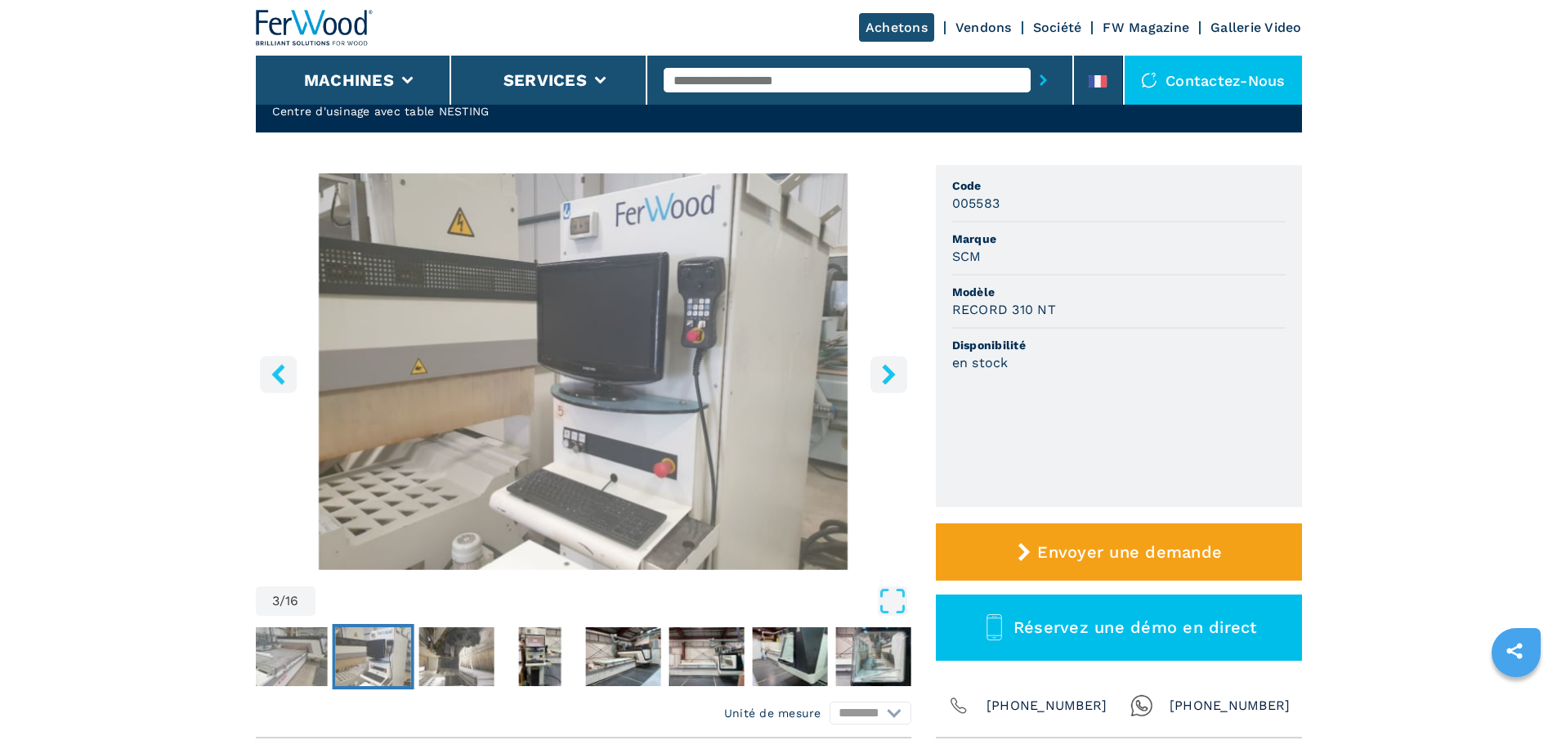
click at [896, 371] on icon "right-button" at bounding box center [889, 374] width 20 height 20
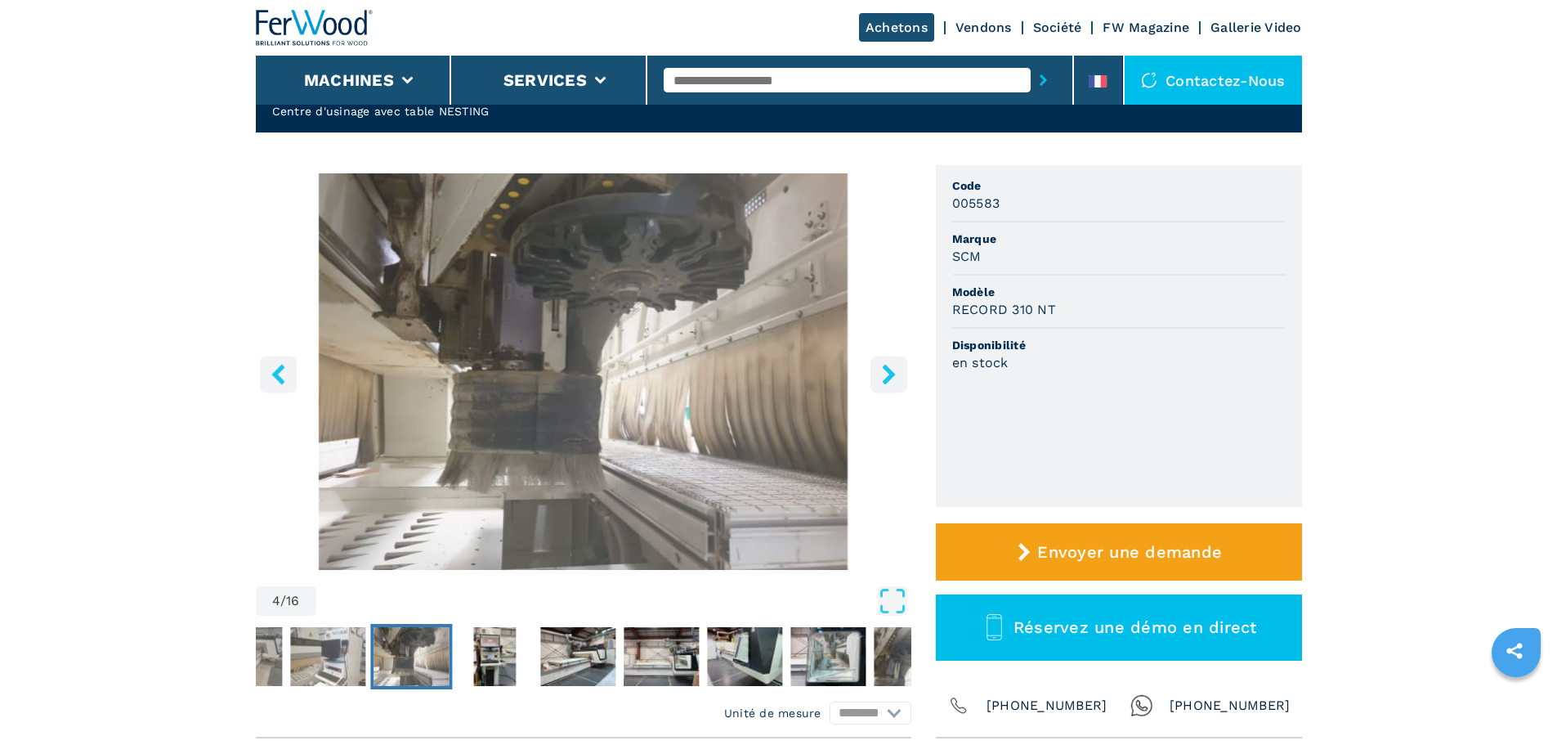
click at [896, 371] on icon "right-button" at bounding box center [889, 374] width 20 height 20
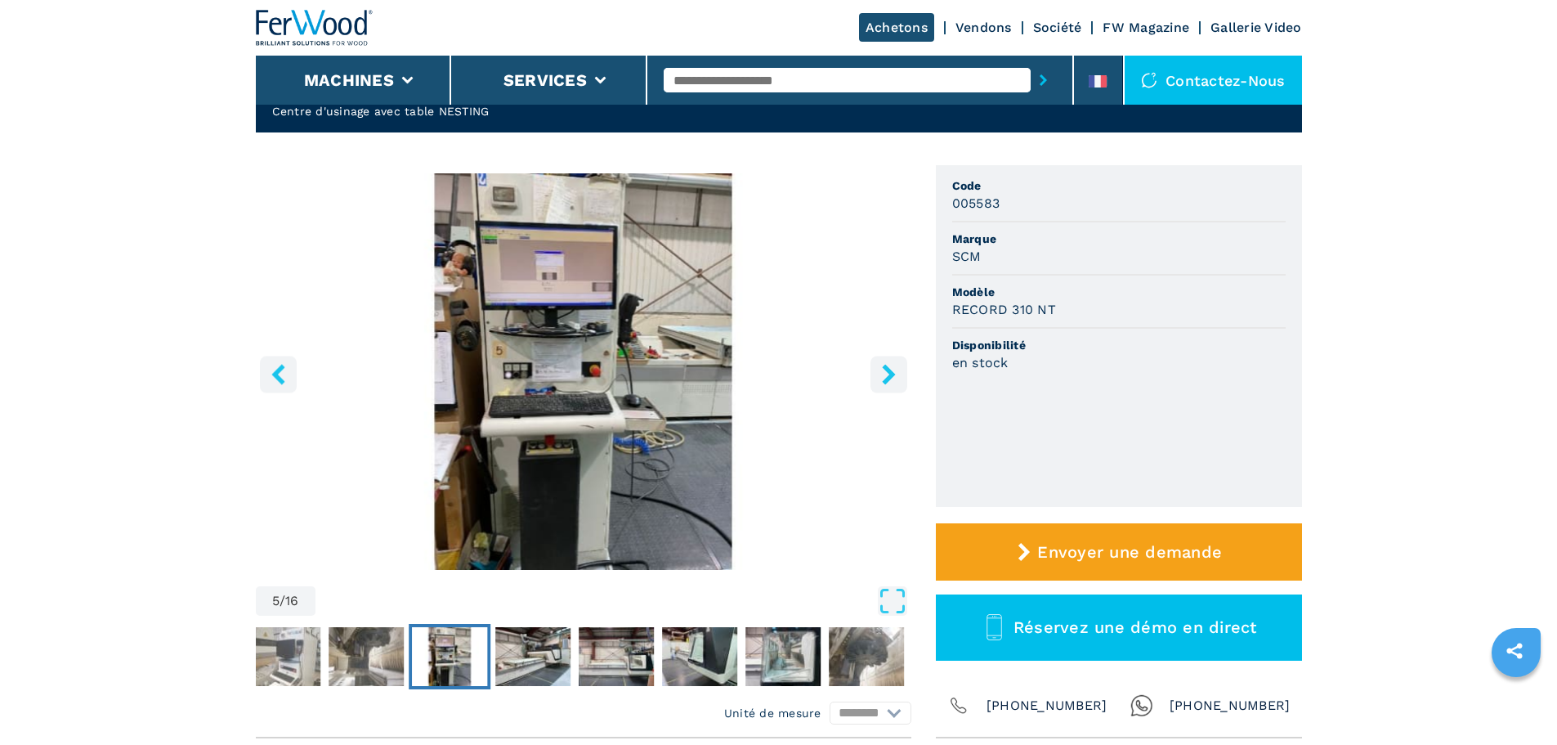
click at [896, 371] on icon "right-button" at bounding box center [889, 374] width 20 height 20
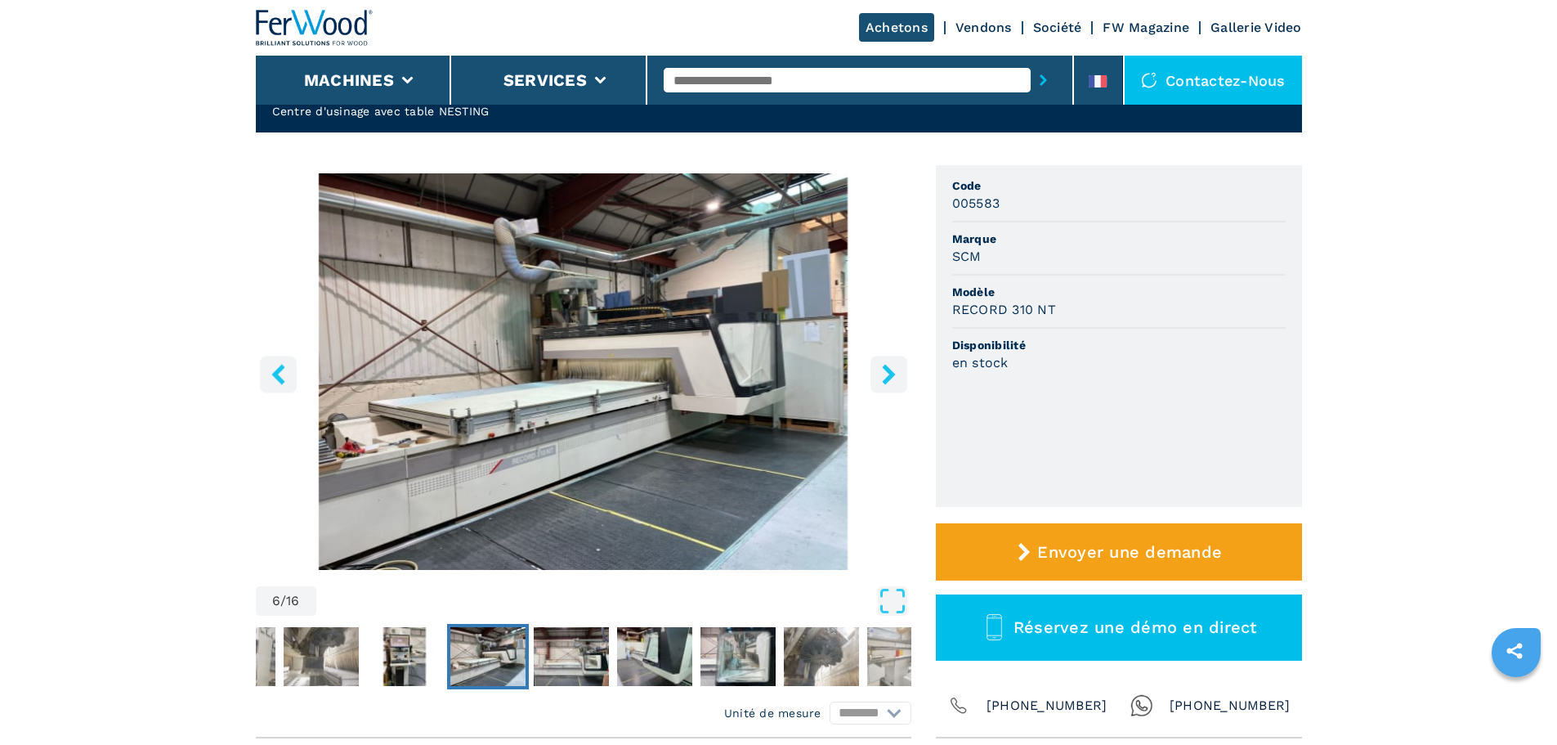
click at [896, 371] on icon "right-button" at bounding box center [889, 374] width 20 height 20
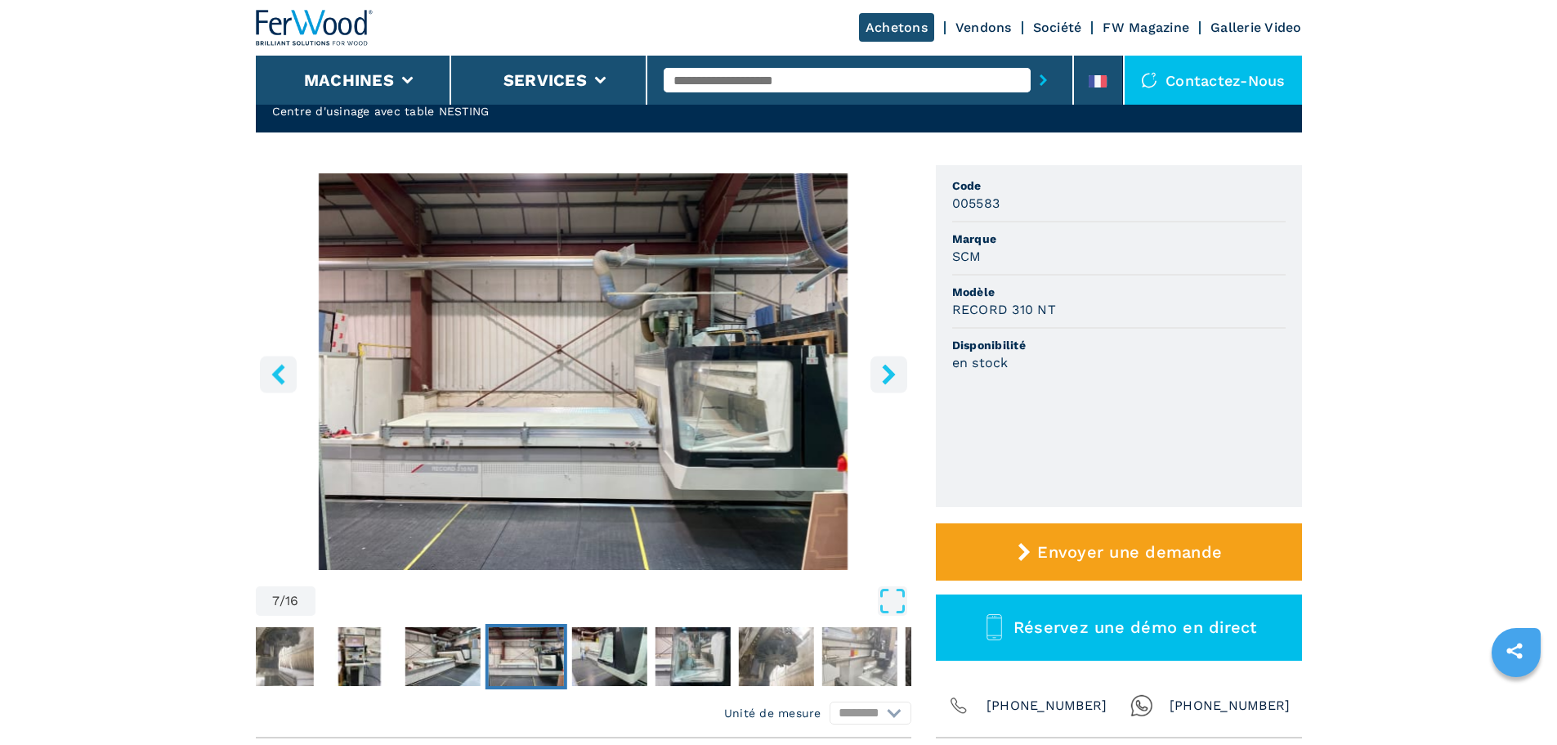
click at [896, 371] on icon "right-button" at bounding box center [889, 374] width 20 height 20
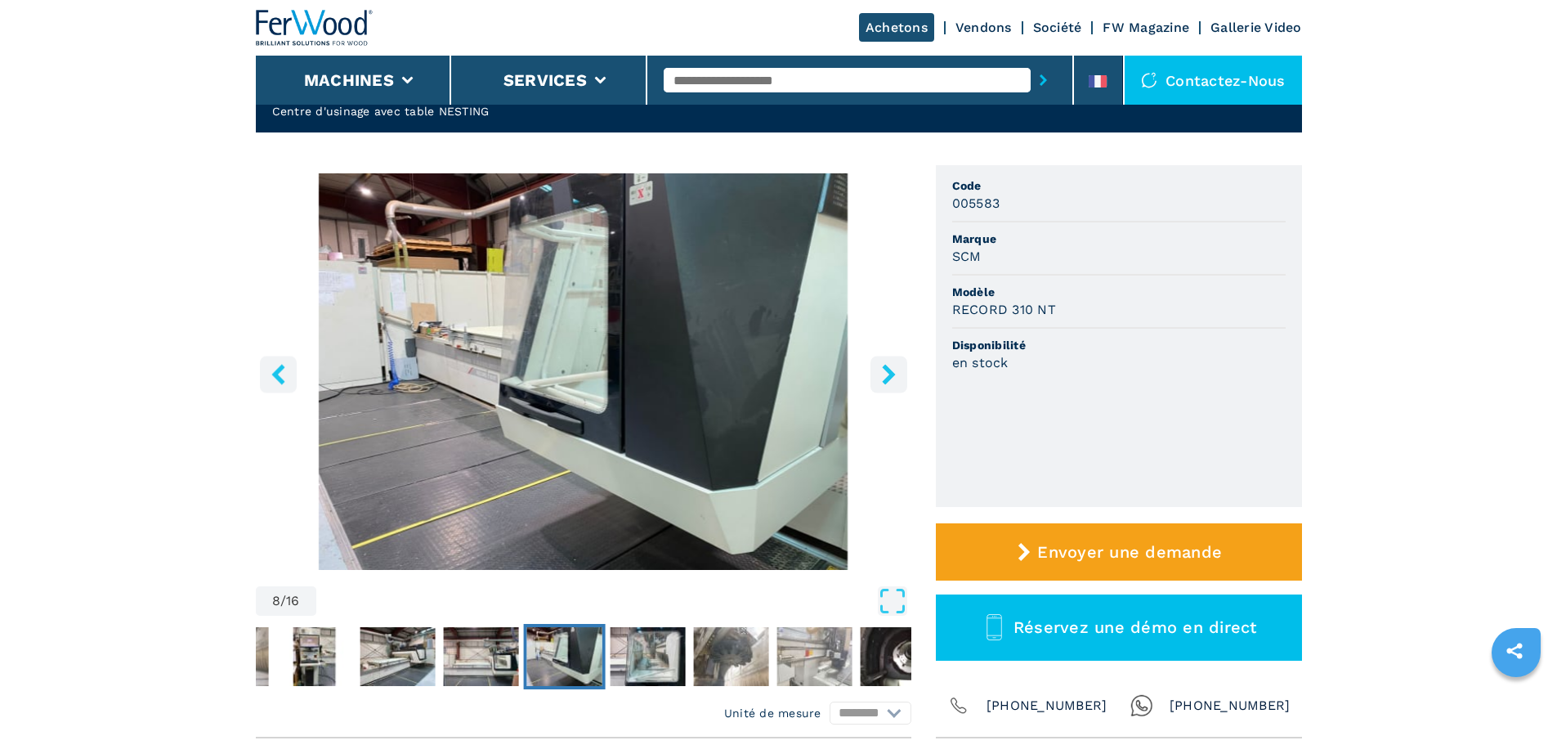
click at [896, 371] on icon "right-button" at bounding box center [889, 374] width 20 height 20
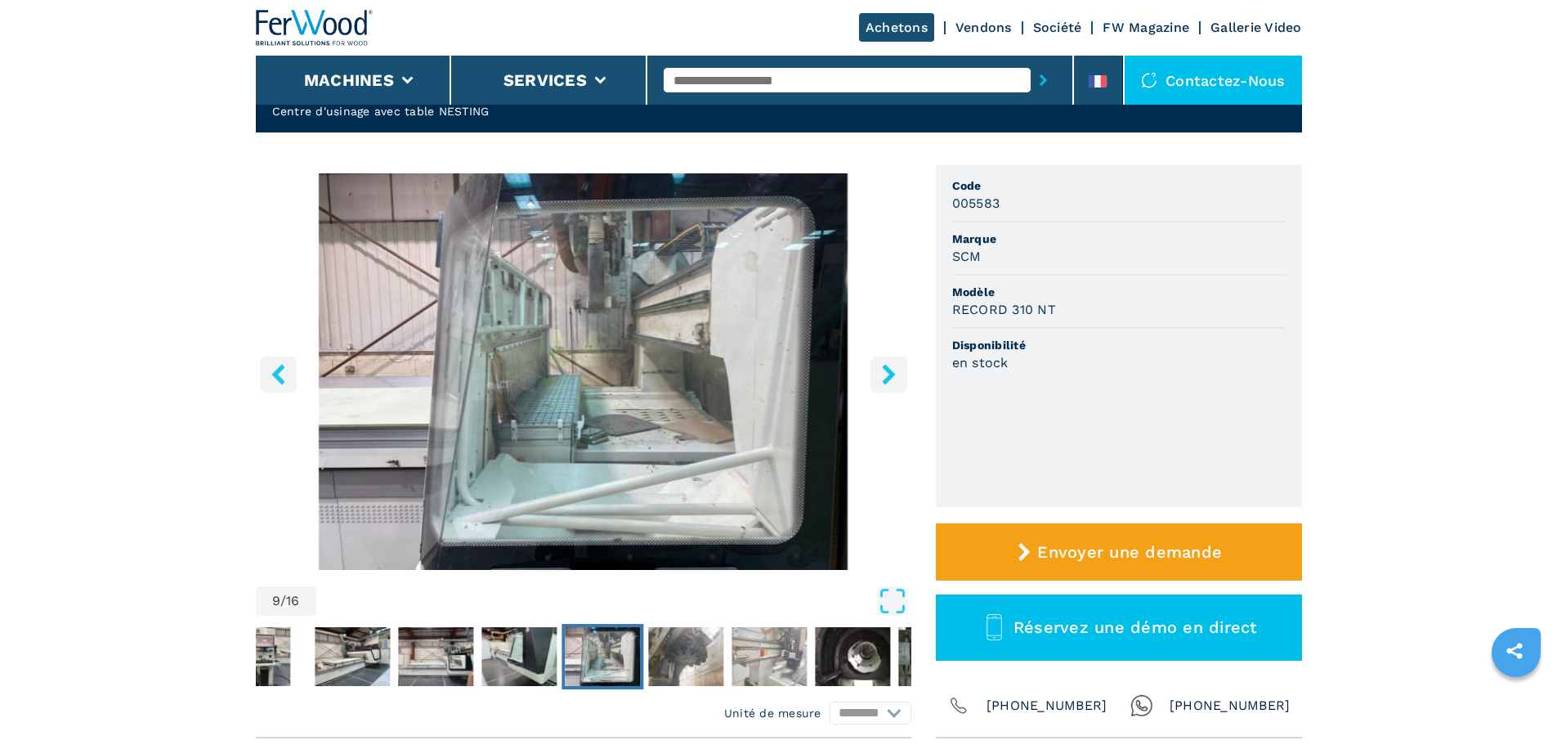
click at [896, 371] on icon "right-button" at bounding box center [889, 374] width 20 height 20
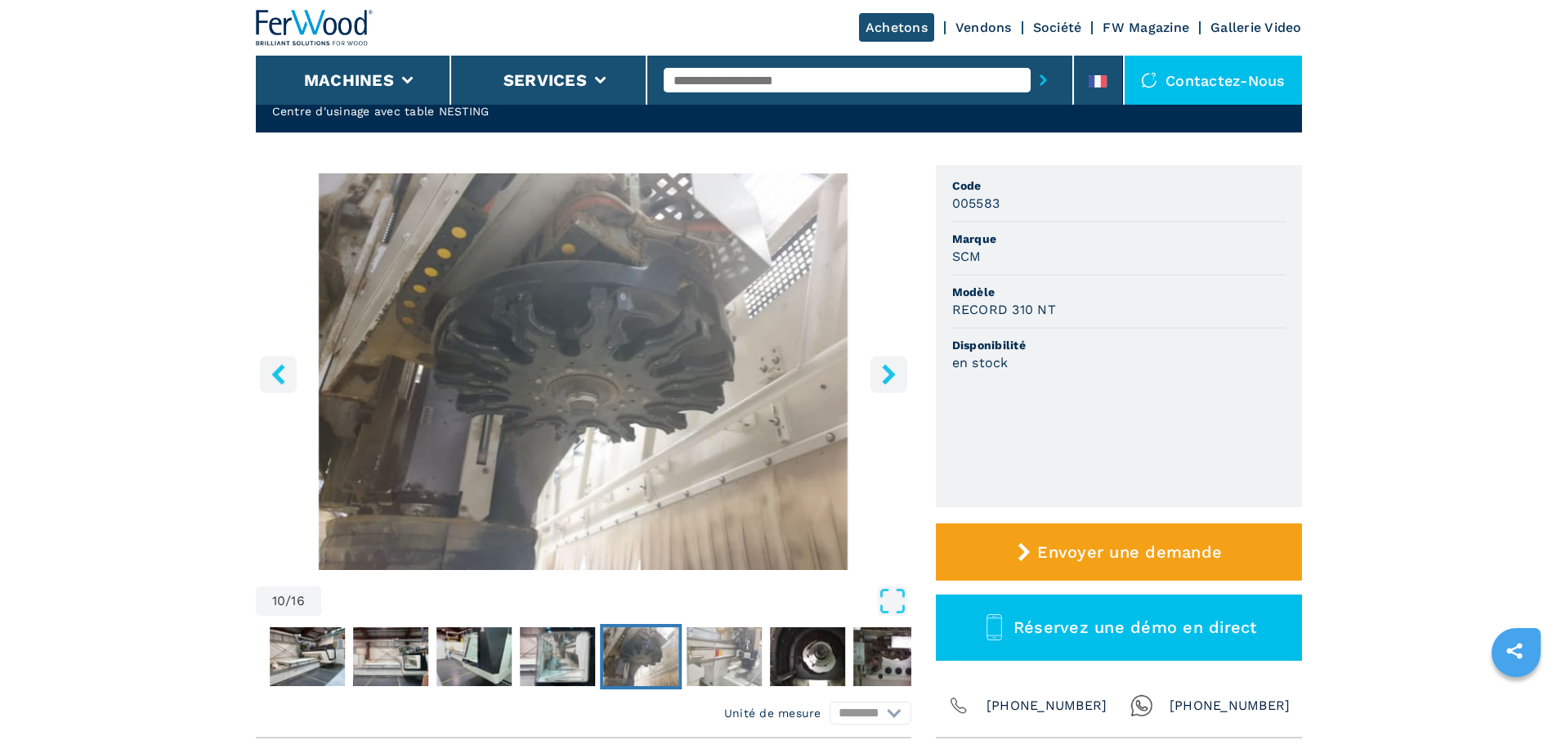
click at [896, 371] on icon "right-button" at bounding box center [889, 374] width 20 height 20
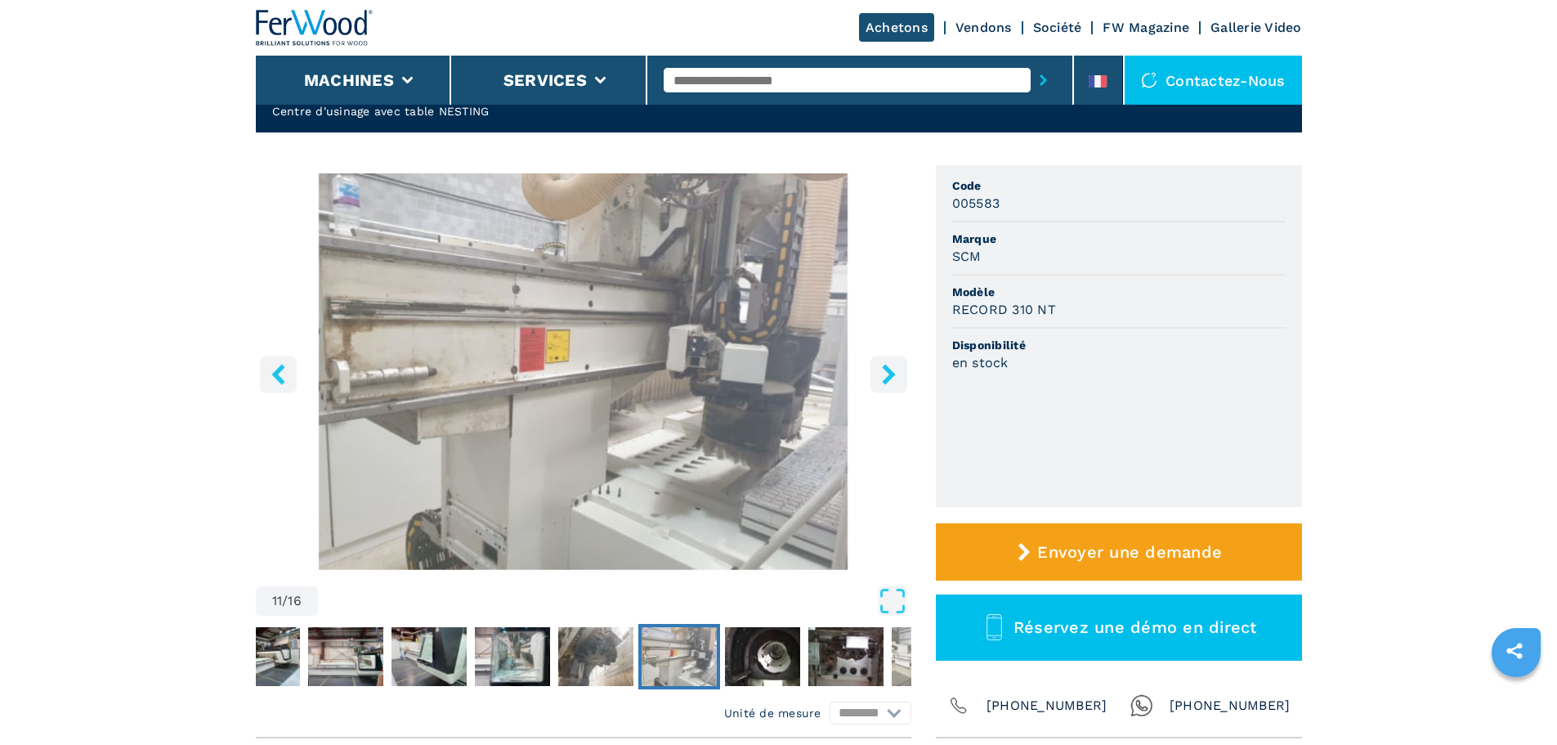
click at [896, 371] on icon "right-button" at bounding box center [889, 374] width 20 height 20
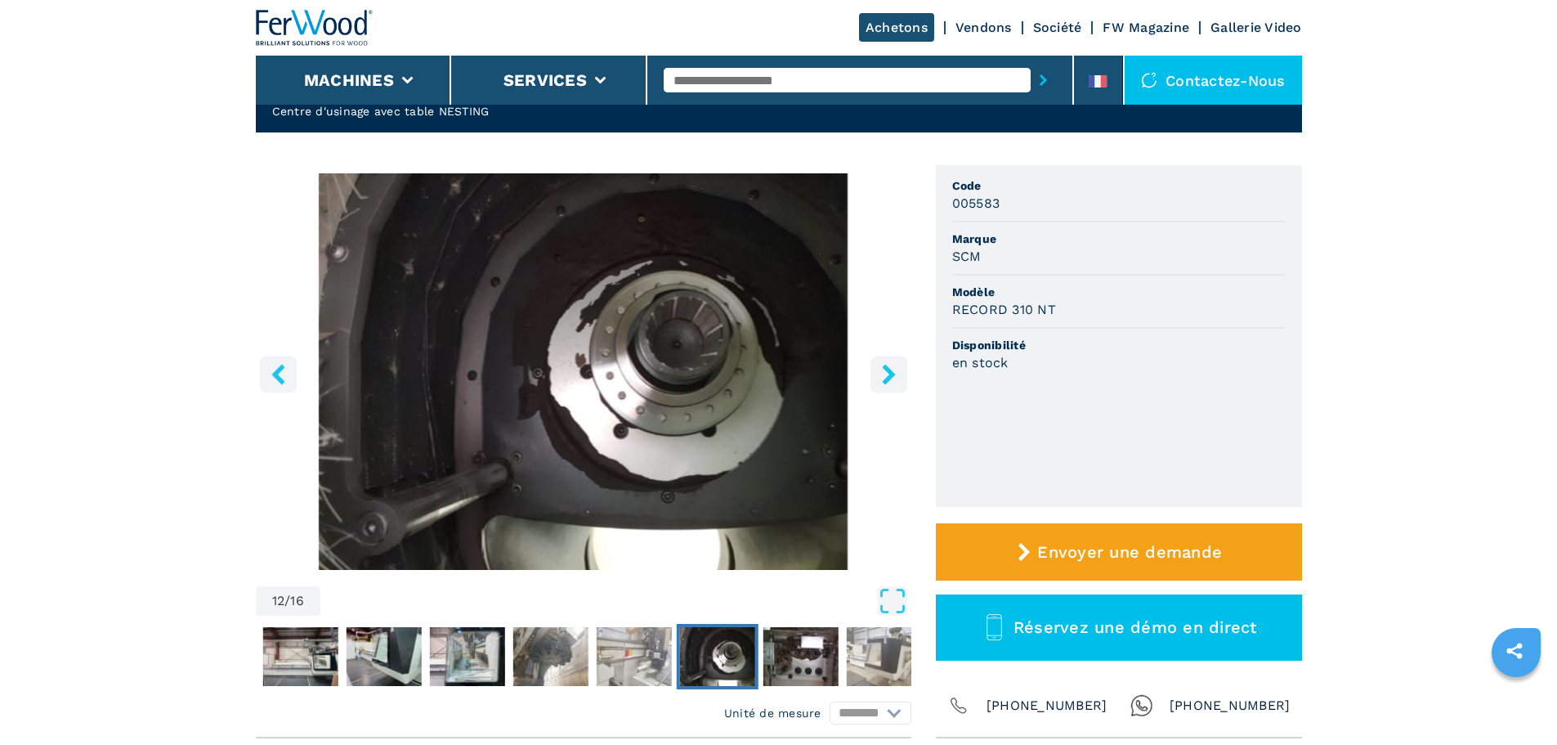
click at [889, 377] on icon "right-button" at bounding box center [888, 374] width 13 height 20
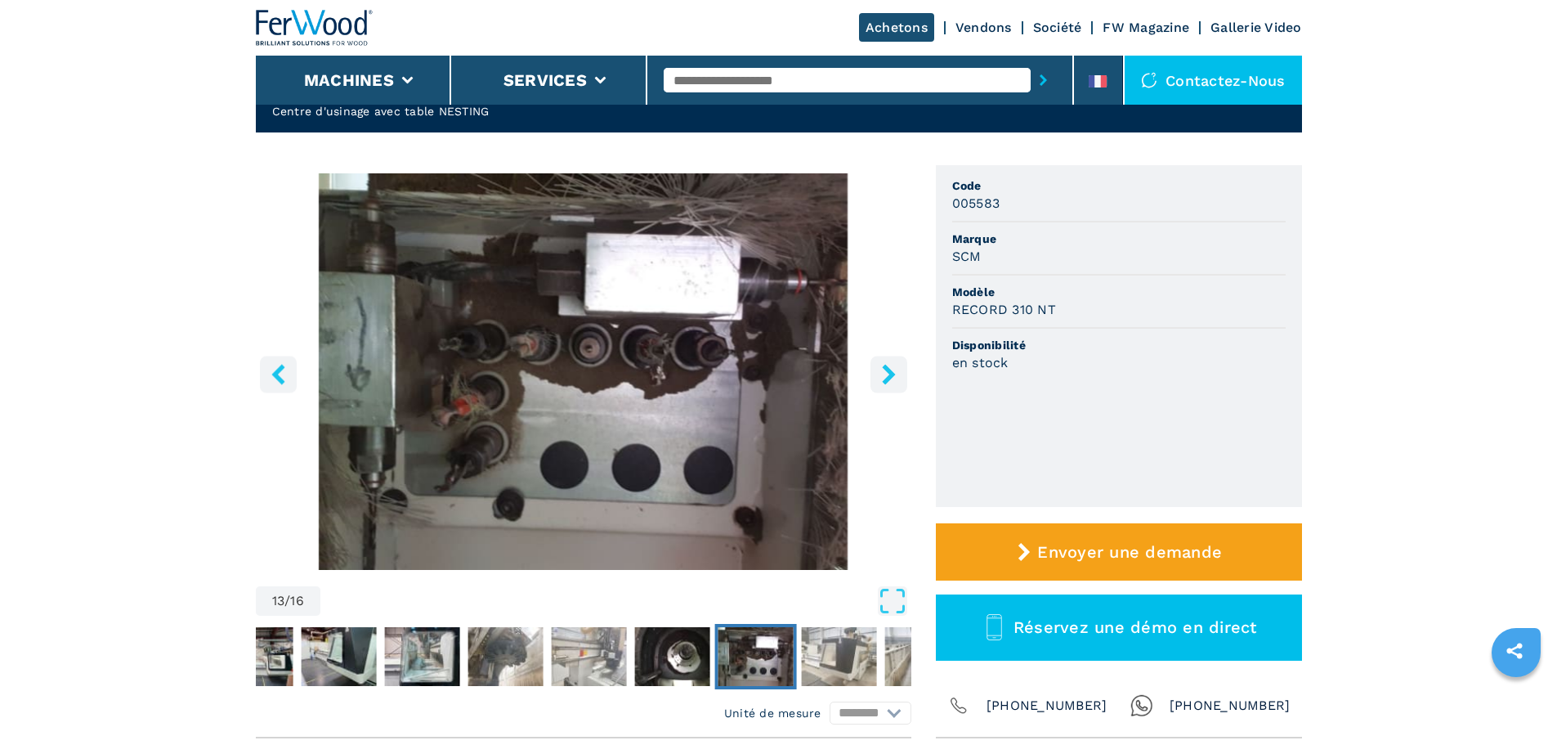
click at [889, 377] on icon "right-button" at bounding box center [888, 374] width 13 height 20
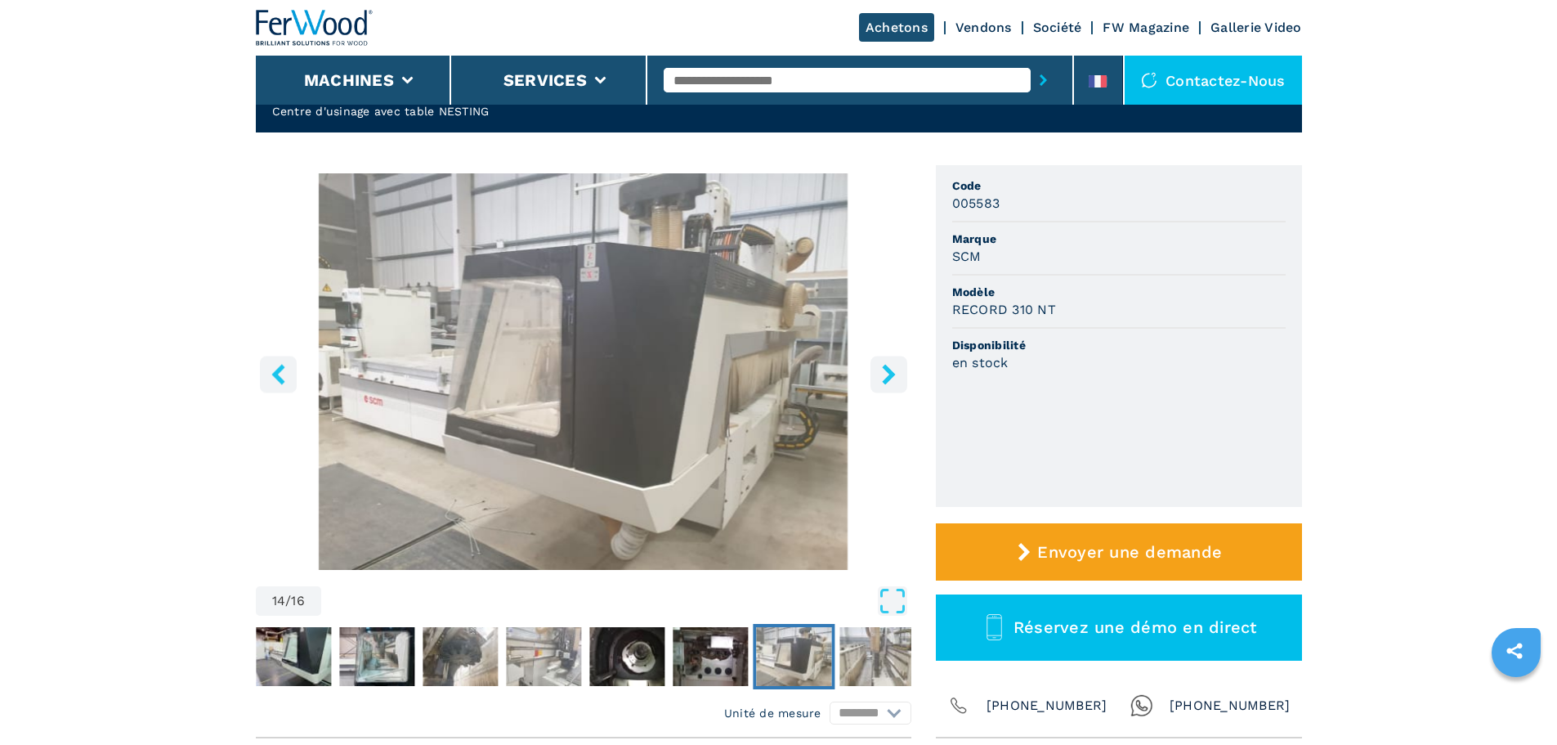
click at [889, 377] on icon "right-button" at bounding box center [888, 374] width 13 height 20
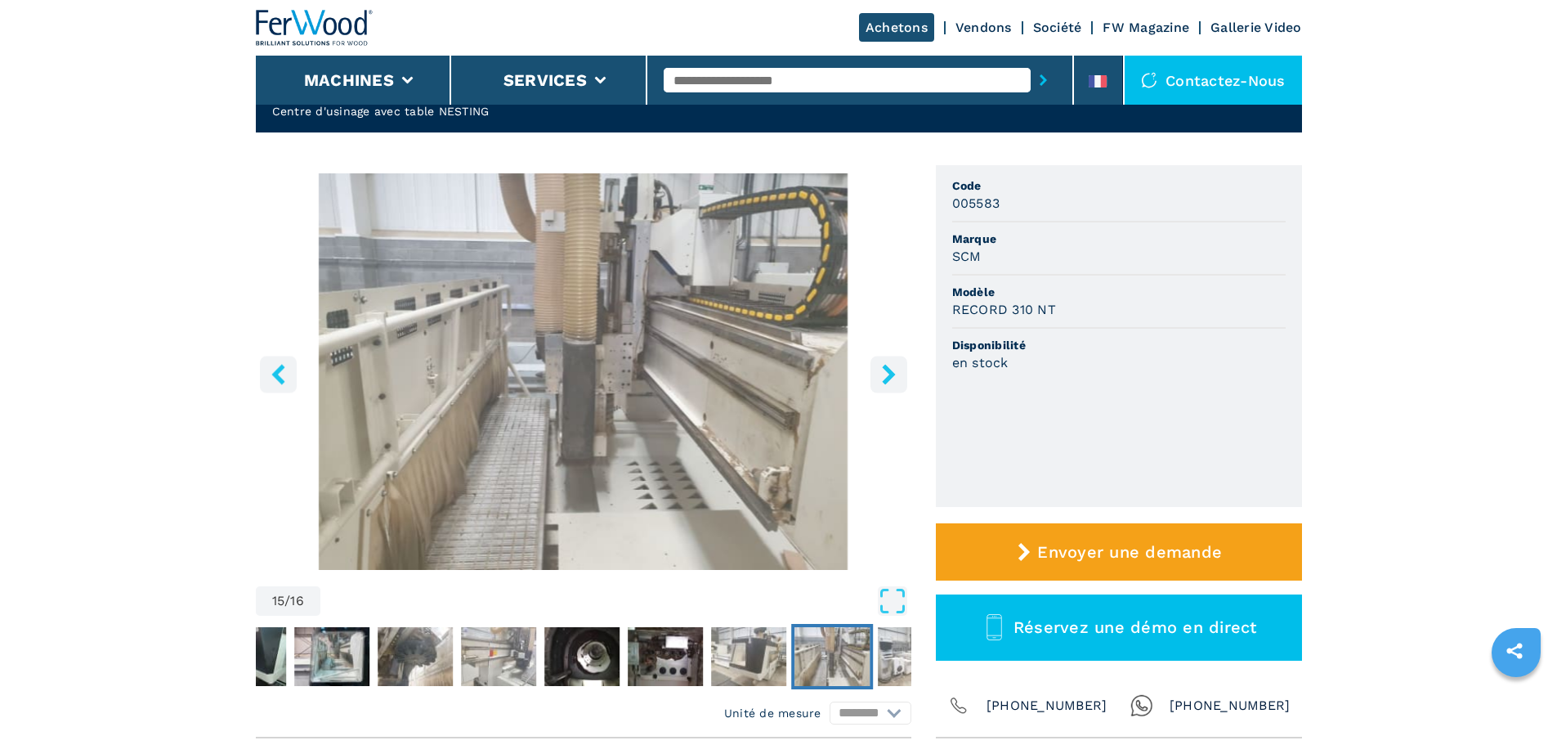
click at [889, 377] on icon "right-button" at bounding box center [888, 374] width 13 height 20
